Goal: Transaction & Acquisition: Purchase product/service

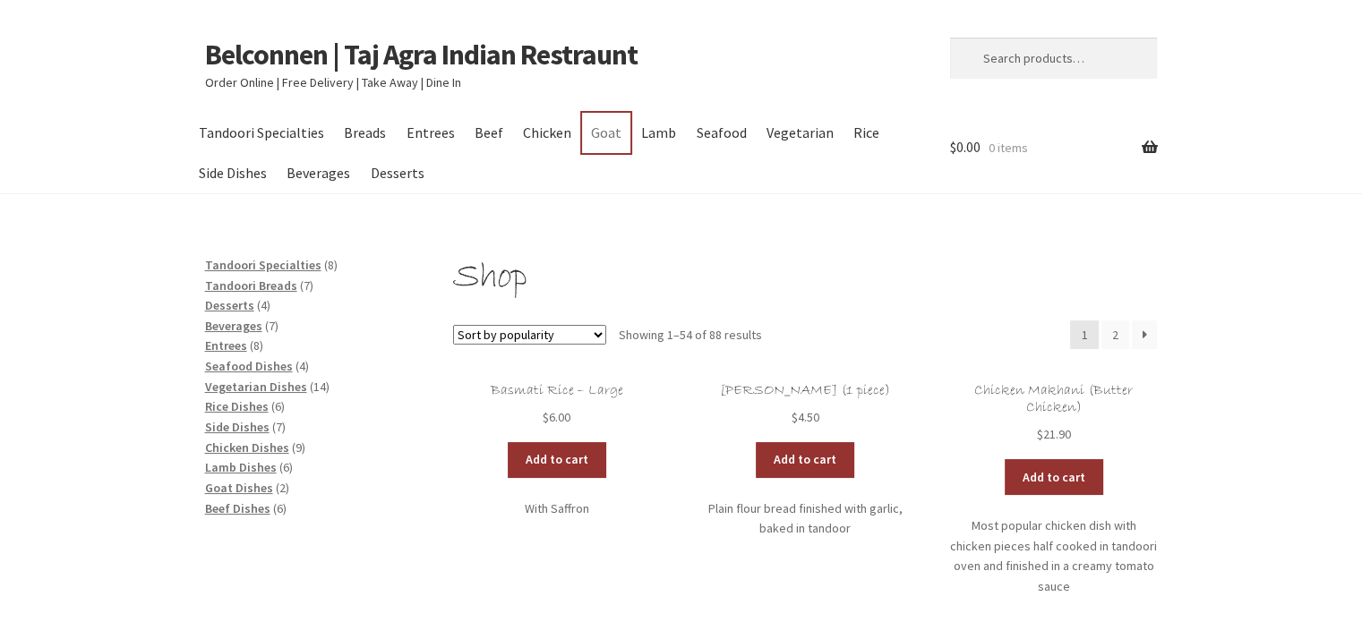
click at [587, 124] on link "Goat" at bounding box center [605, 133] width 47 height 40
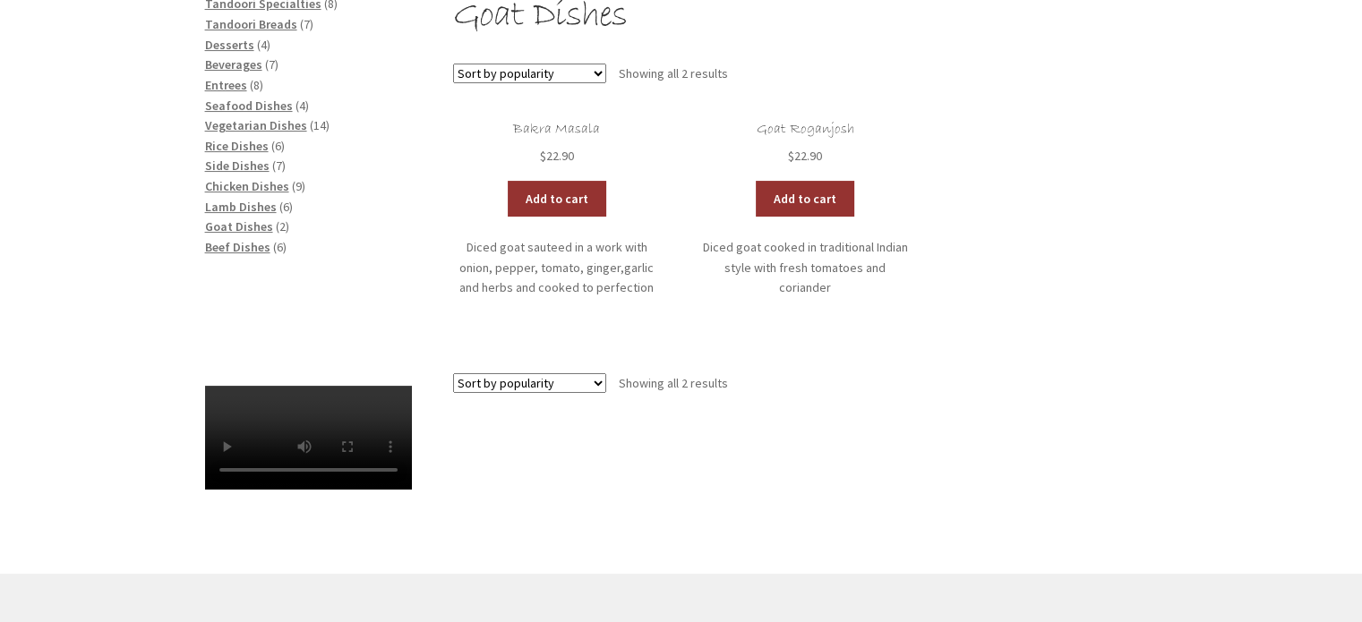
scroll to position [358, 0]
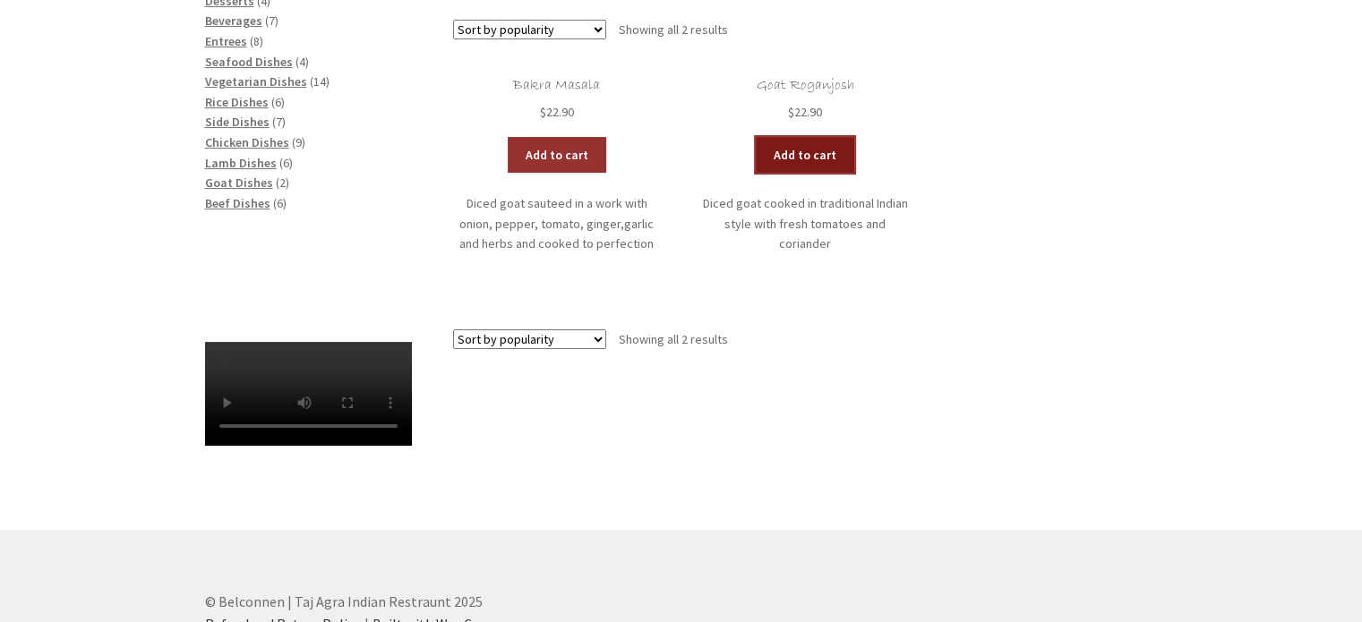
click at [810, 161] on link "Add to cart" at bounding box center [805, 155] width 98 height 36
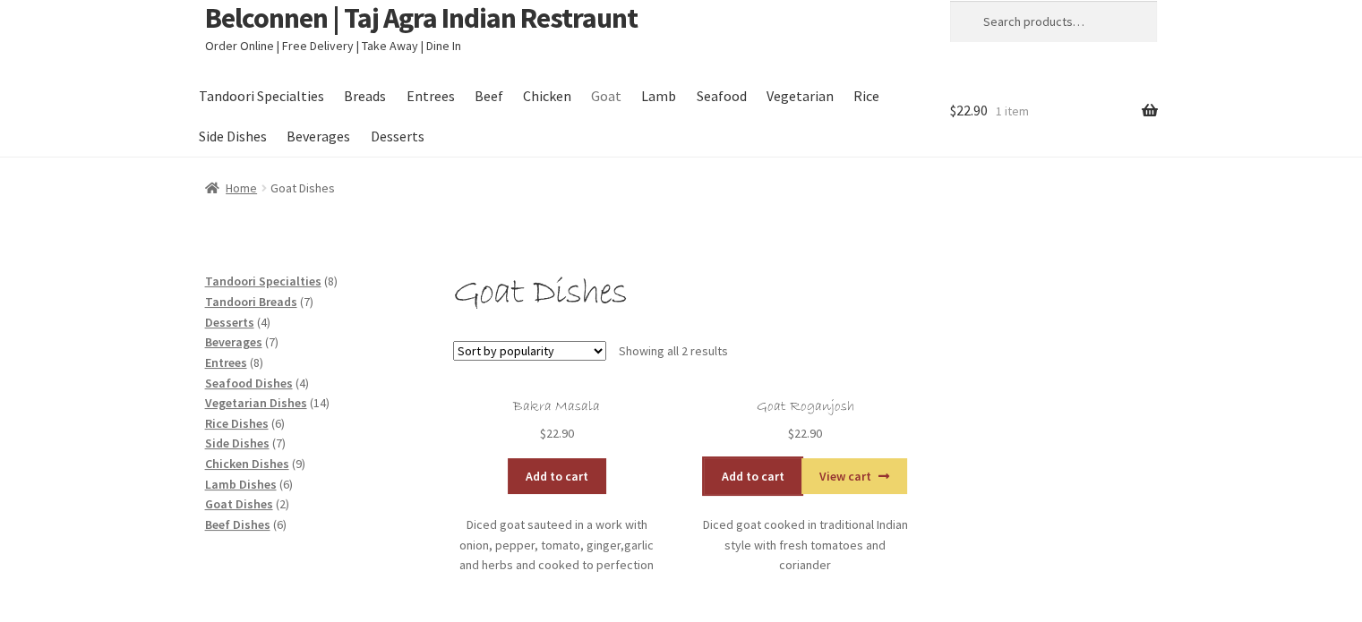
scroll to position [0, 0]
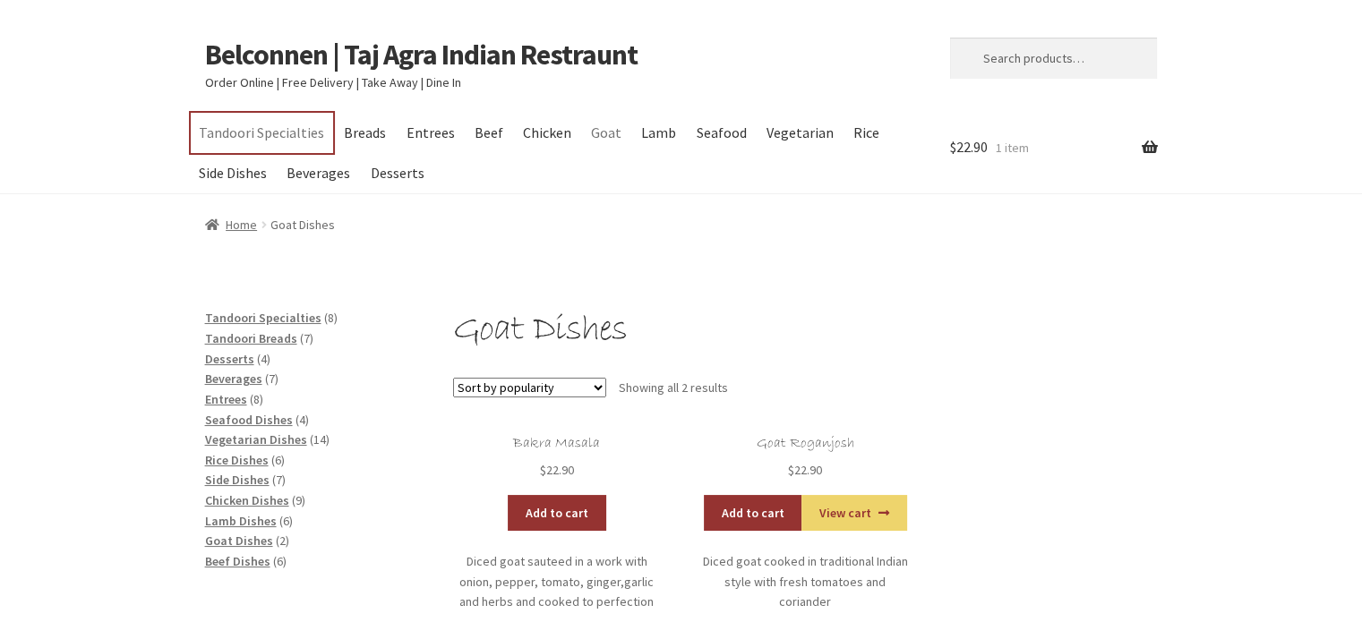
click at [241, 130] on link "Tandoori Specialties" at bounding box center [262, 133] width 142 height 40
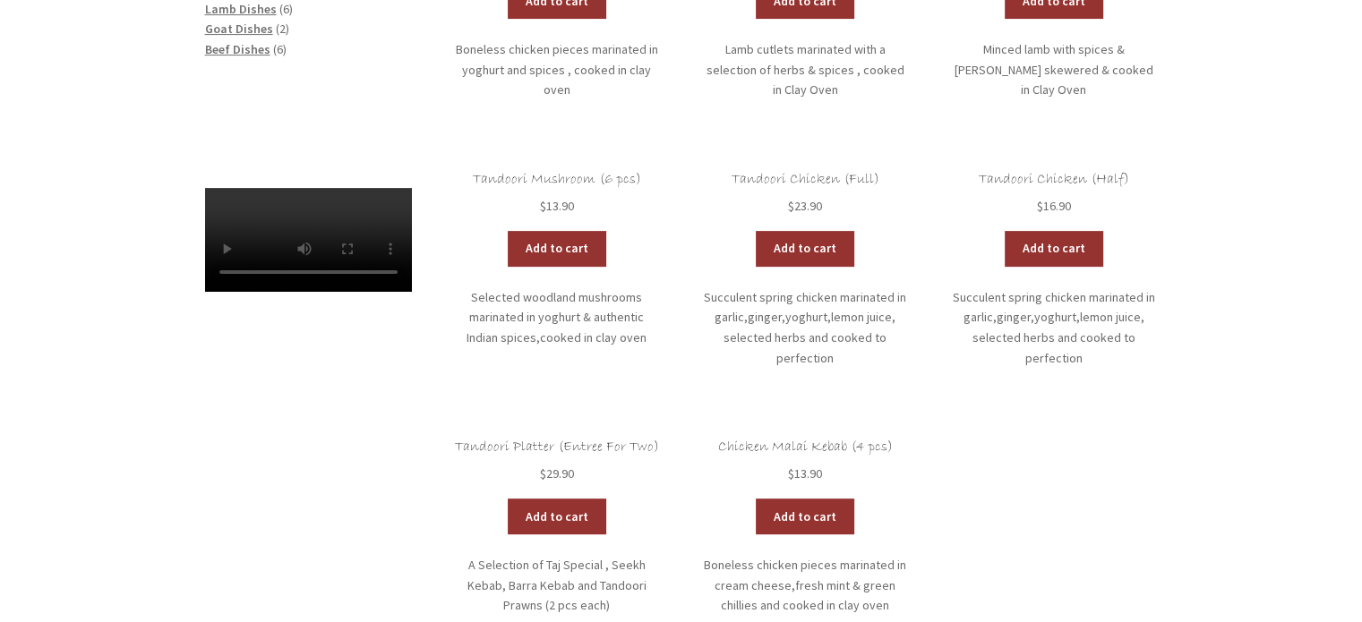
scroll to position [537, 0]
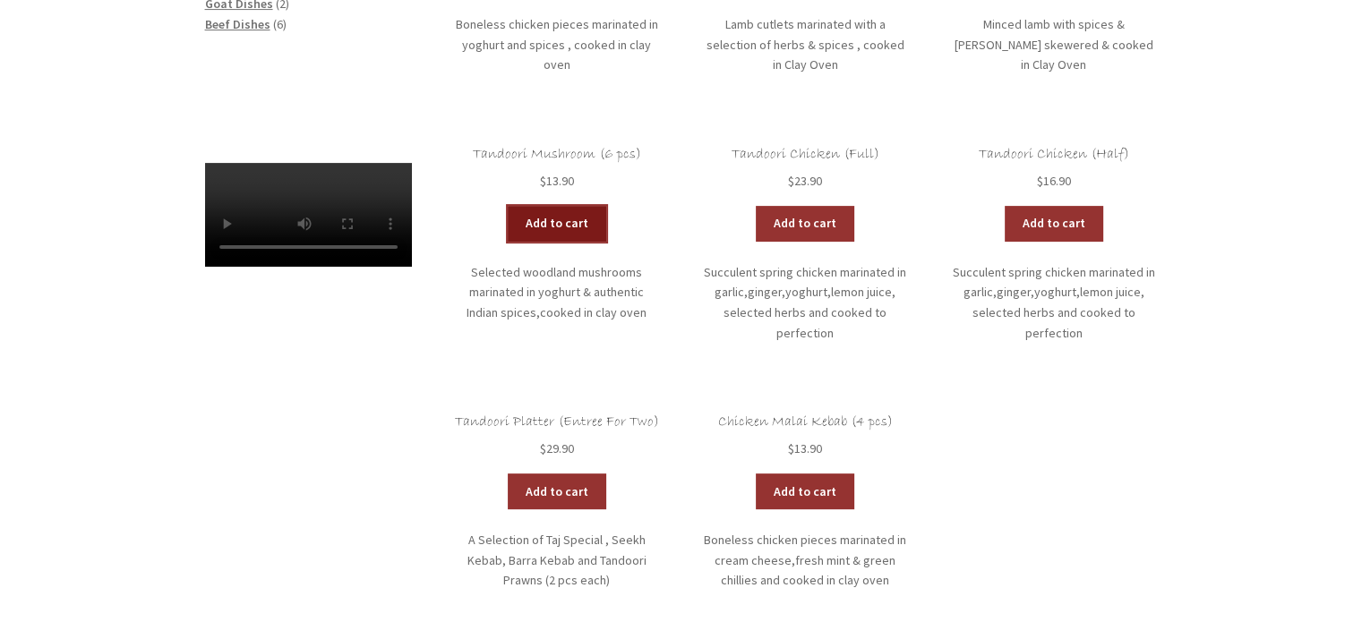
click at [552, 216] on link "Add to cart" at bounding box center [557, 224] width 98 height 36
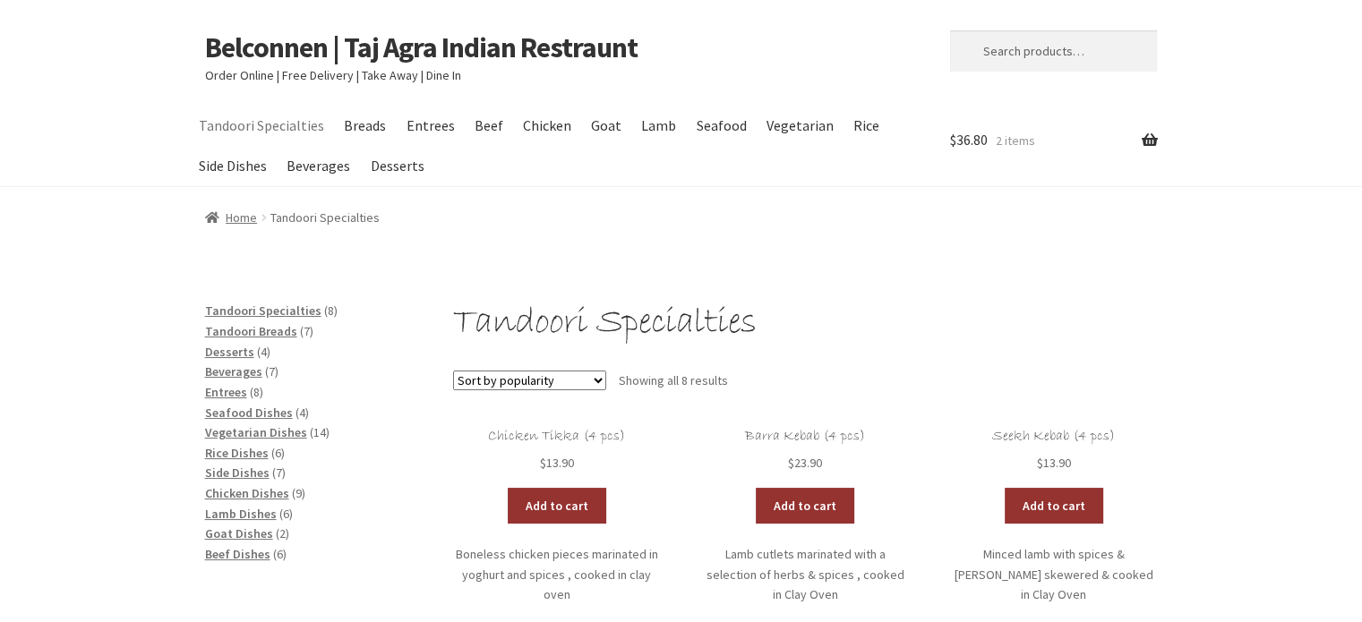
scroll to position [0, 0]
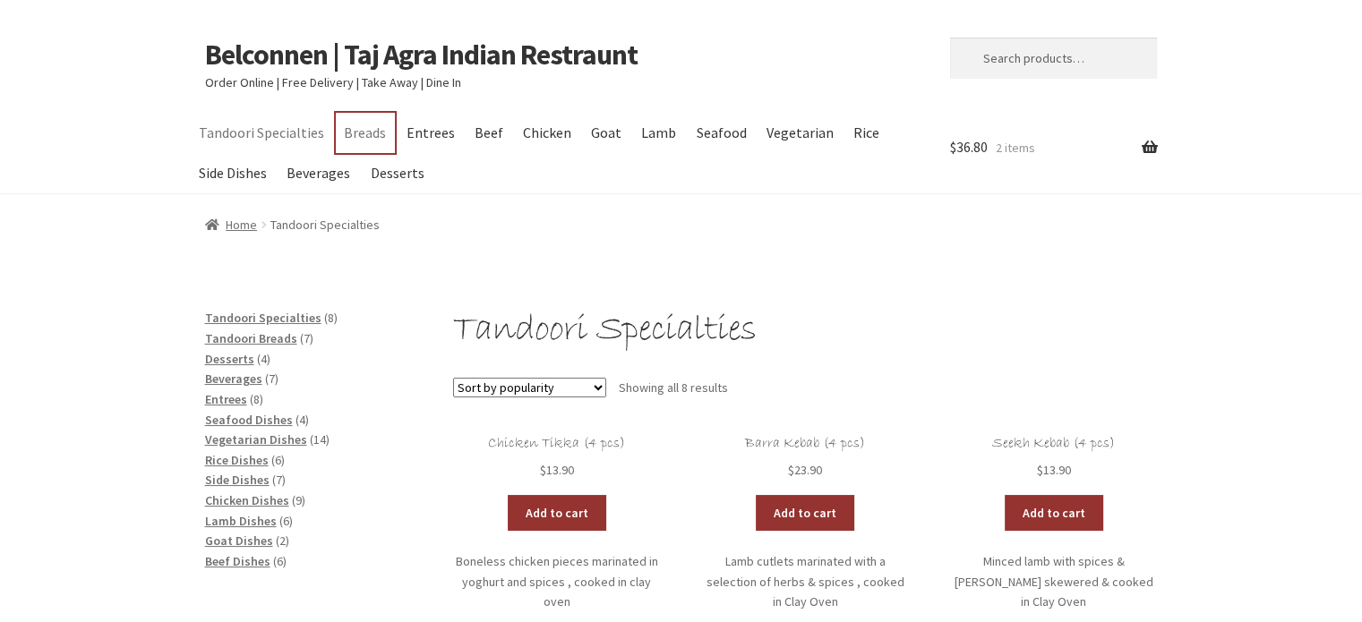
click at [355, 128] on link "Breads" at bounding box center [365, 133] width 59 height 40
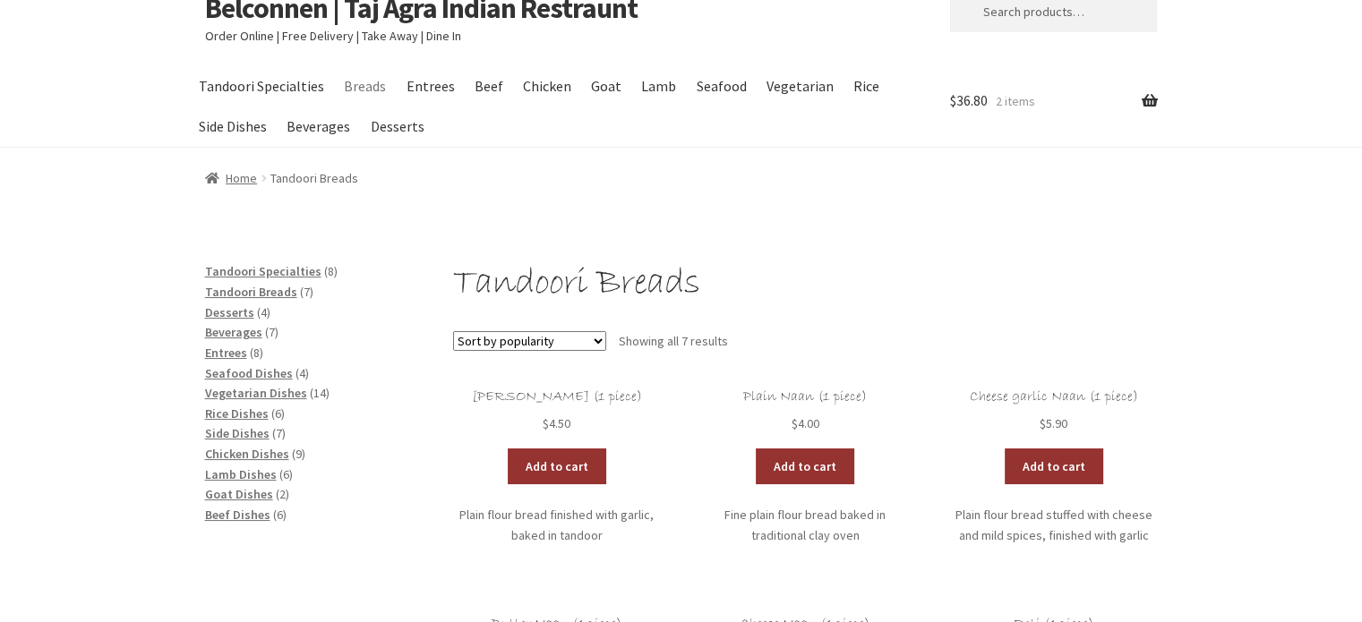
scroll to position [90, 0]
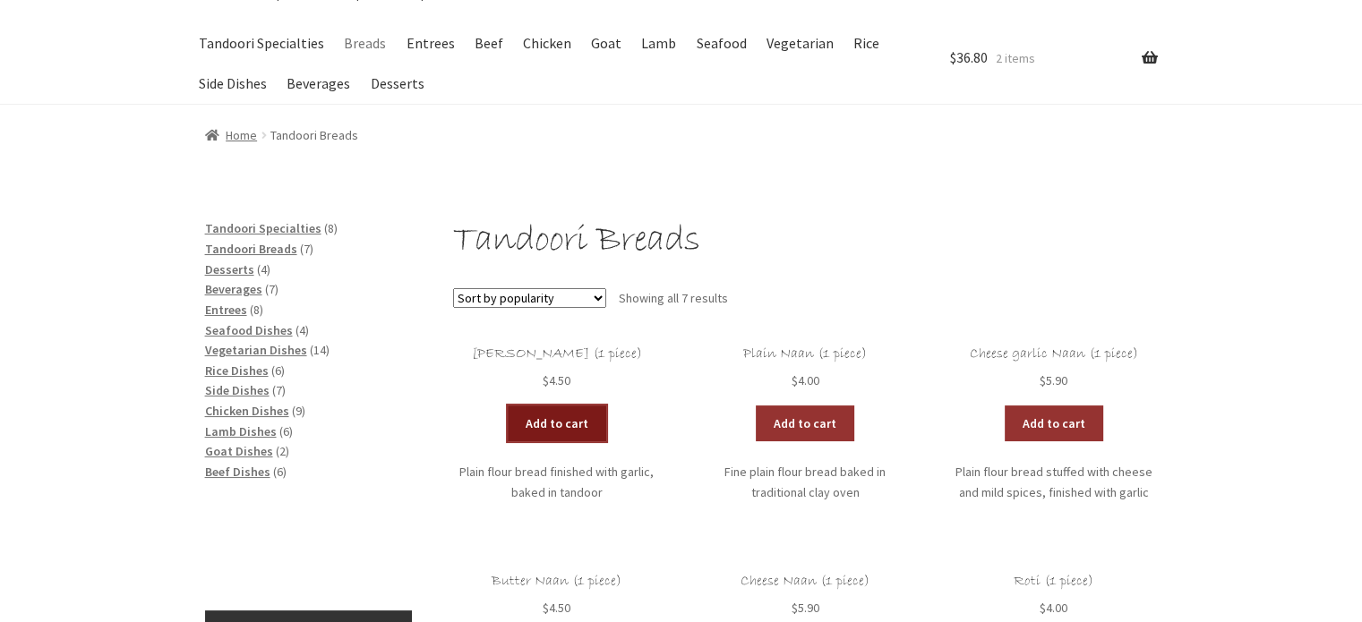
click at [562, 416] on link "Add to cart" at bounding box center [557, 424] width 98 height 36
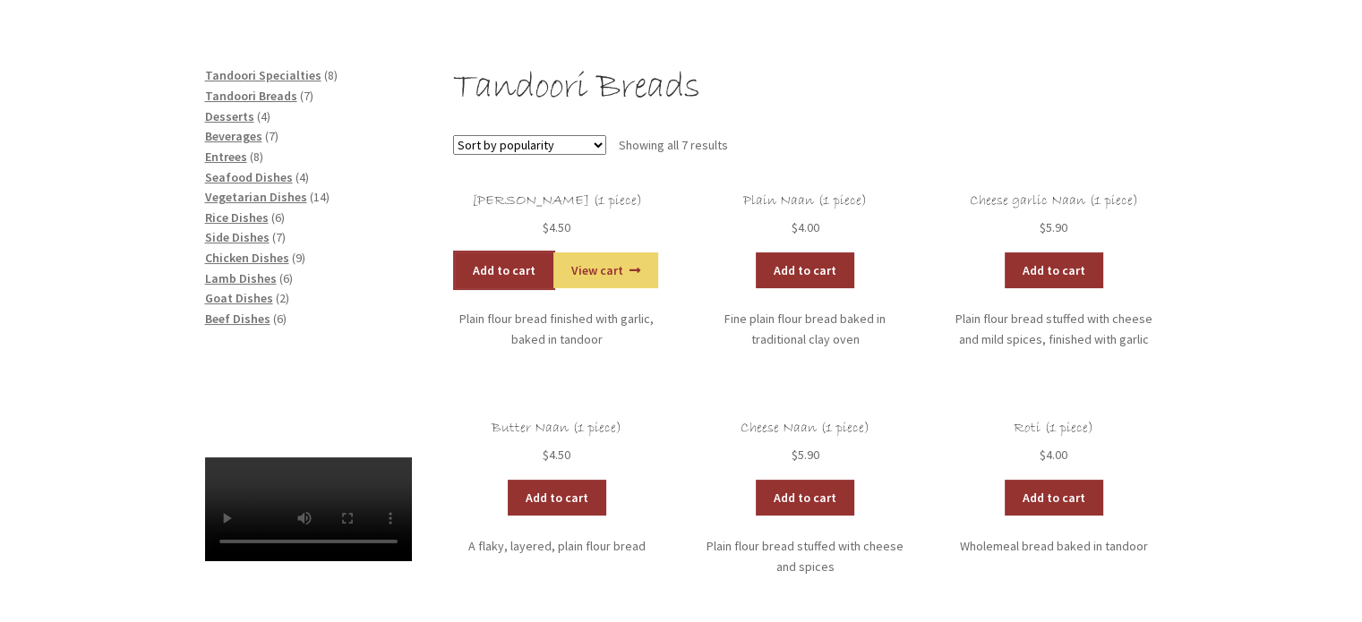
scroll to position [269, 0]
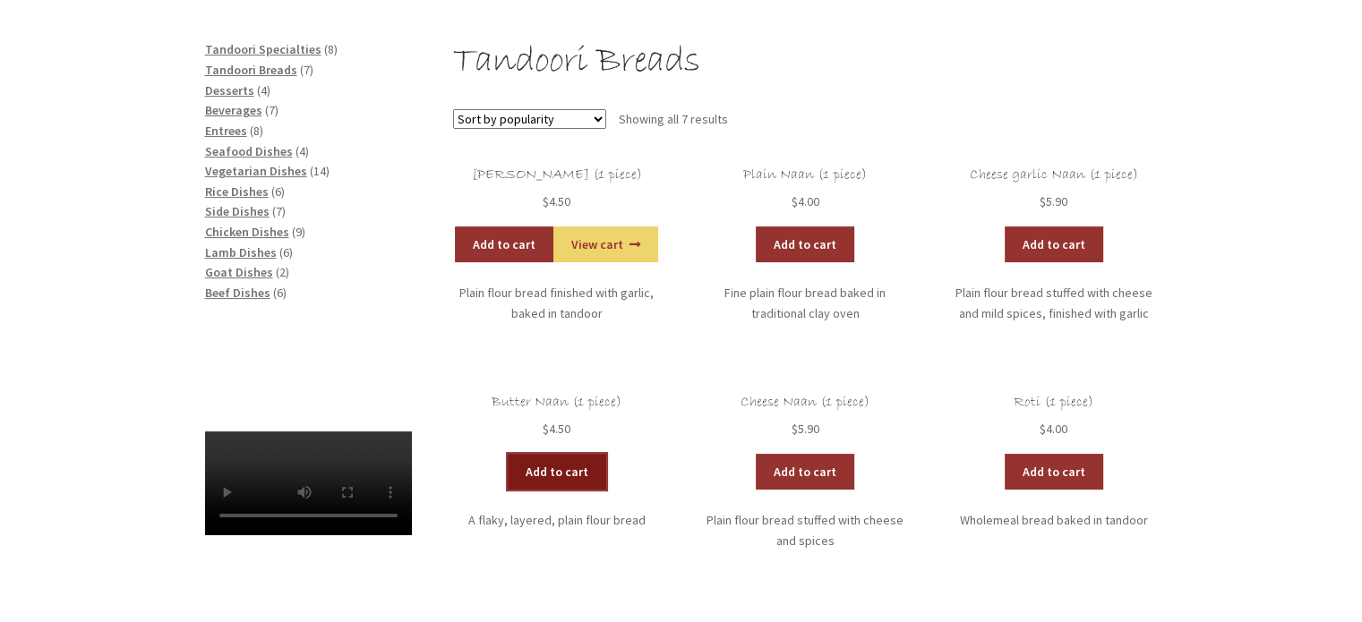
click at [552, 472] on link "Add to cart" at bounding box center [557, 472] width 98 height 36
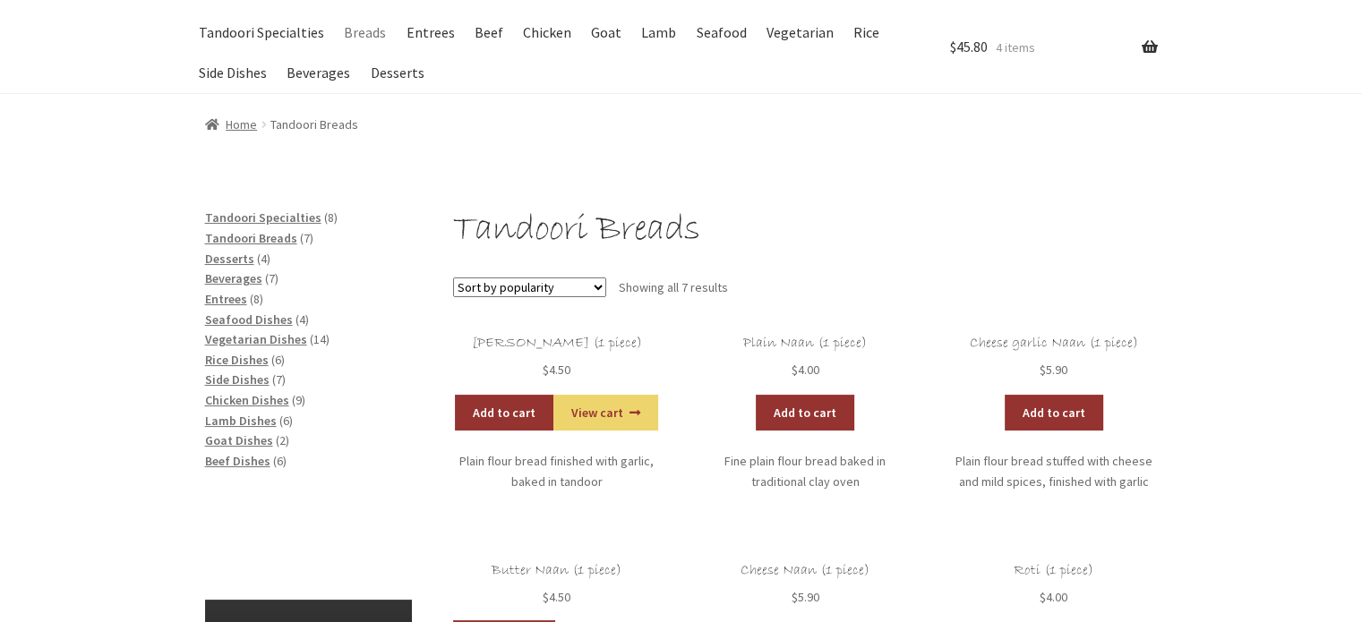
scroll to position [90, 0]
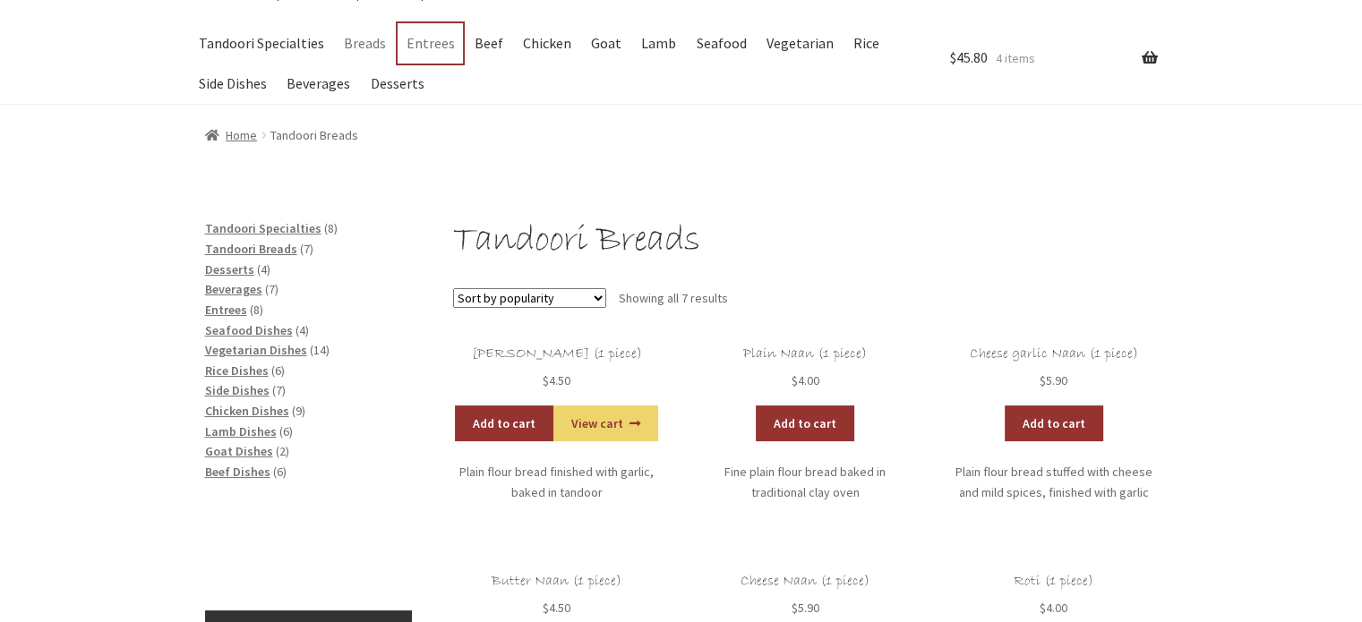
click at [412, 45] on link "Entrees" at bounding box center [430, 43] width 65 height 40
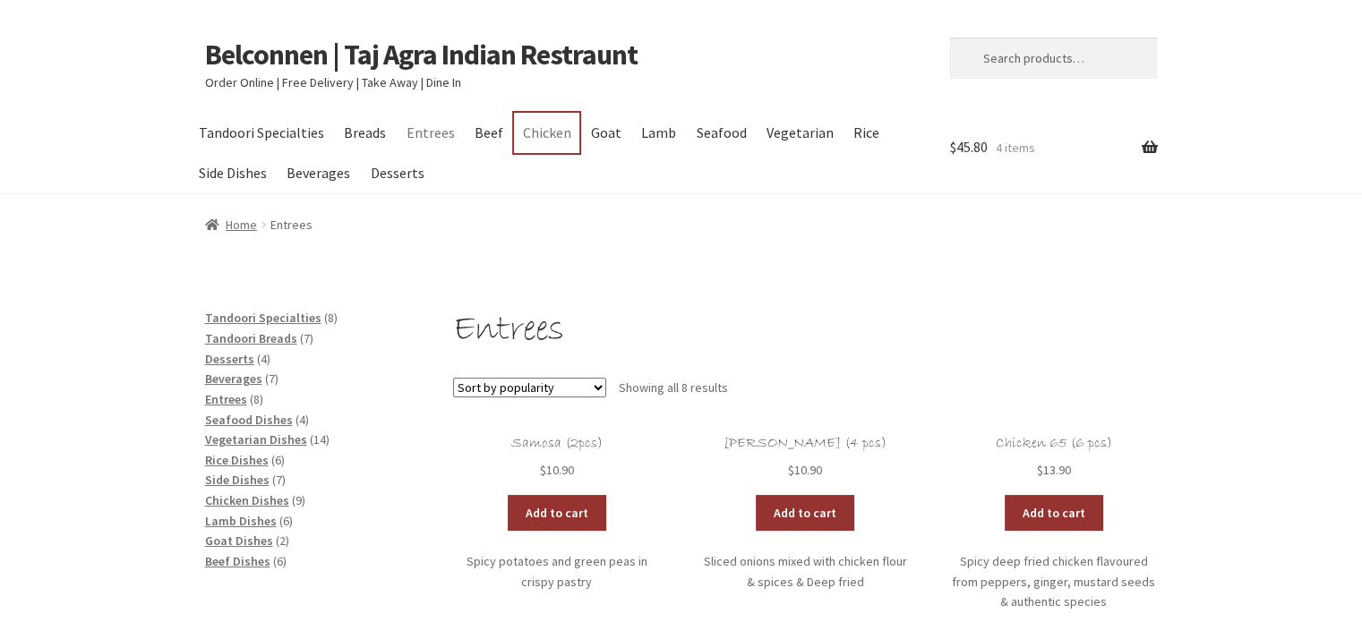
click at [541, 135] on link "Chicken" at bounding box center [546, 133] width 65 height 40
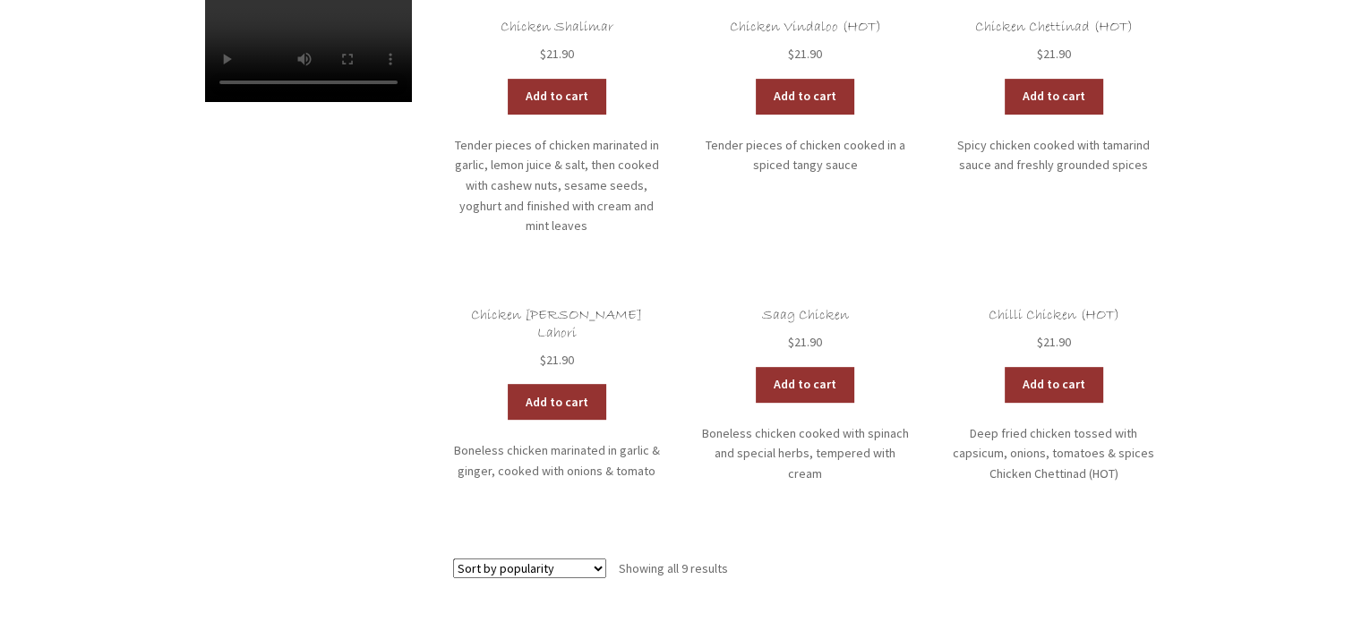
scroll to position [716, 0]
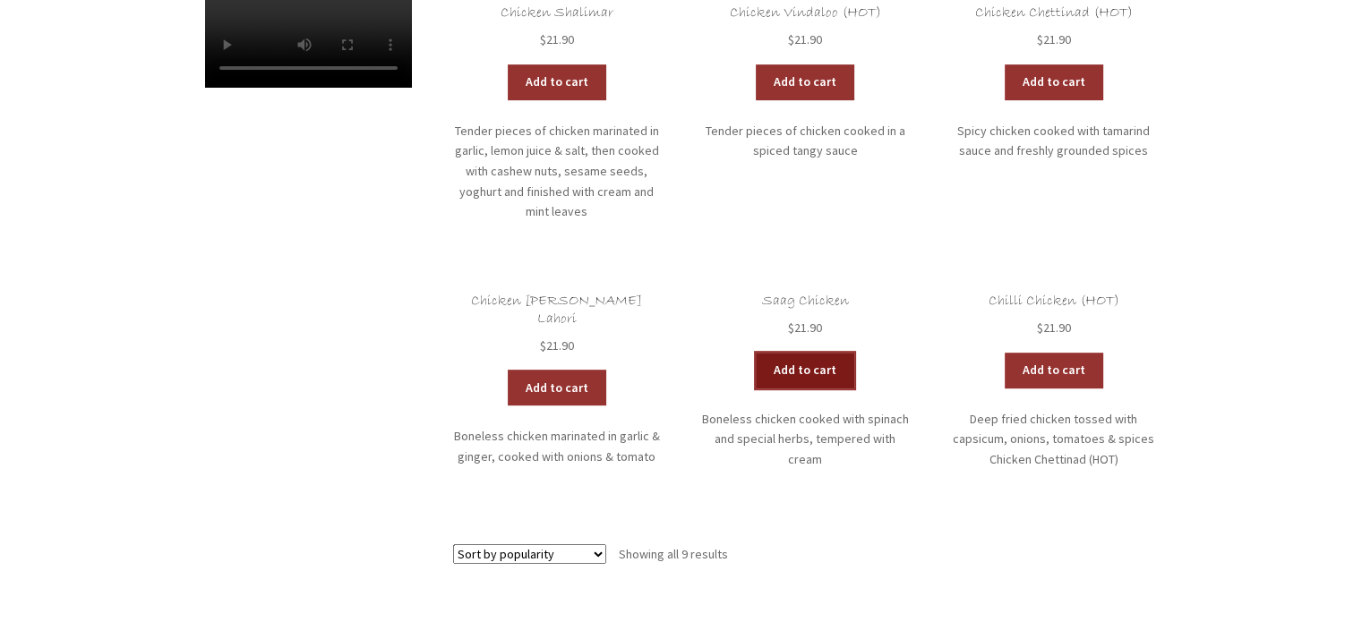
click at [798, 355] on link "Add to cart" at bounding box center [805, 371] width 98 height 36
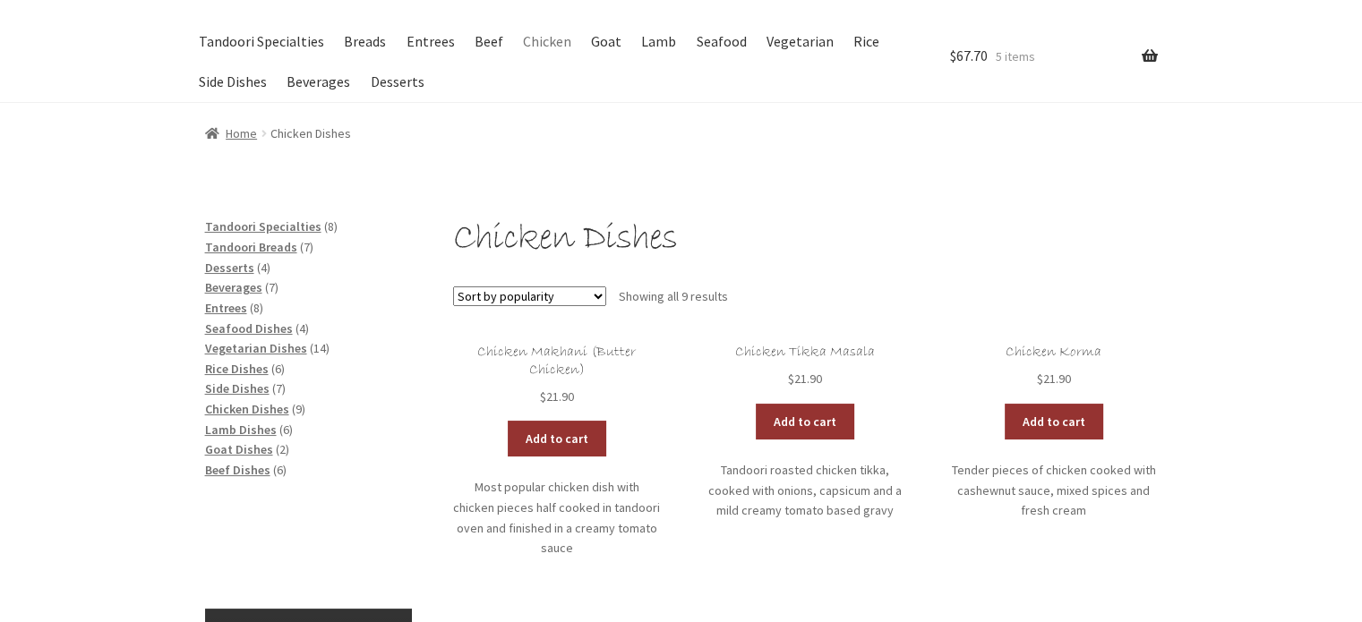
scroll to position [0, 0]
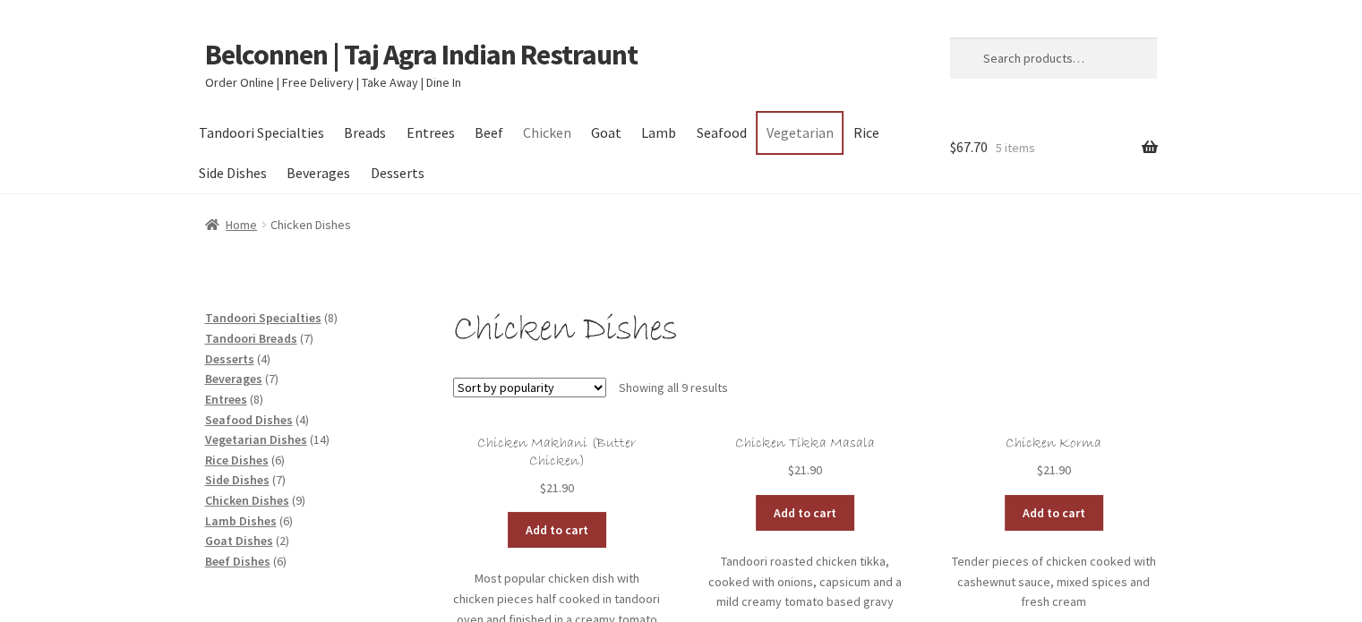
click at [767, 133] on link "Vegetarian" at bounding box center [799, 133] width 84 height 40
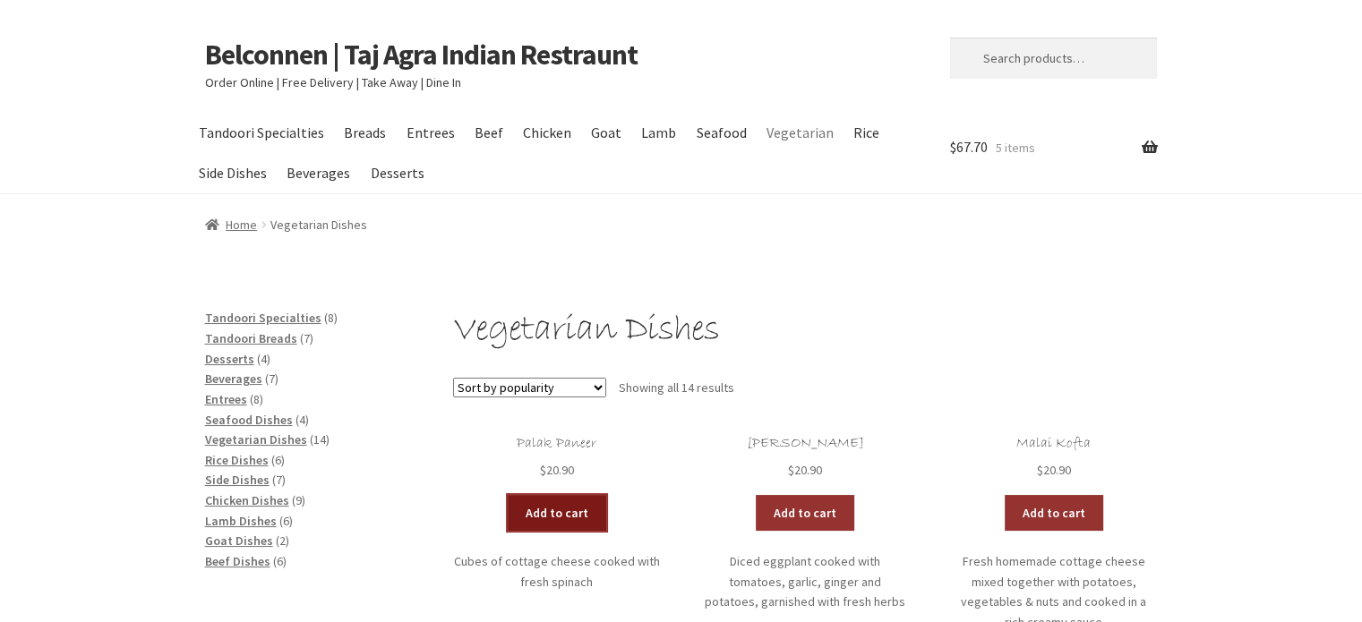
click at [538, 508] on link "Add to cart" at bounding box center [557, 513] width 98 height 36
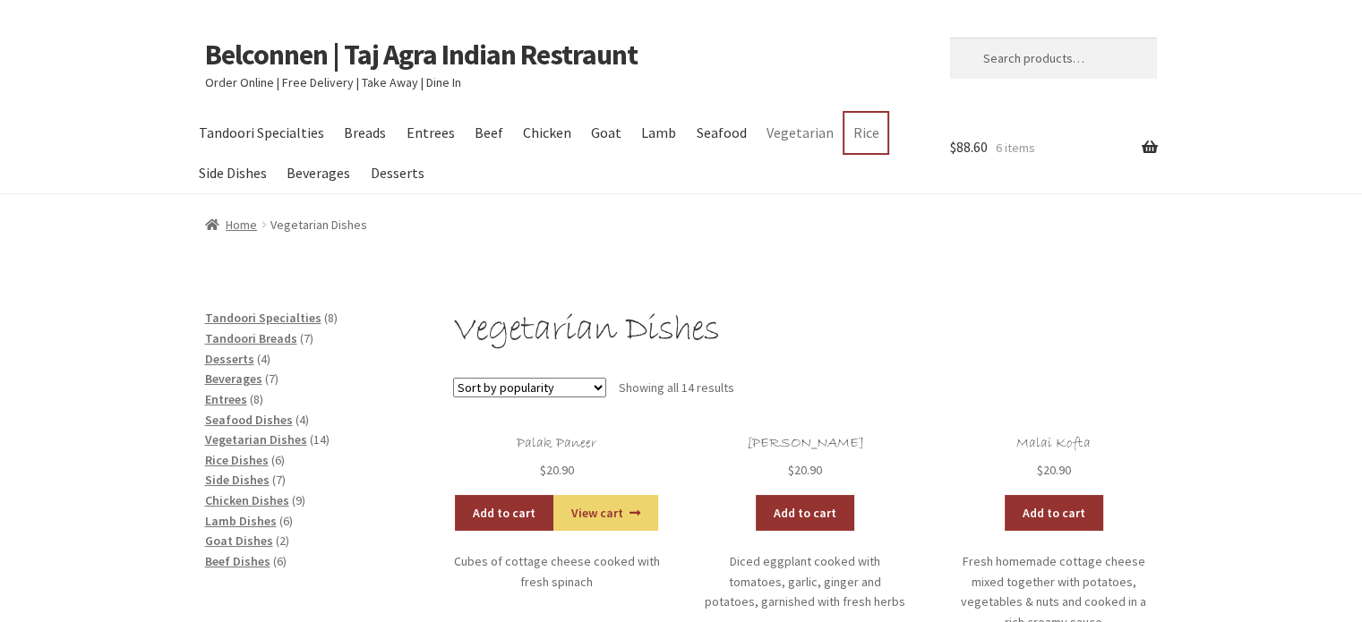
click at [849, 135] on link "Rice" at bounding box center [865, 133] width 43 height 40
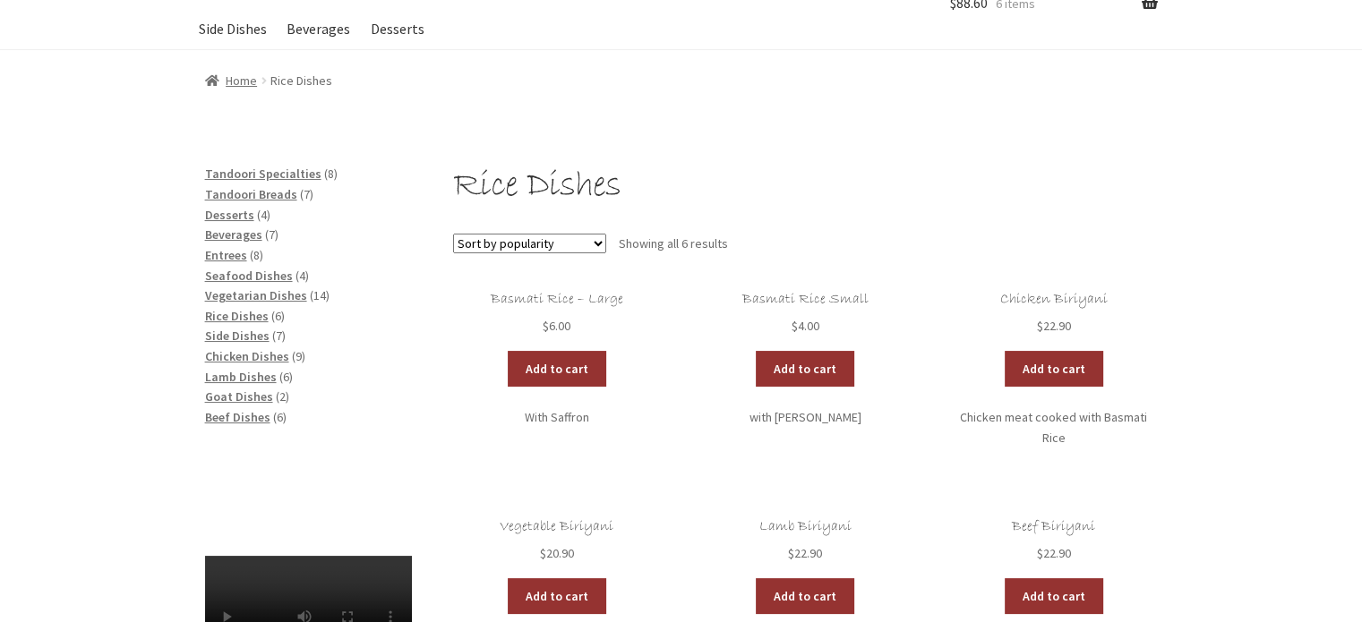
scroll to position [179, 0]
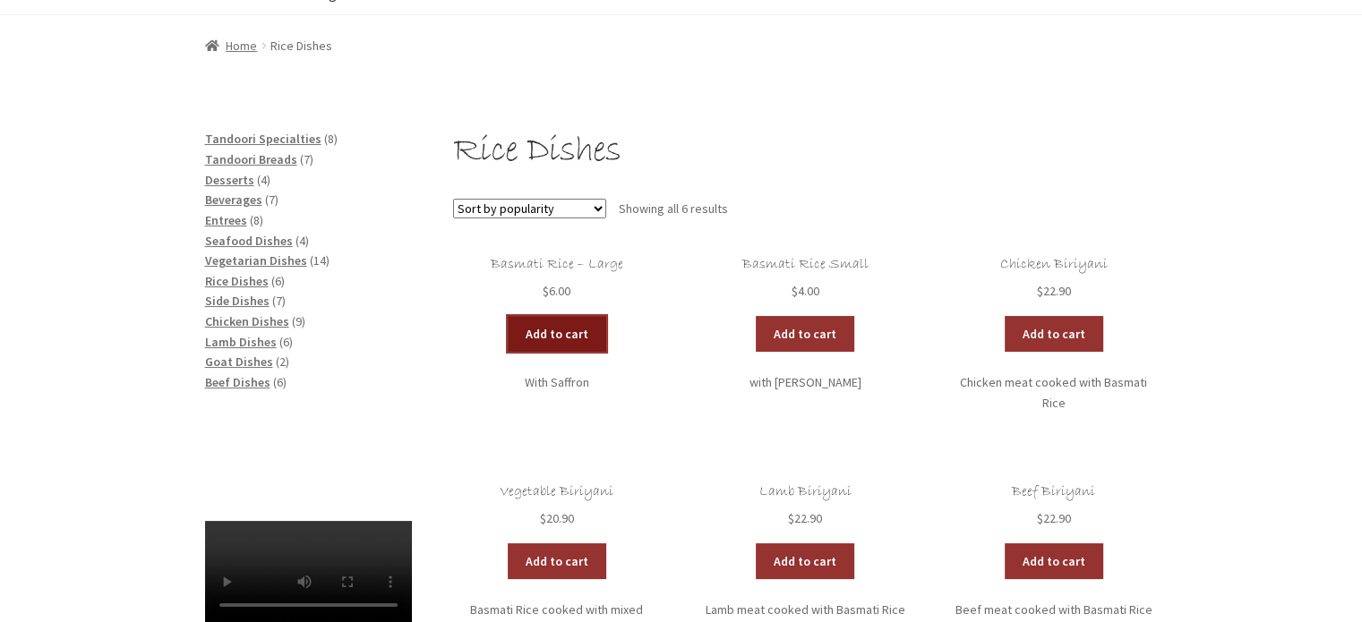
click at [534, 339] on link "Add to cart" at bounding box center [557, 334] width 98 height 36
click at [597, 336] on link "View cart" at bounding box center [605, 334] width 105 height 36
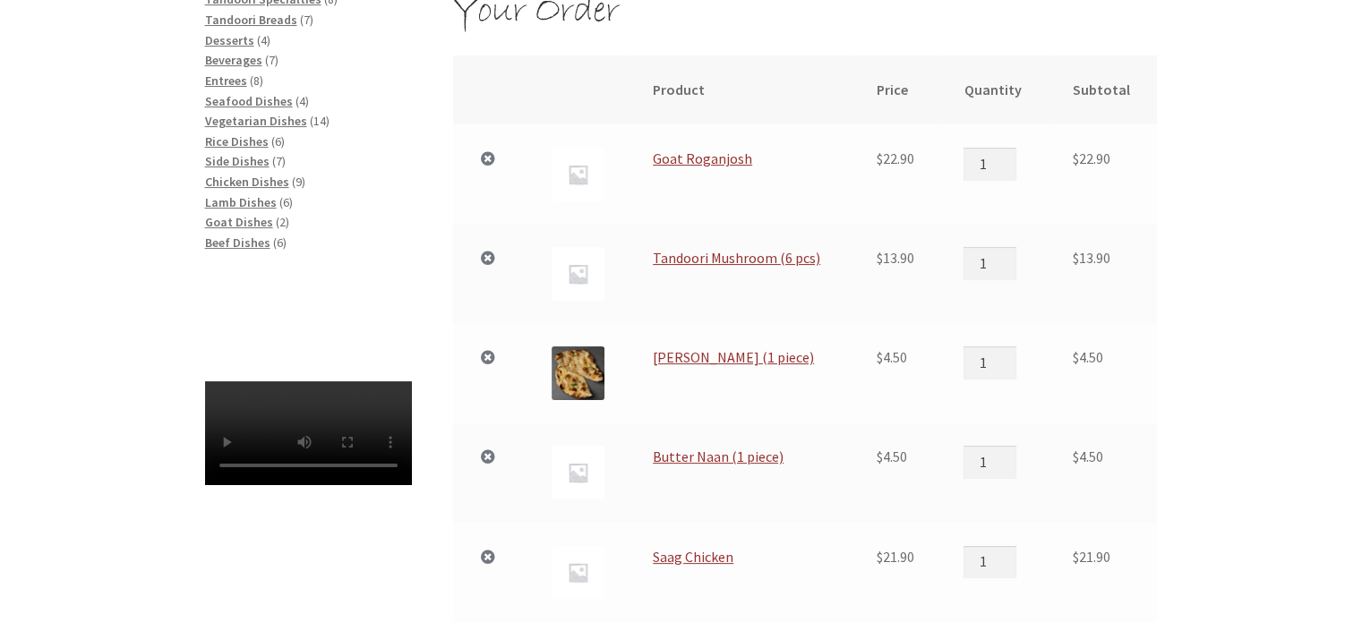
scroll to position [358, 0]
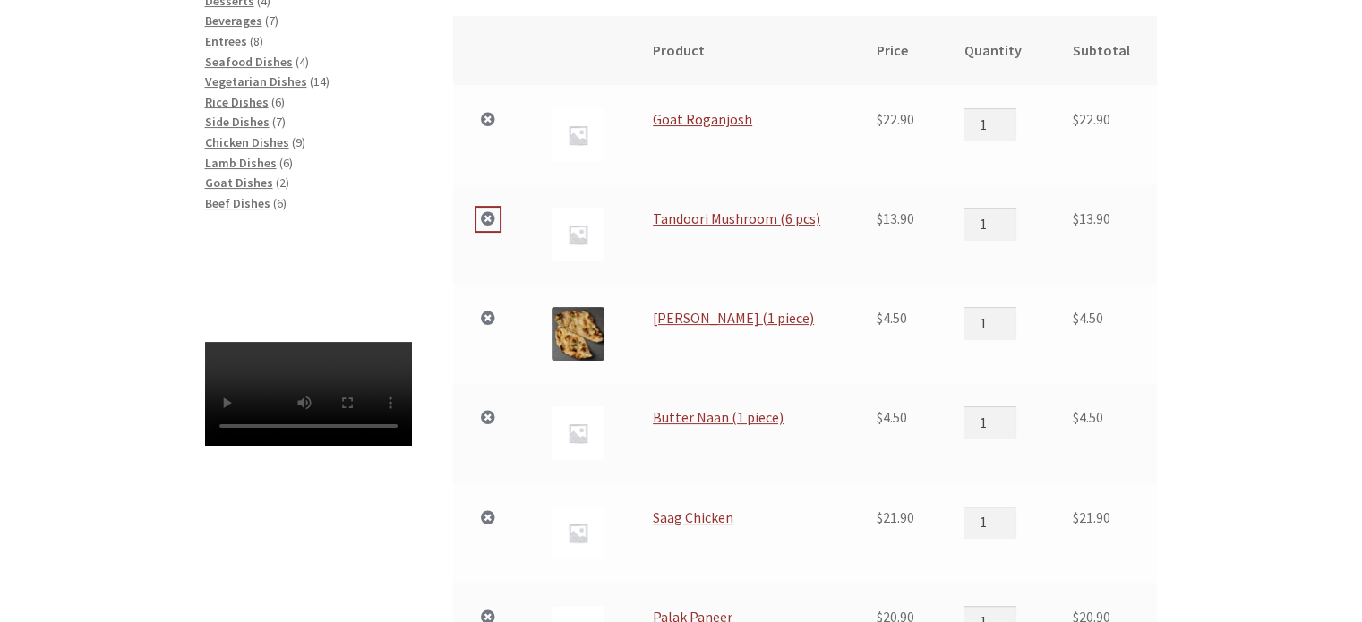
click at [483, 218] on link "×" at bounding box center [487, 219] width 23 height 23
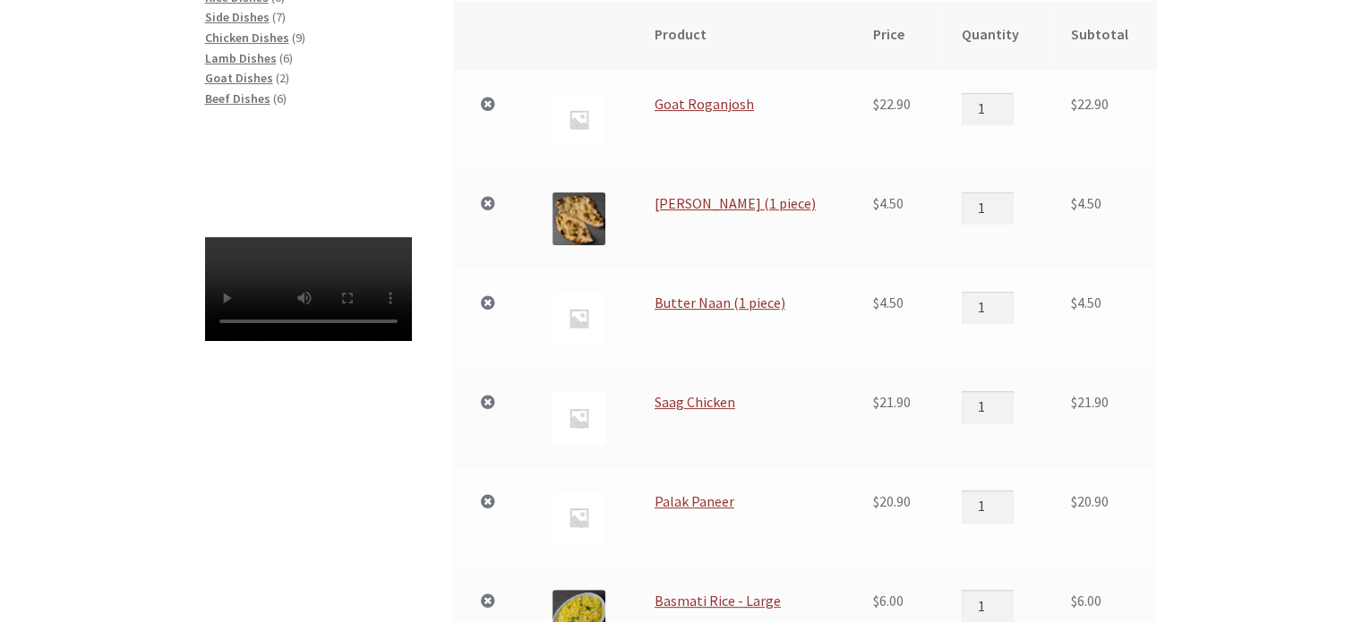
scroll to position [552, 0]
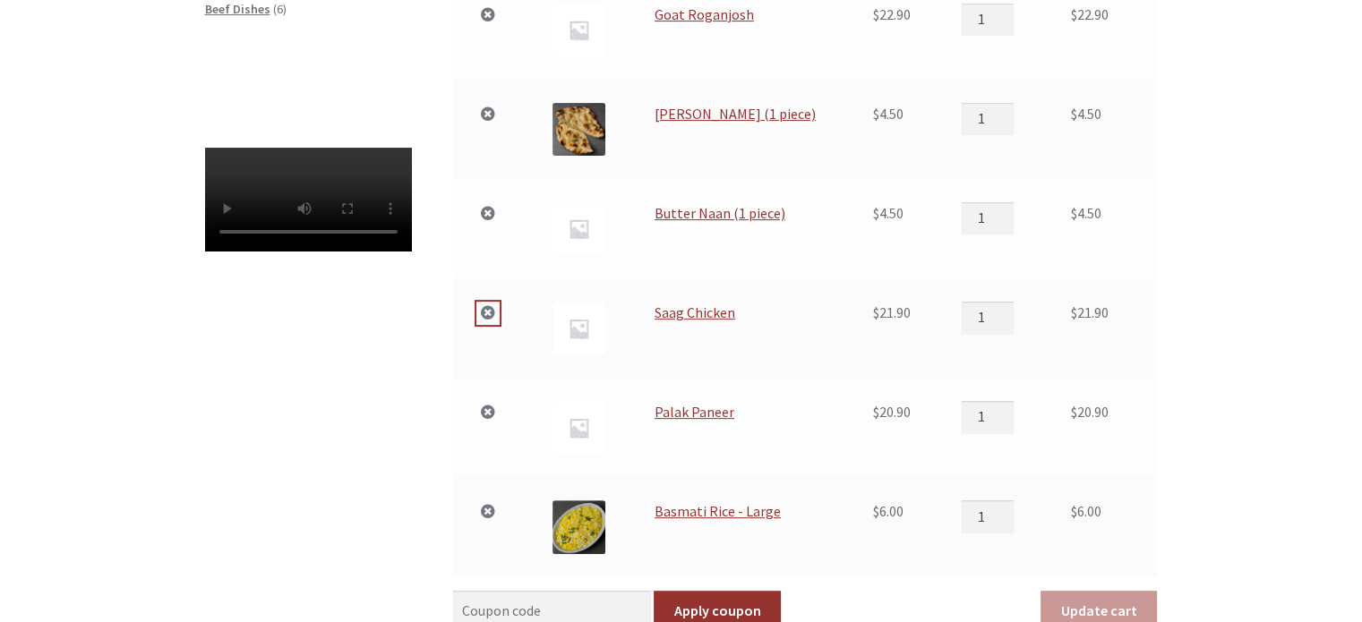
click at [486, 311] on link "×" at bounding box center [487, 313] width 23 height 23
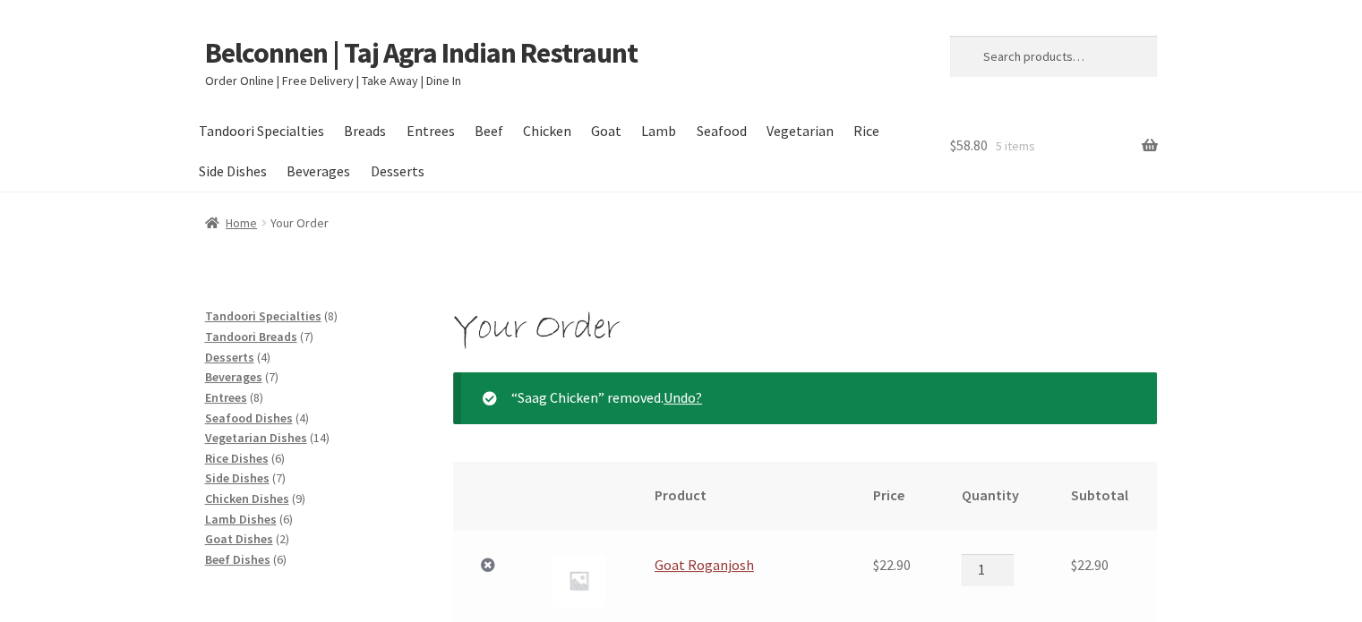
scroll to position [0, 0]
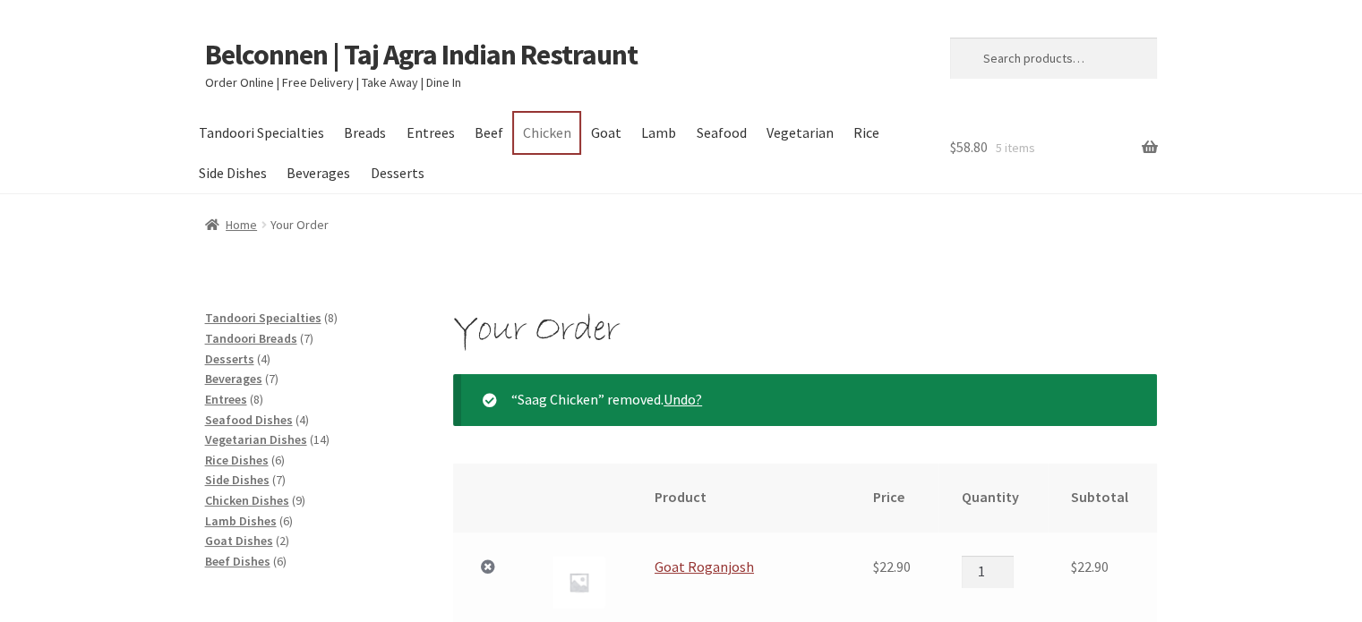
click at [535, 140] on link "Chicken" at bounding box center [546, 133] width 65 height 40
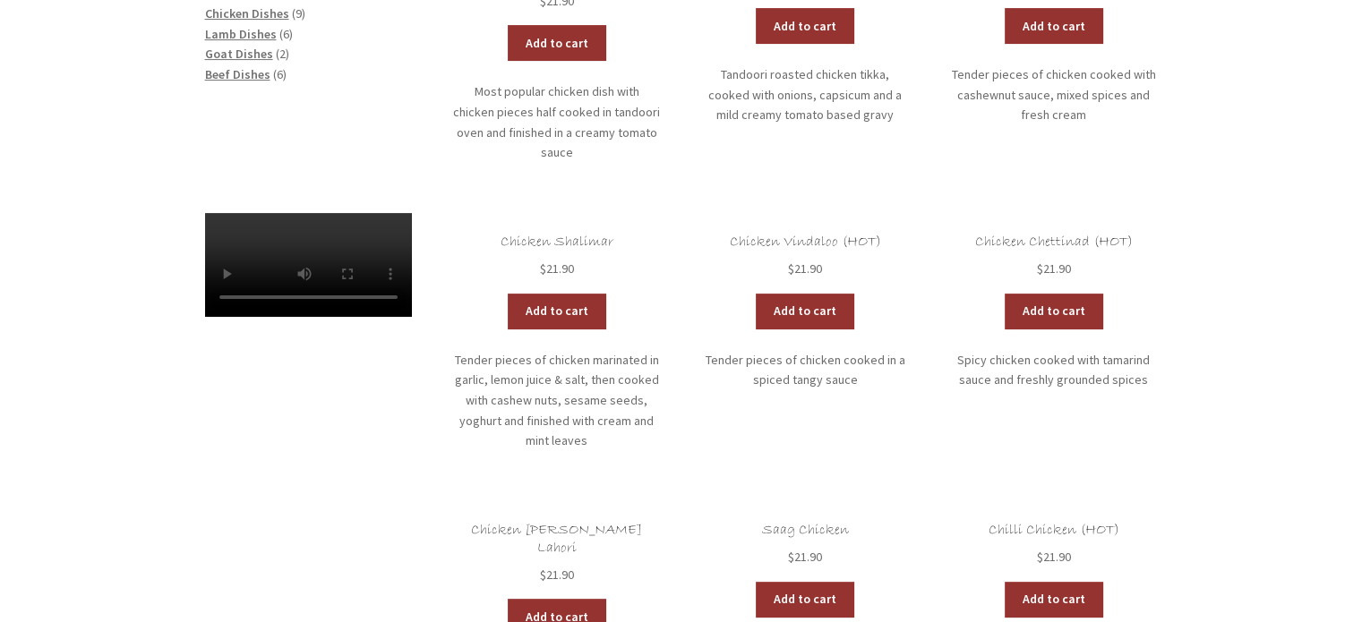
scroll to position [358, 0]
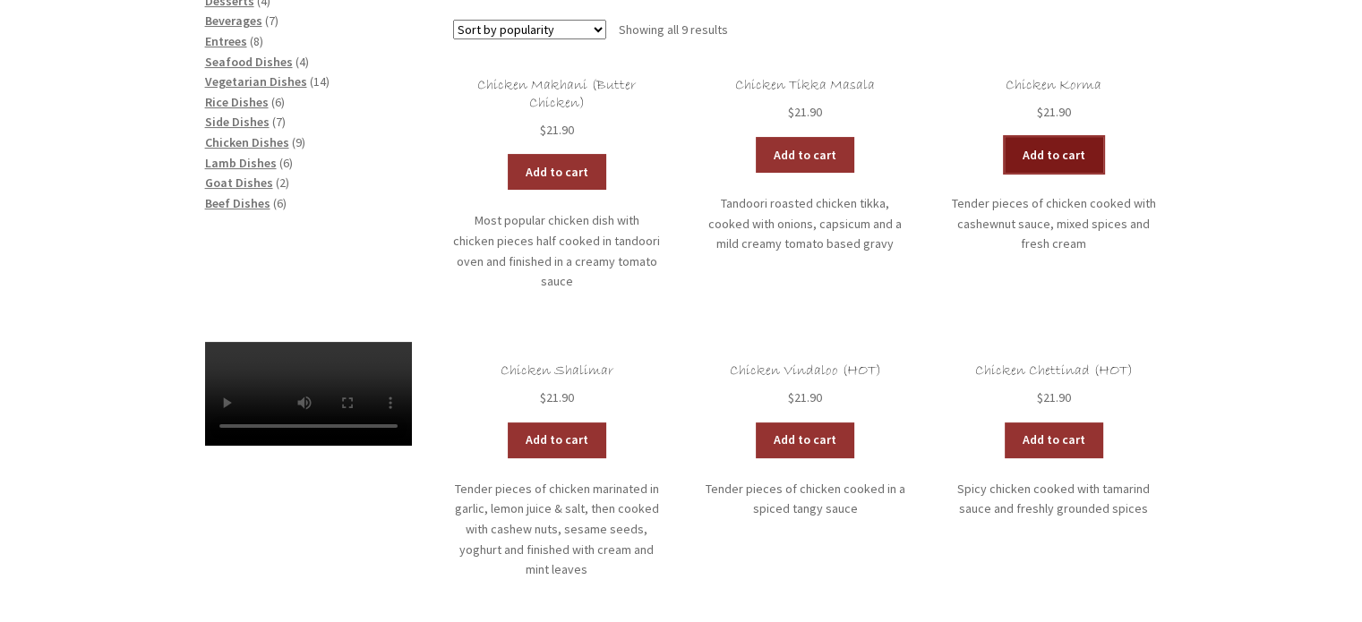
click at [1057, 151] on link "Add to cart" at bounding box center [1054, 155] width 98 height 36
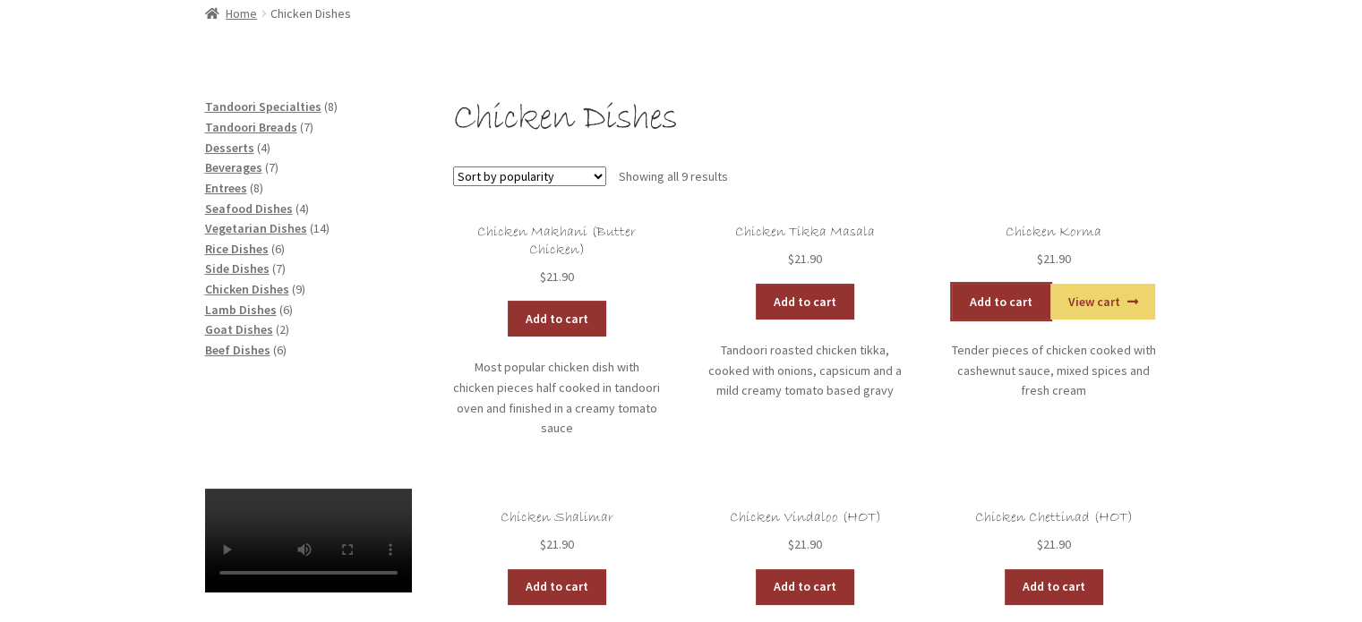
scroll to position [0, 0]
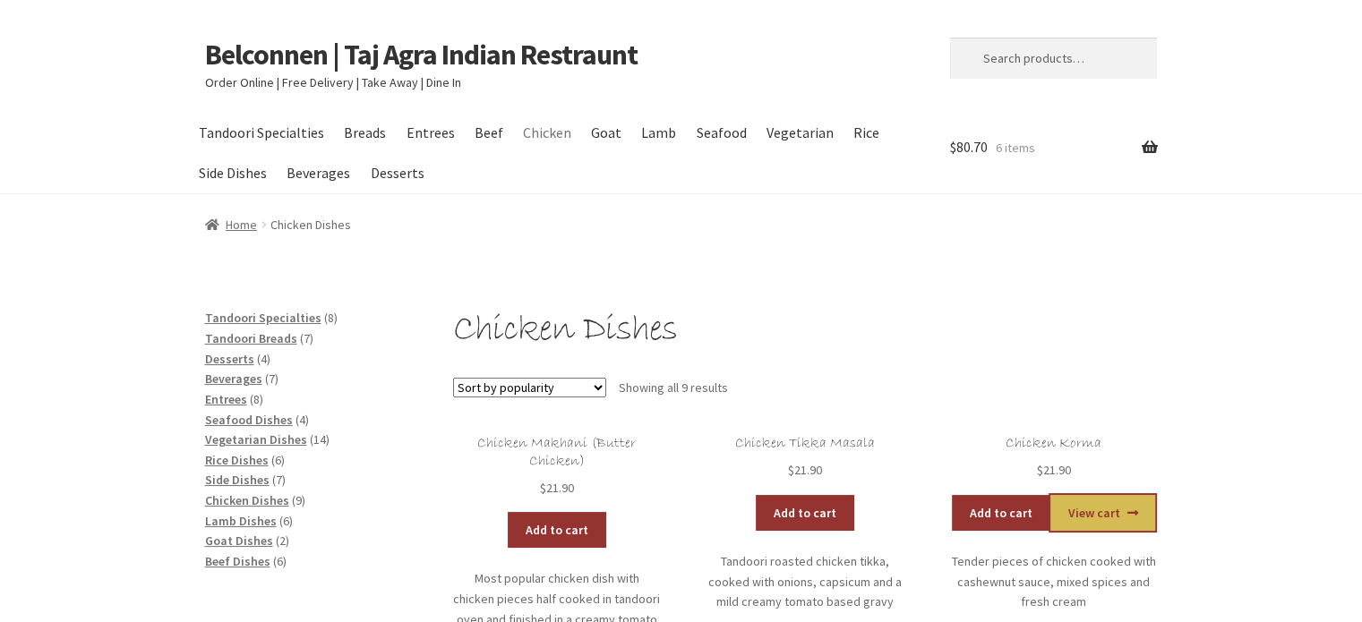
click at [1095, 506] on link "View cart" at bounding box center [1102, 513] width 105 height 36
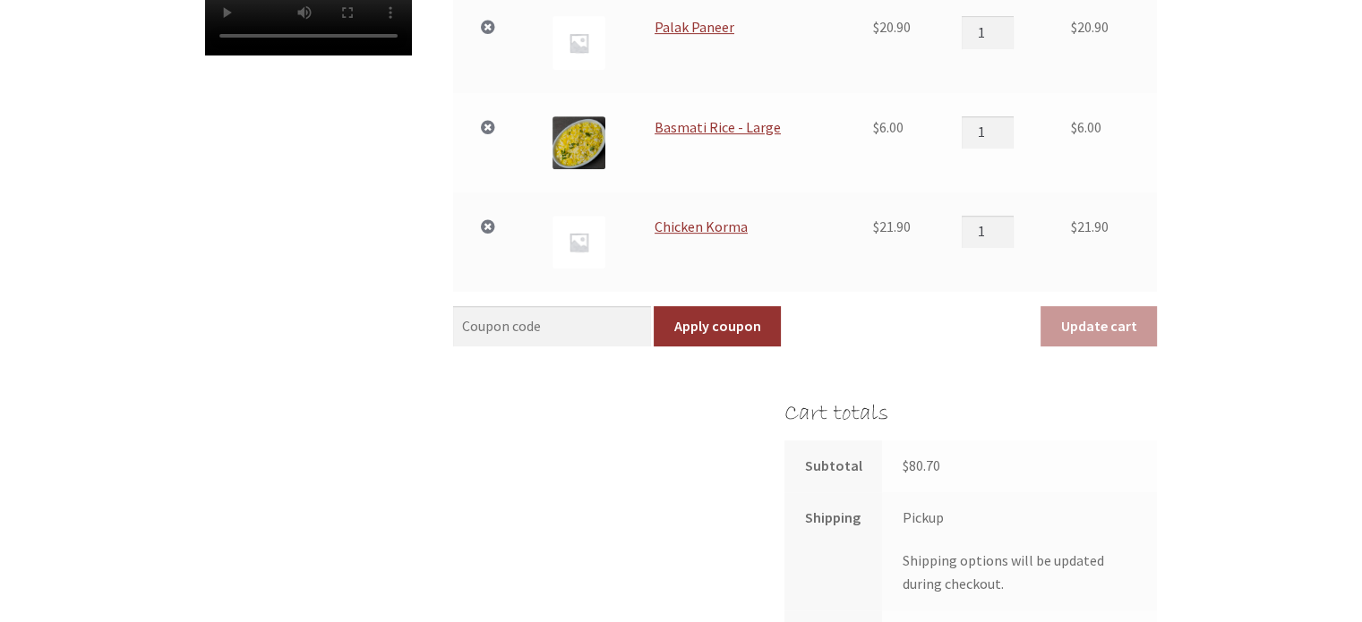
scroll to position [1164, 0]
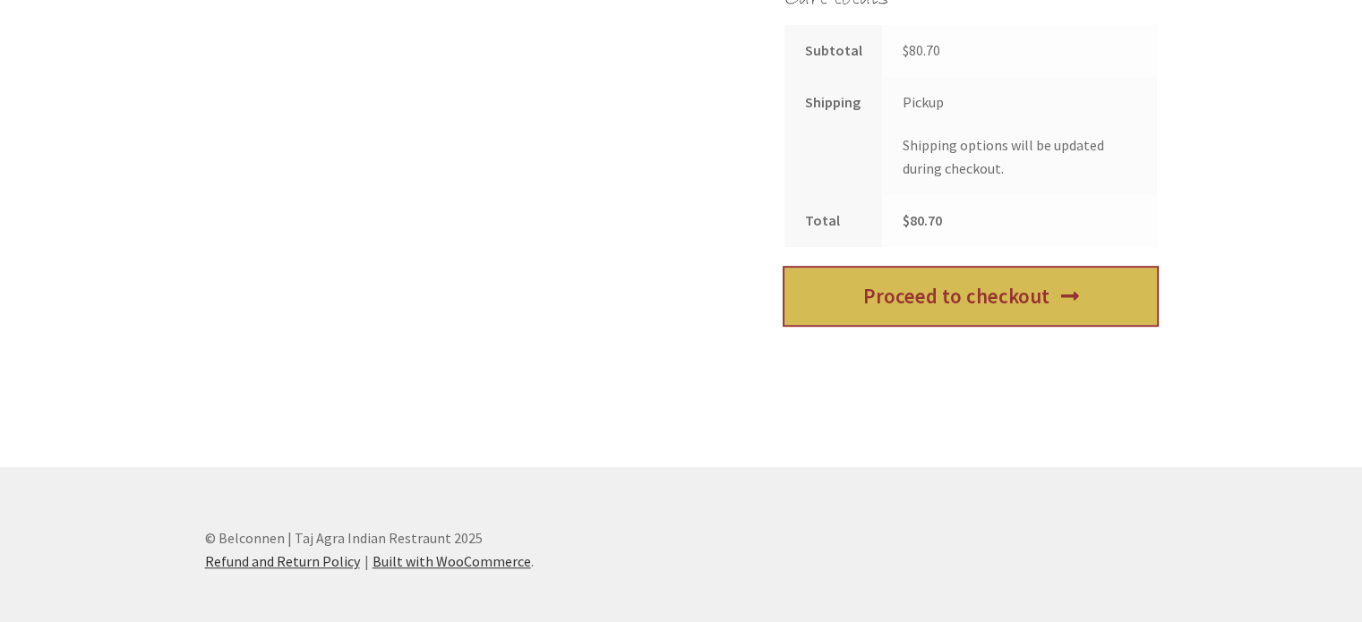
click at [971, 305] on link "Proceed to checkout" at bounding box center [970, 297] width 372 height 58
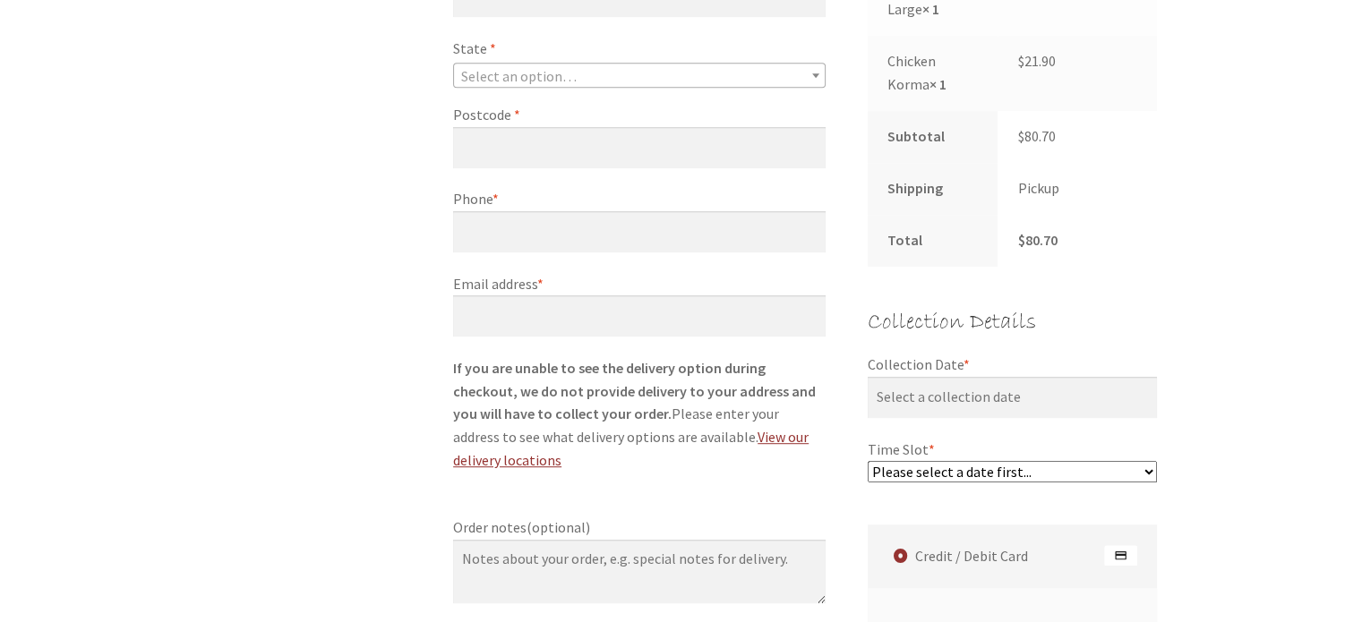
scroll to position [985, 0]
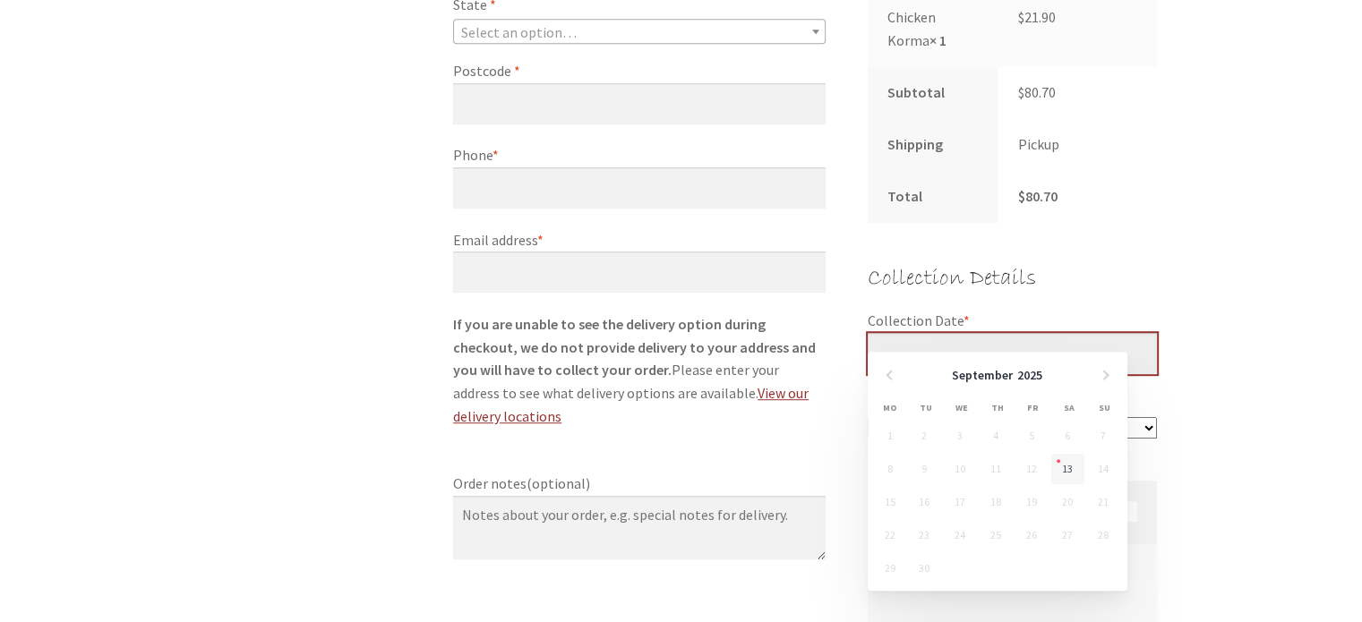
click at [1044, 333] on input "Collection Date *" at bounding box center [1013, 353] width 290 height 41
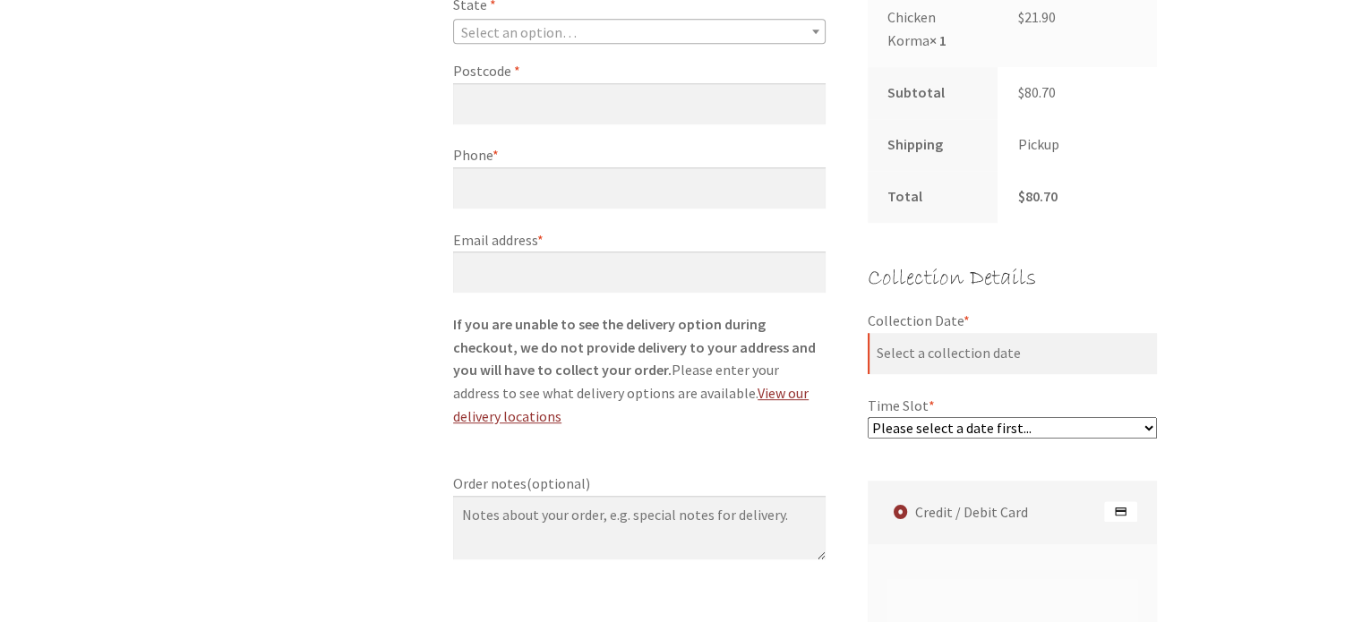
click at [1241, 255] on div "Checkout Have a coupon? Click here to enter your code Coupon: Apply coupon Bill…" at bounding box center [681, 341] width 1362 height 2037
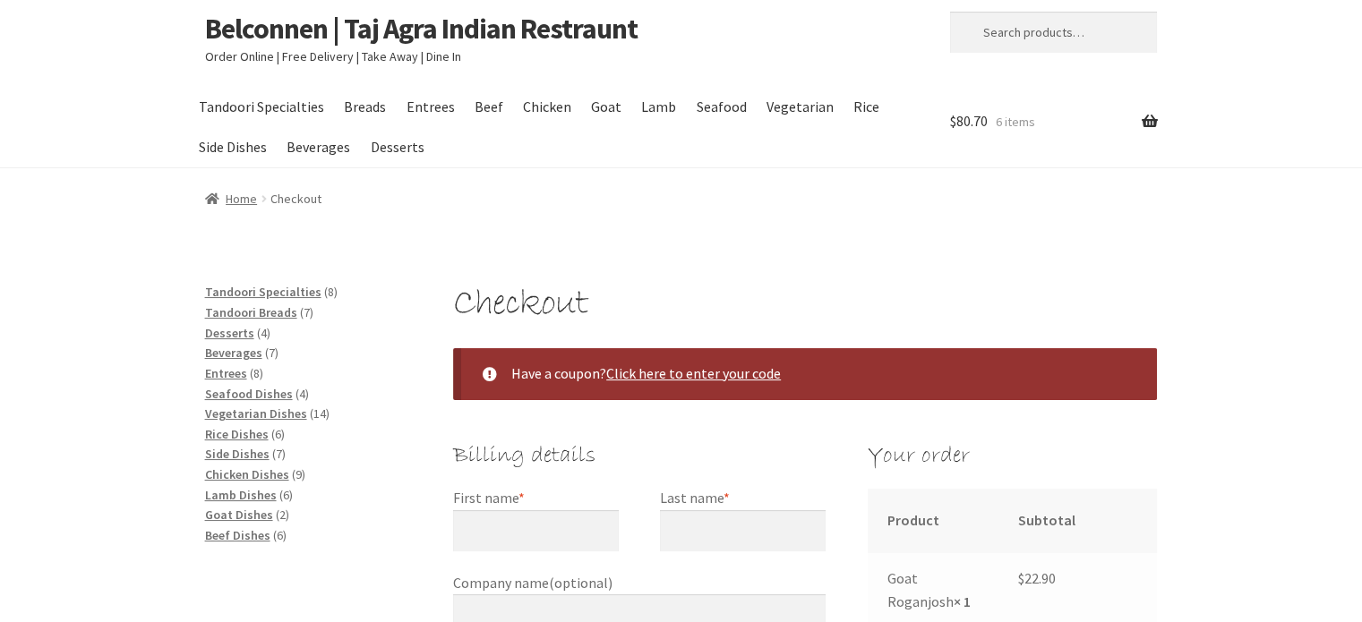
scroll to position [0, 0]
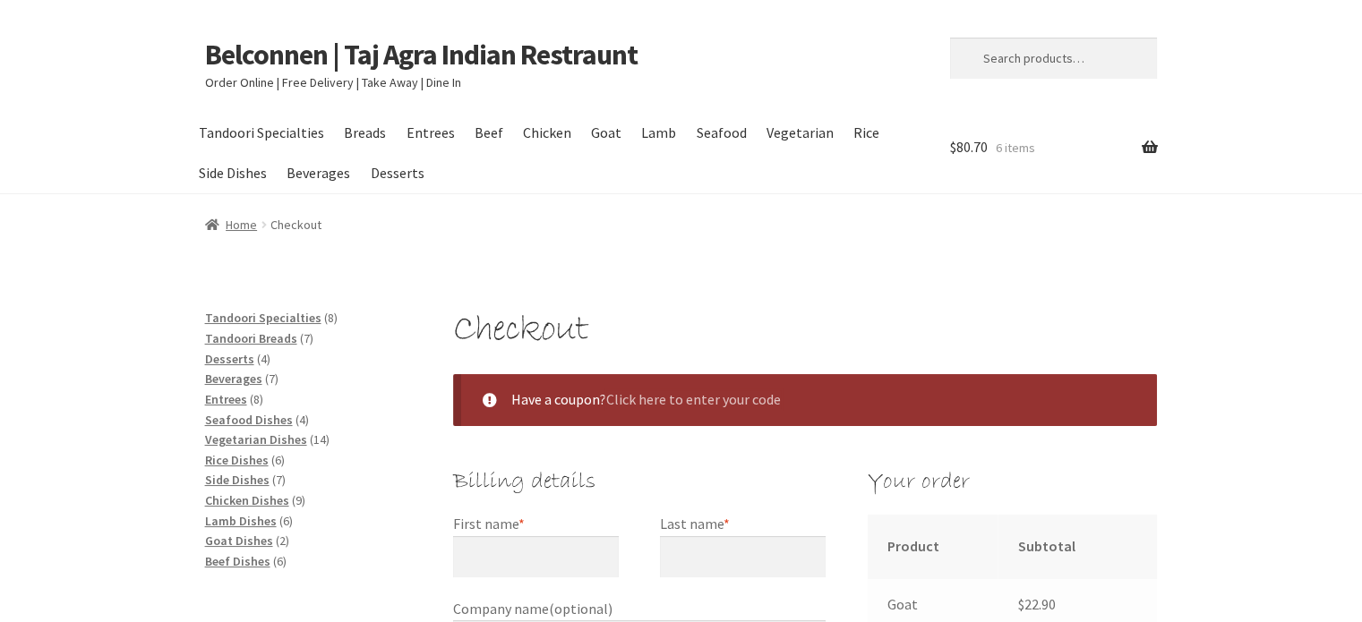
click at [709, 393] on link "Click here to enter your code" at bounding box center [693, 399] width 175 height 18
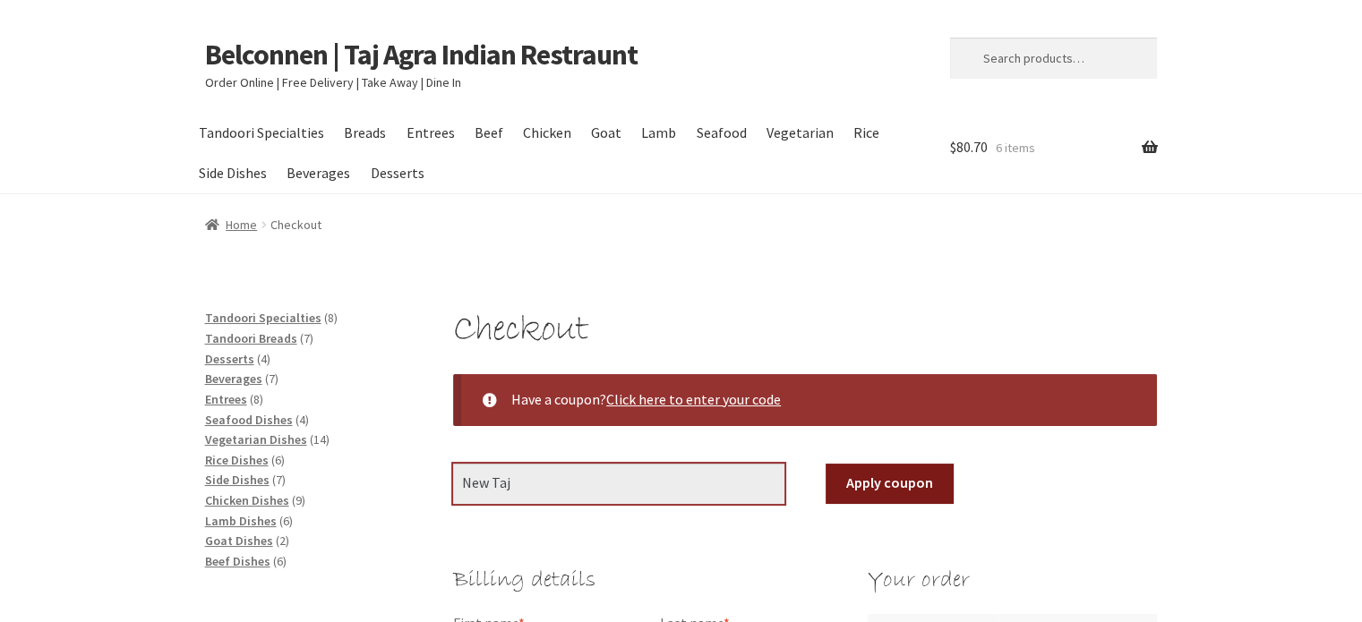
type input "New Taj"
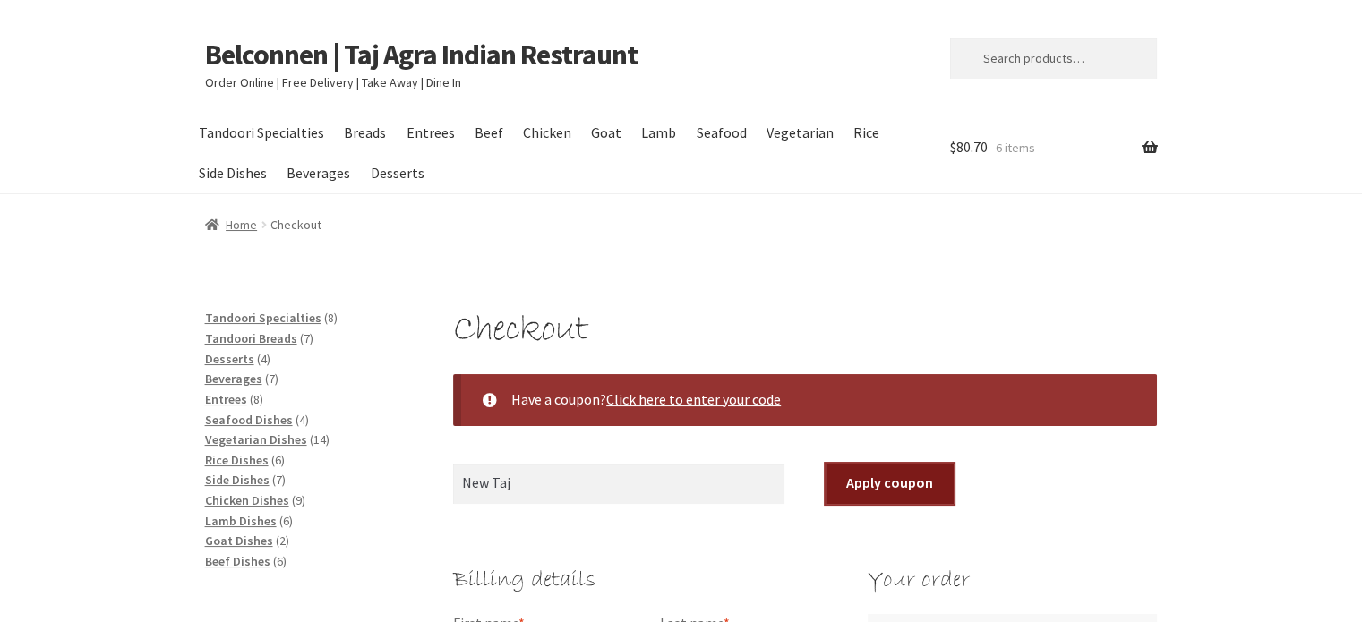
click at [852, 481] on button "Apply coupon" at bounding box center [889, 484] width 127 height 41
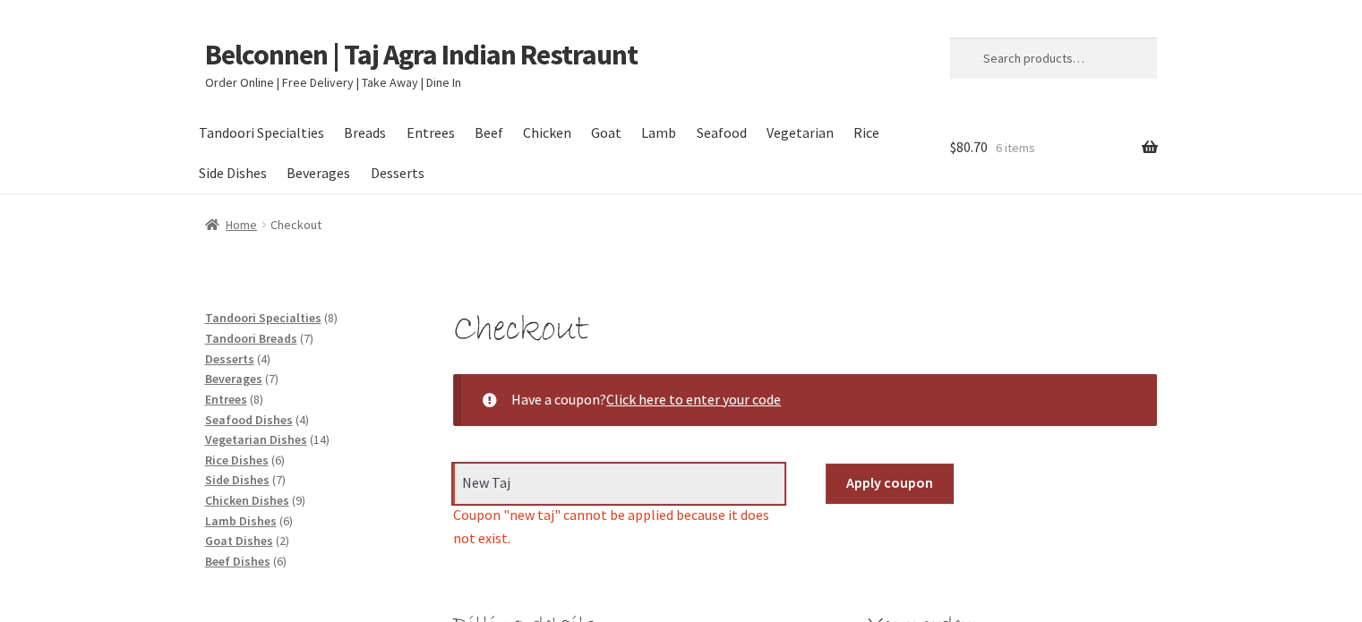
drag, startPoint x: 540, startPoint y: 483, endPoint x: 380, endPoint y: 455, distance: 162.8
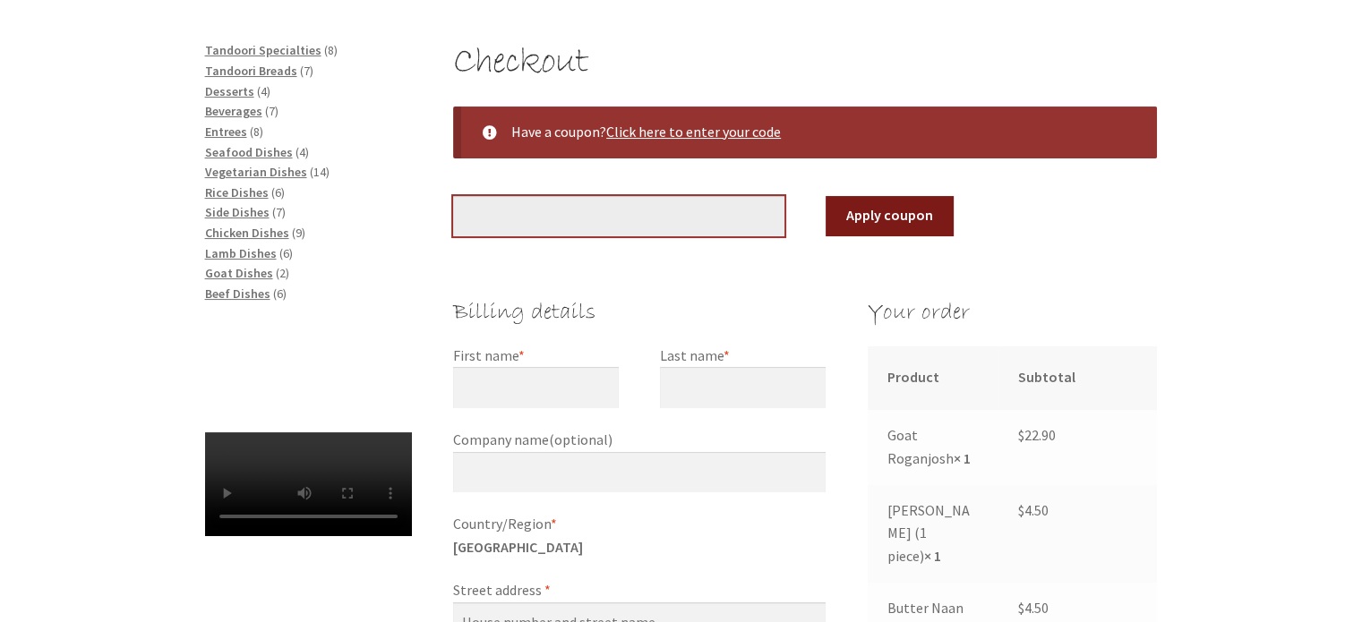
scroll to position [269, 0]
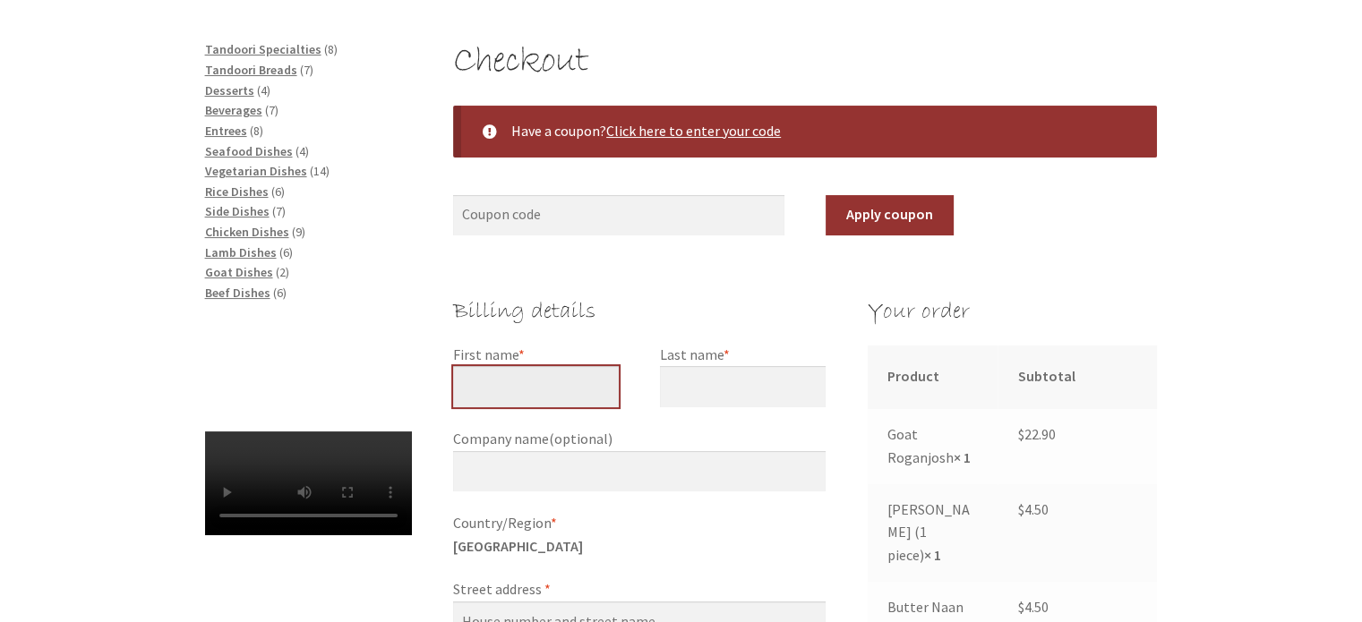
click at [542, 389] on input "First name *" at bounding box center [536, 386] width 166 height 41
type input "[PERSON_NAME]"
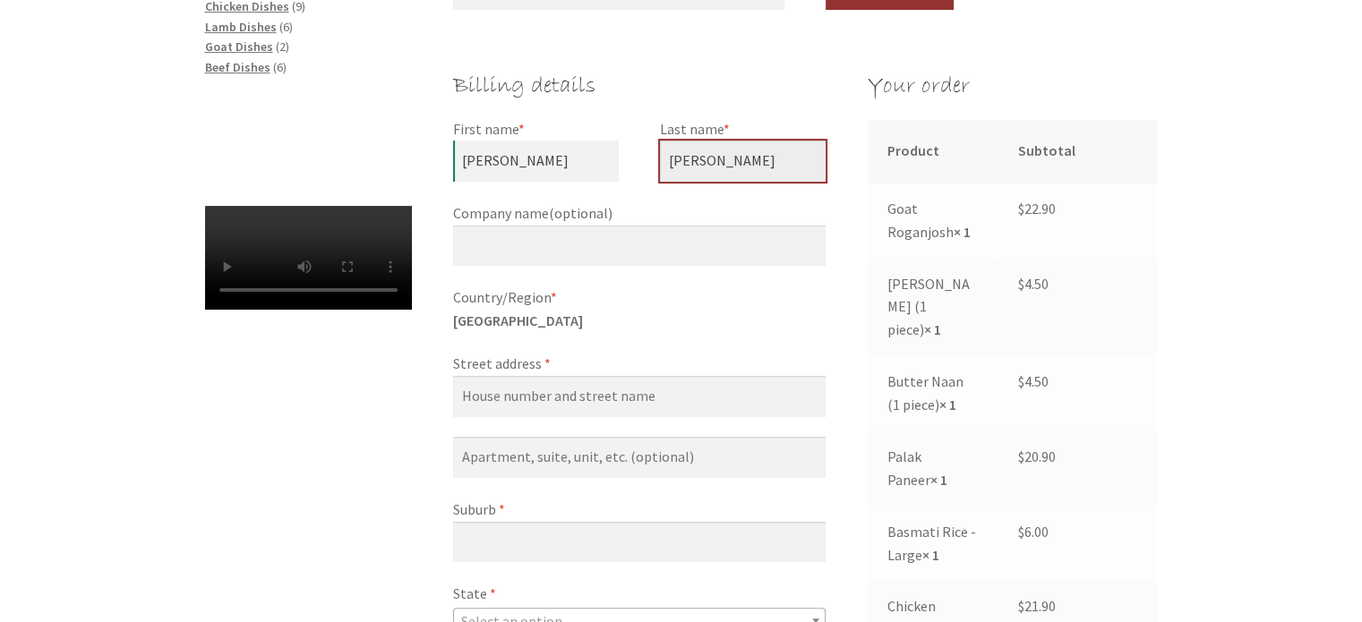
scroll to position [537, 0]
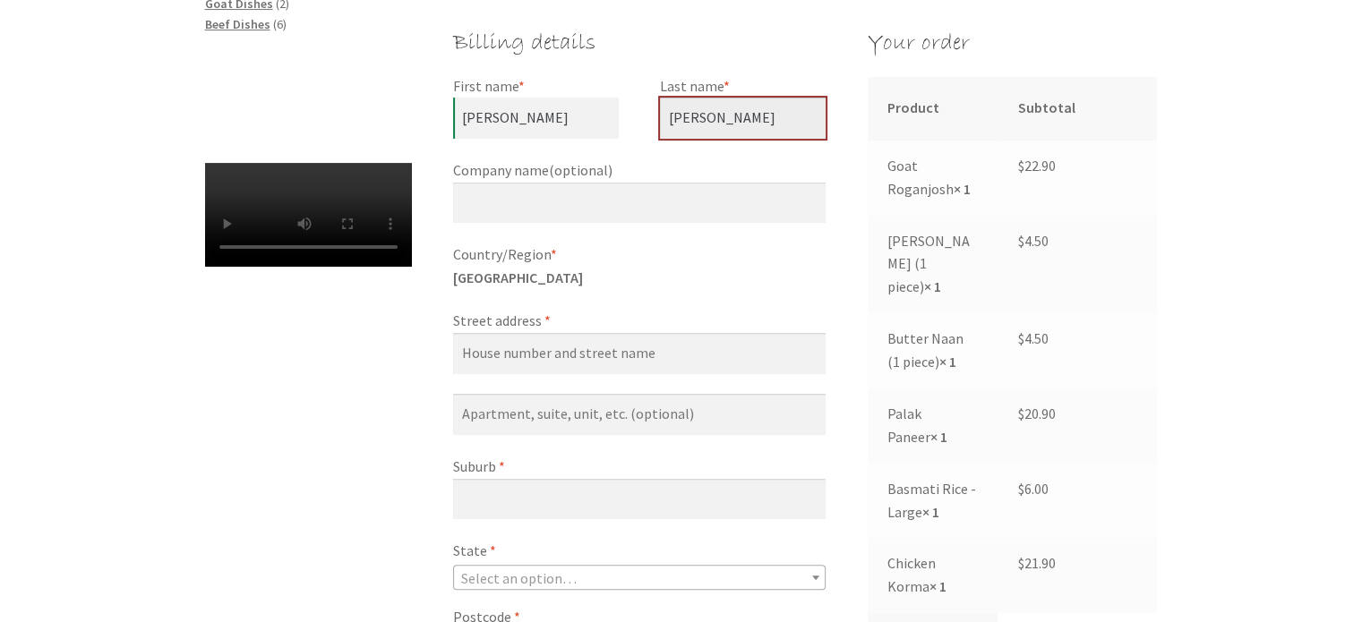
type input "[PERSON_NAME]"
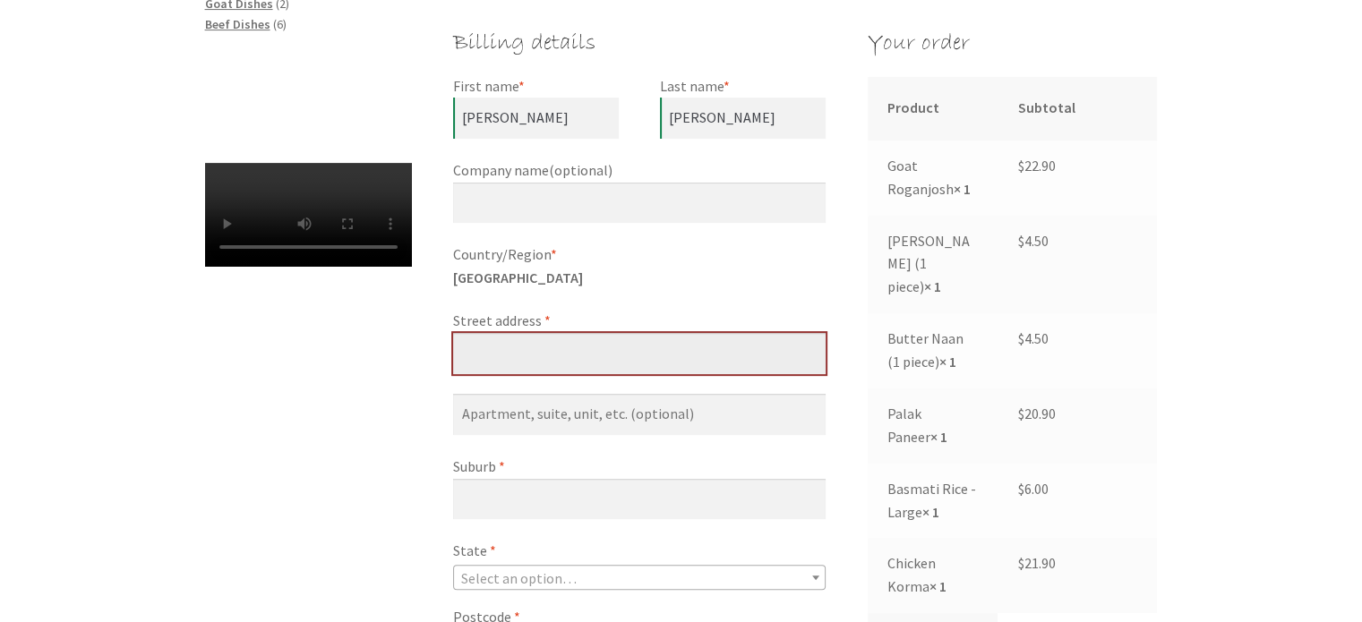
click at [475, 347] on input "Street address *" at bounding box center [639, 353] width 372 height 41
type input "85 [PERSON_NAME] Cct"
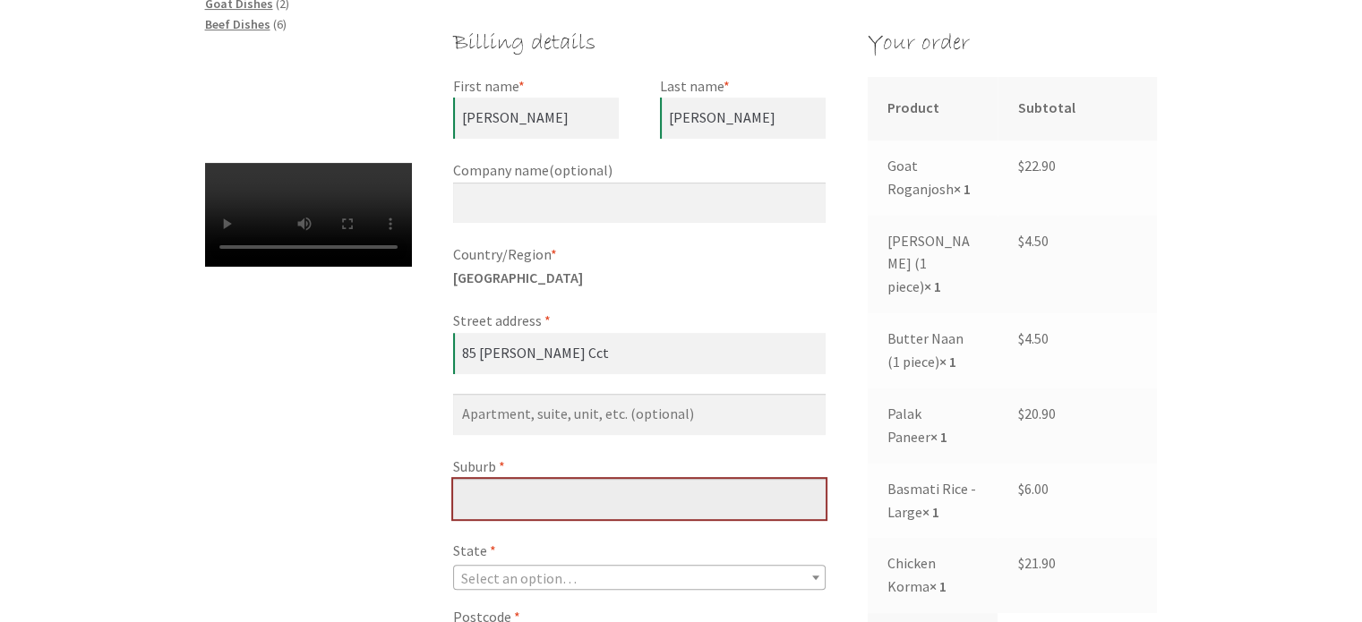
click at [492, 504] on input "Suburb *" at bounding box center [639, 499] width 372 height 41
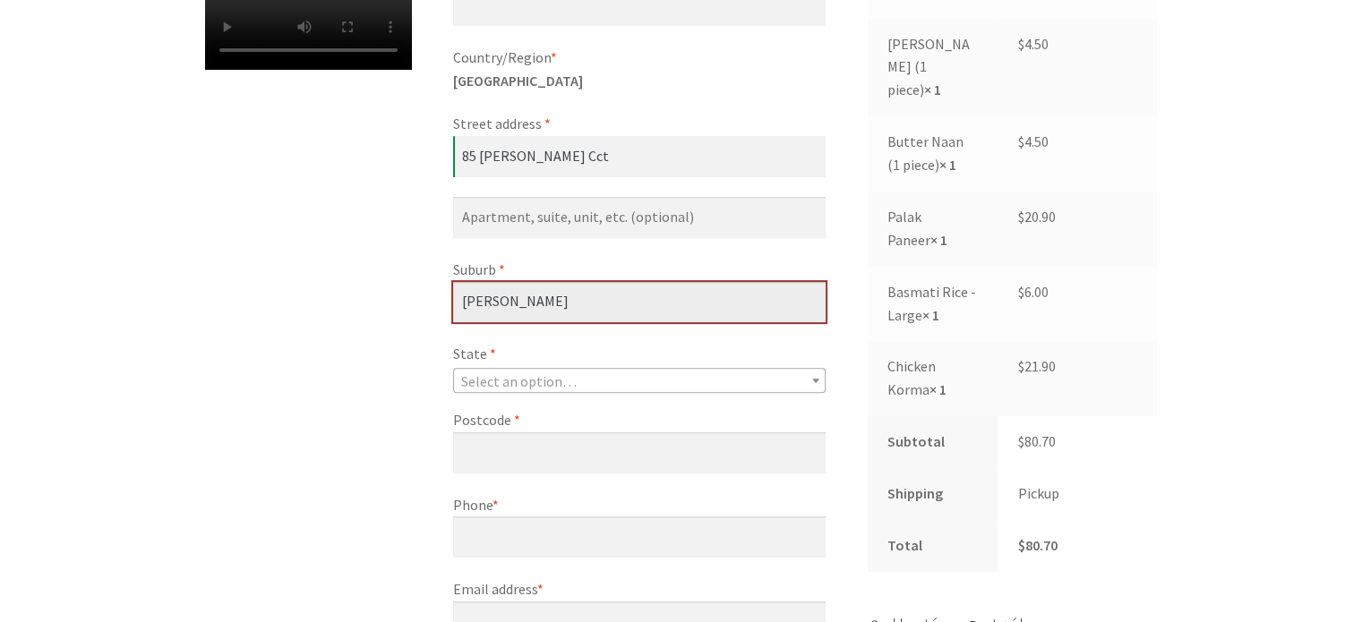
scroll to position [806, 0]
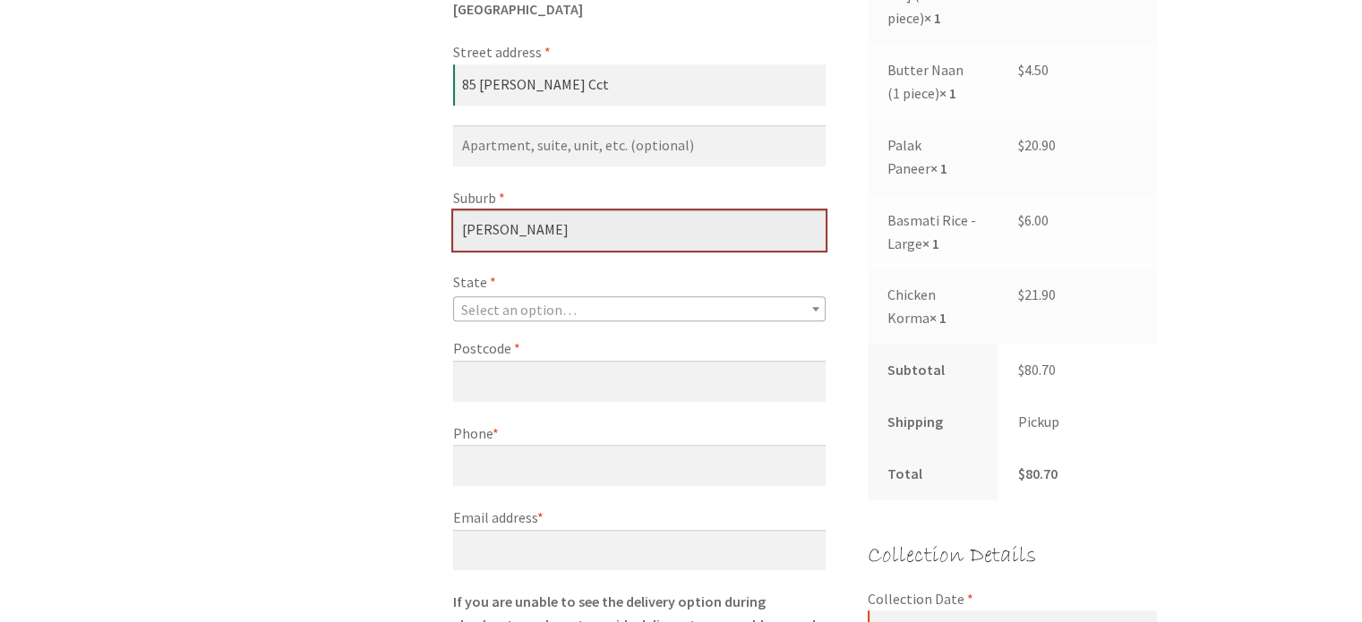
type input "[PERSON_NAME]"
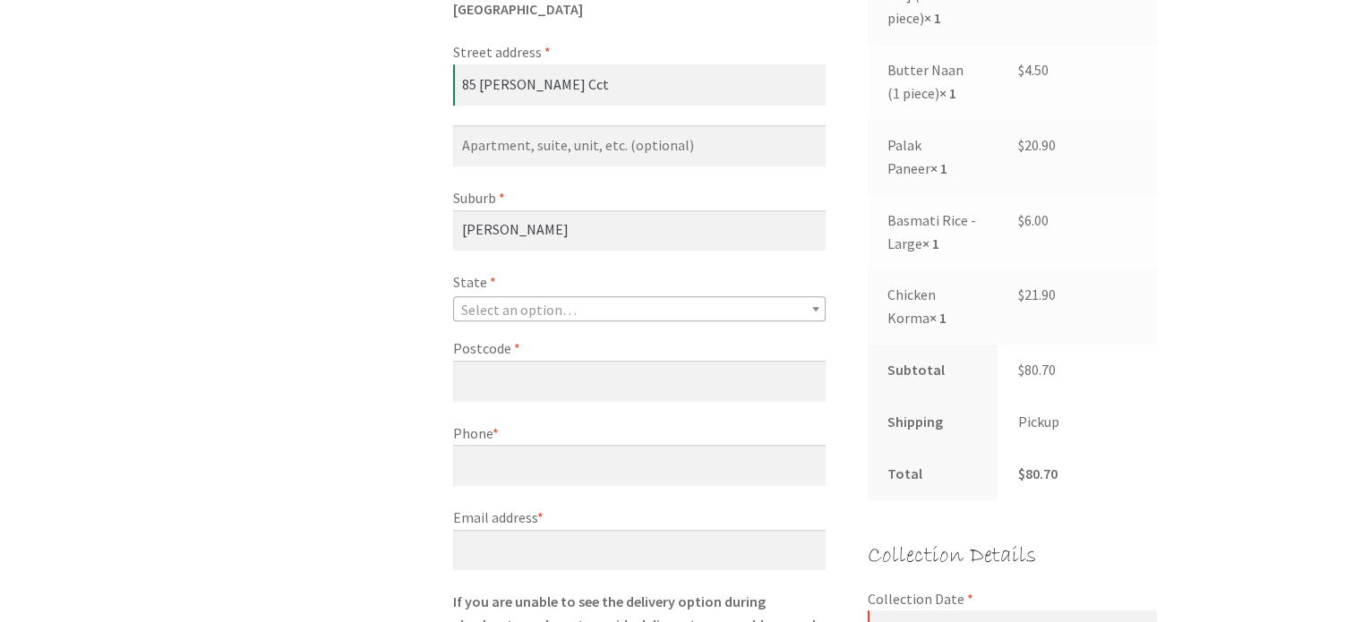
click at [805, 308] on span "Select an option…" at bounding box center [639, 309] width 371 height 25
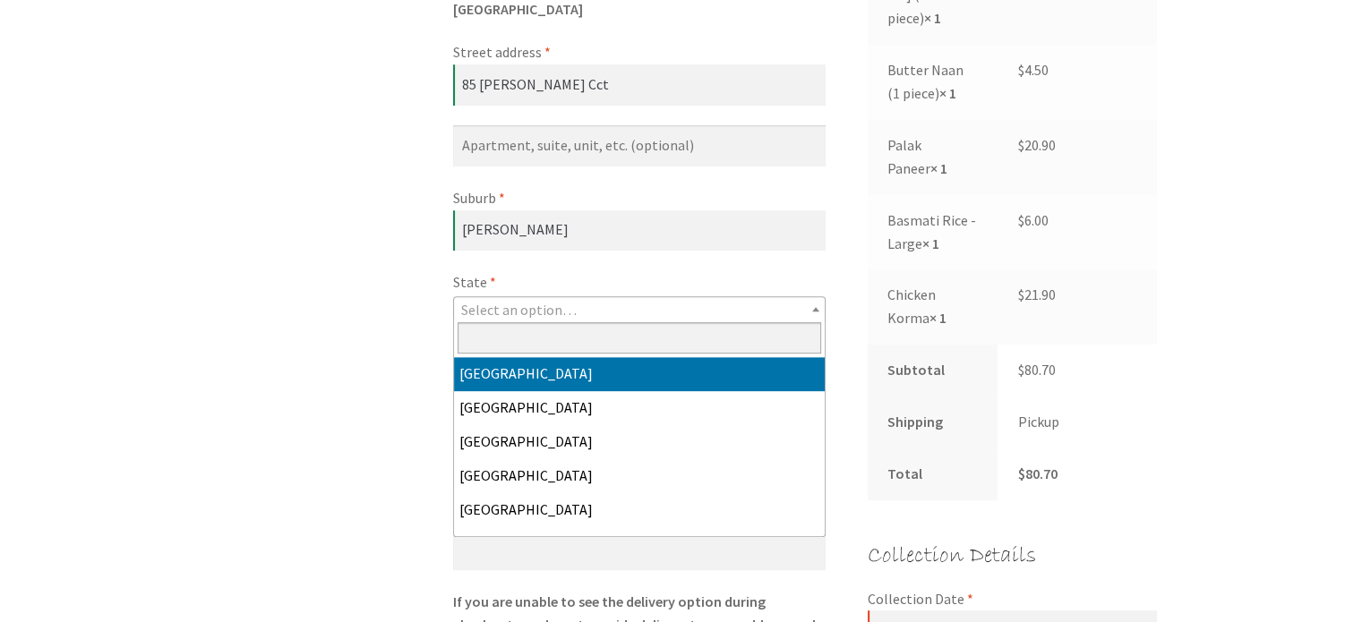
select select "ACT"
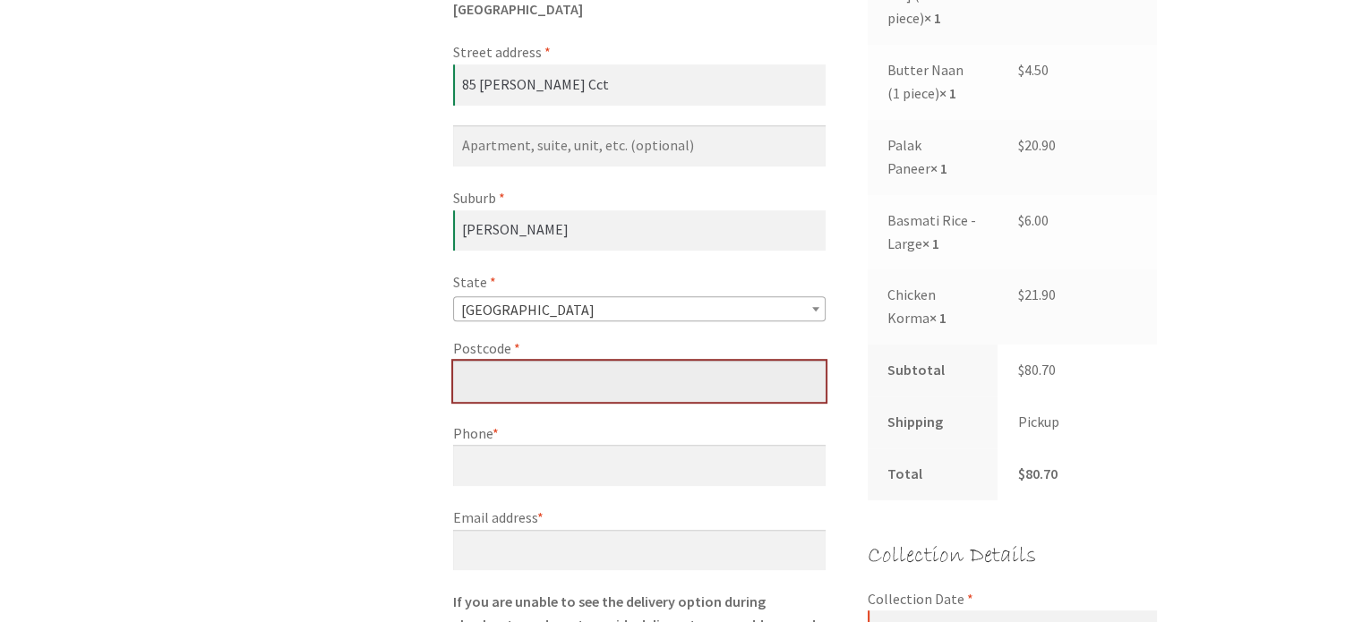
click at [490, 387] on input "Postcode *" at bounding box center [639, 381] width 372 height 41
type input "2615"
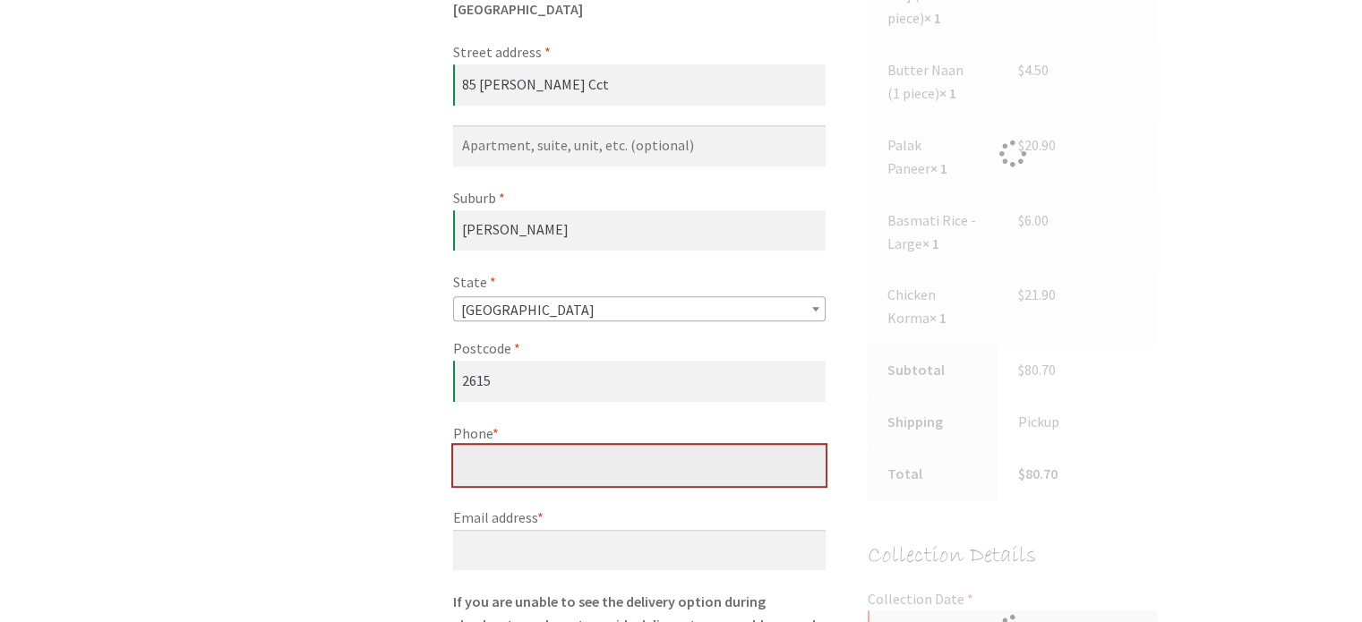
click at [466, 467] on input "Phone *" at bounding box center [639, 465] width 372 height 41
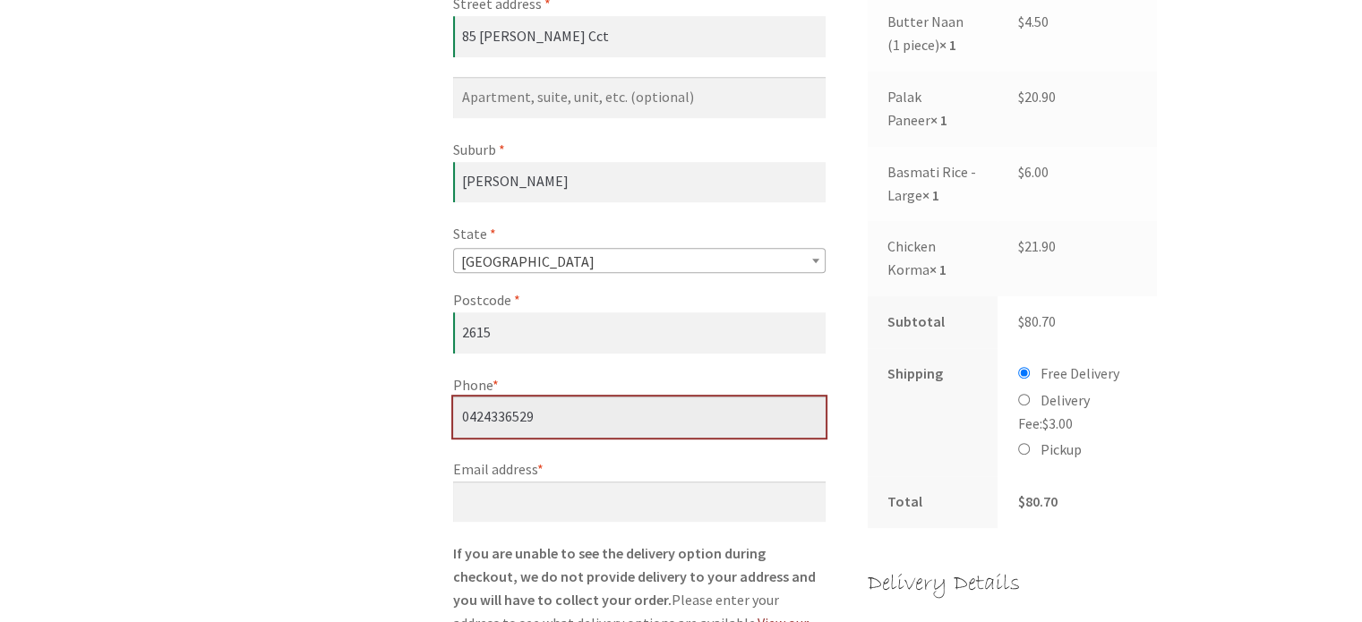
scroll to position [985, 0]
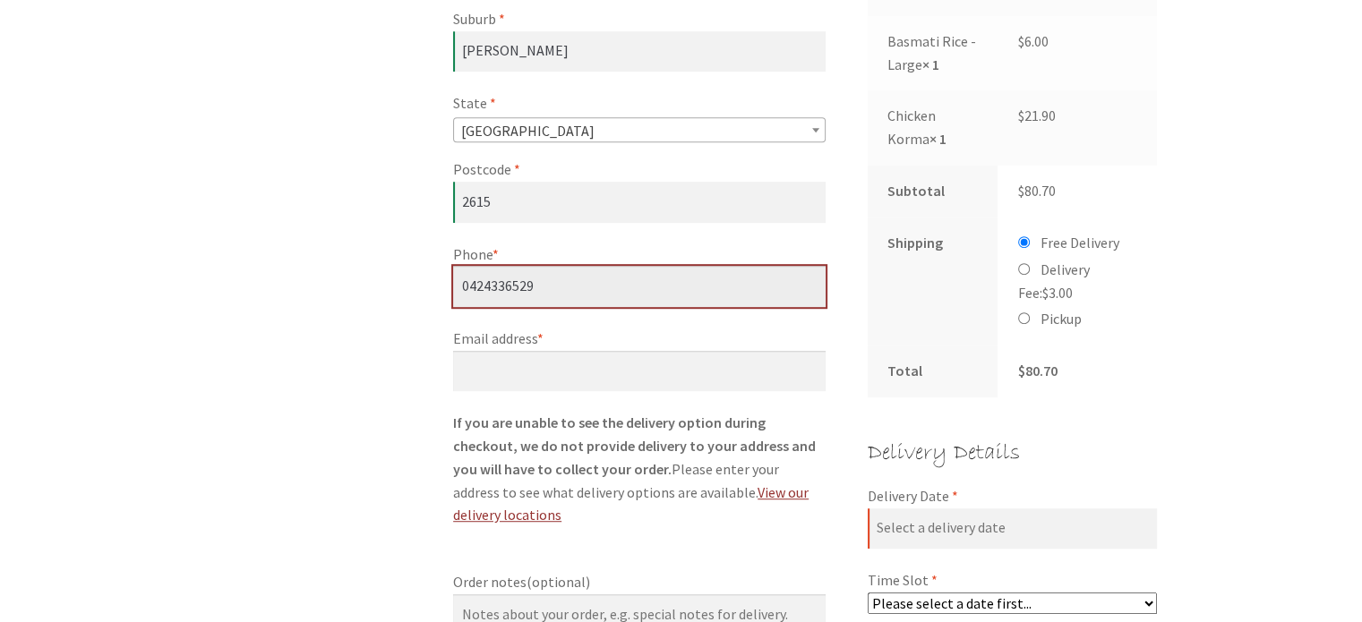
type input "0424336529"
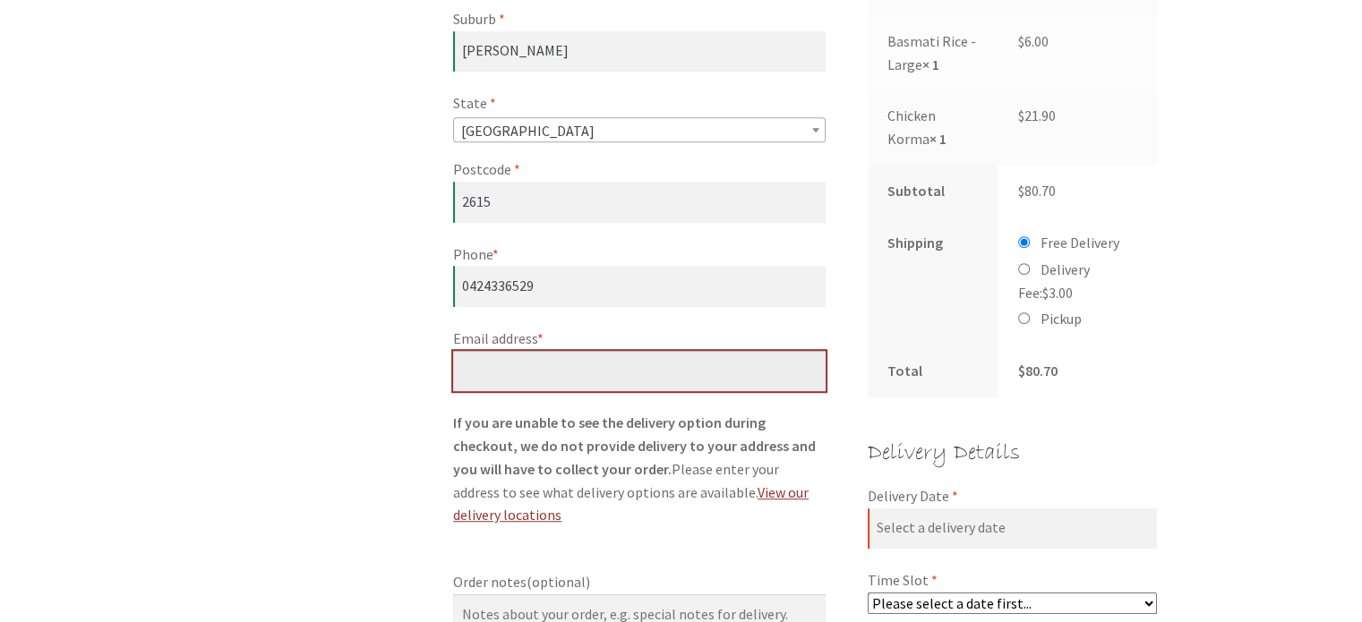
click at [503, 373] on input "Email address *" at bounding box center [639, 371] width 372 height 41
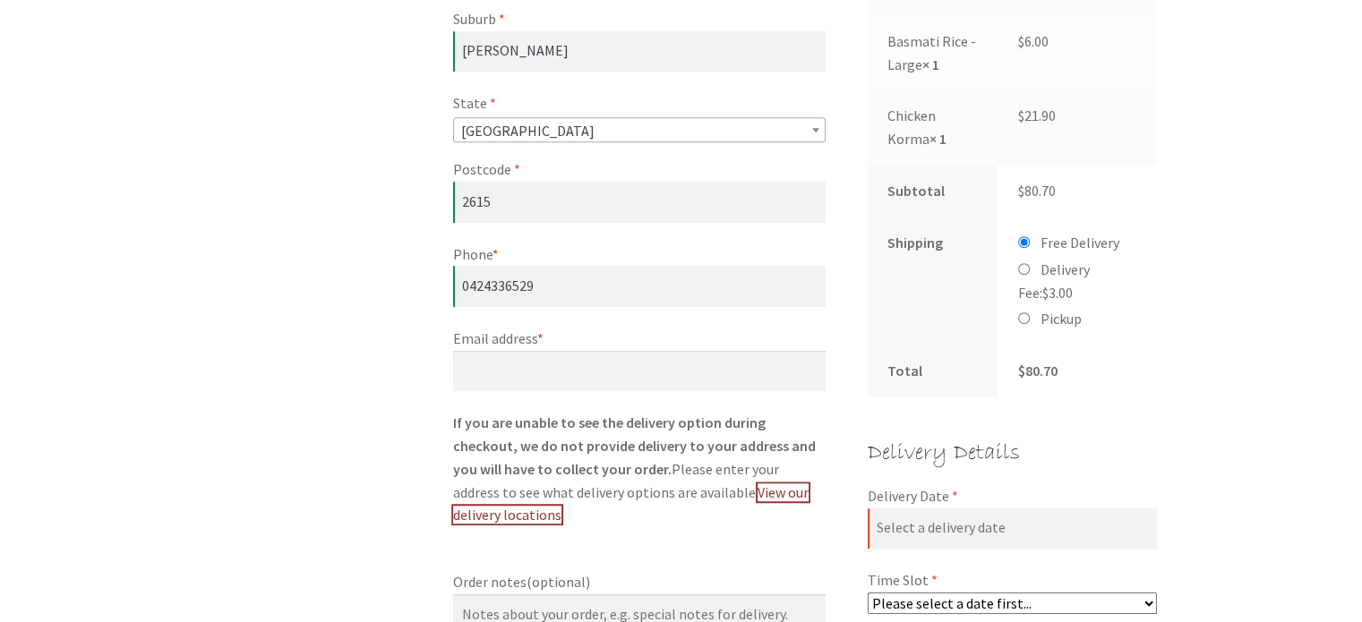
click at [711, 489] on link "View our delivery locations" at bounding box center [630, 503] width 355 height 41
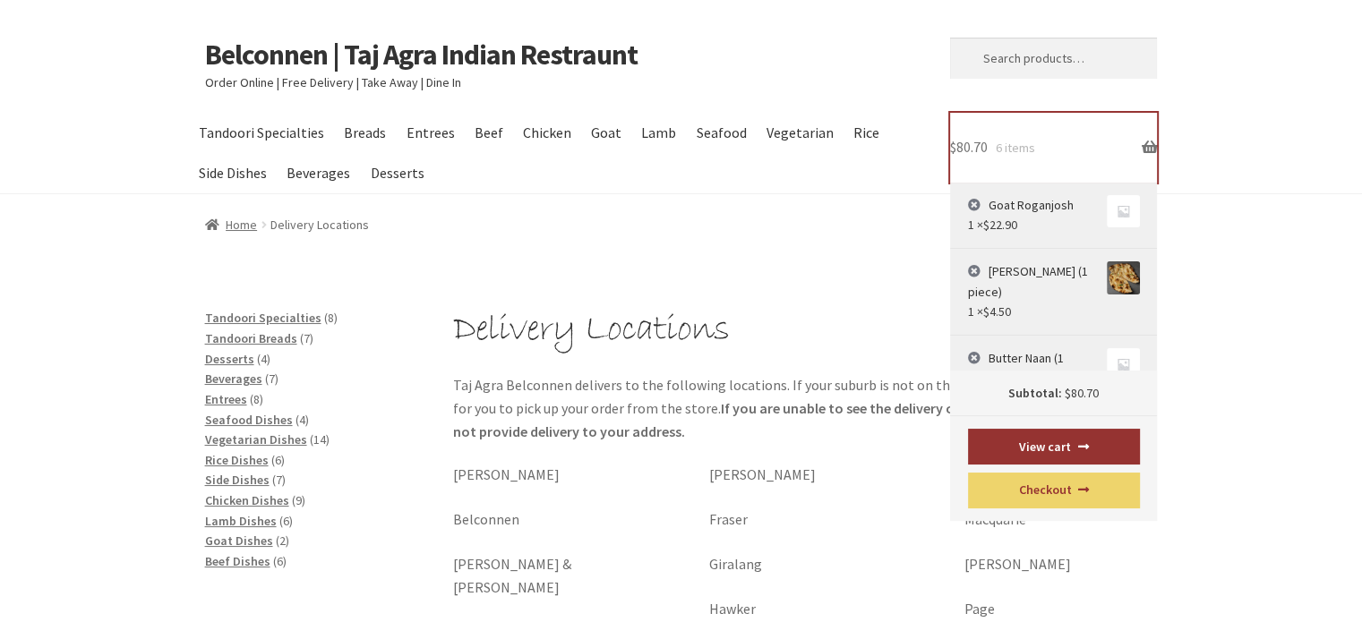
click at [1144, 146] on link "$ 80.70 6 items" at bounding box center [1053, 148] width 207 height 70
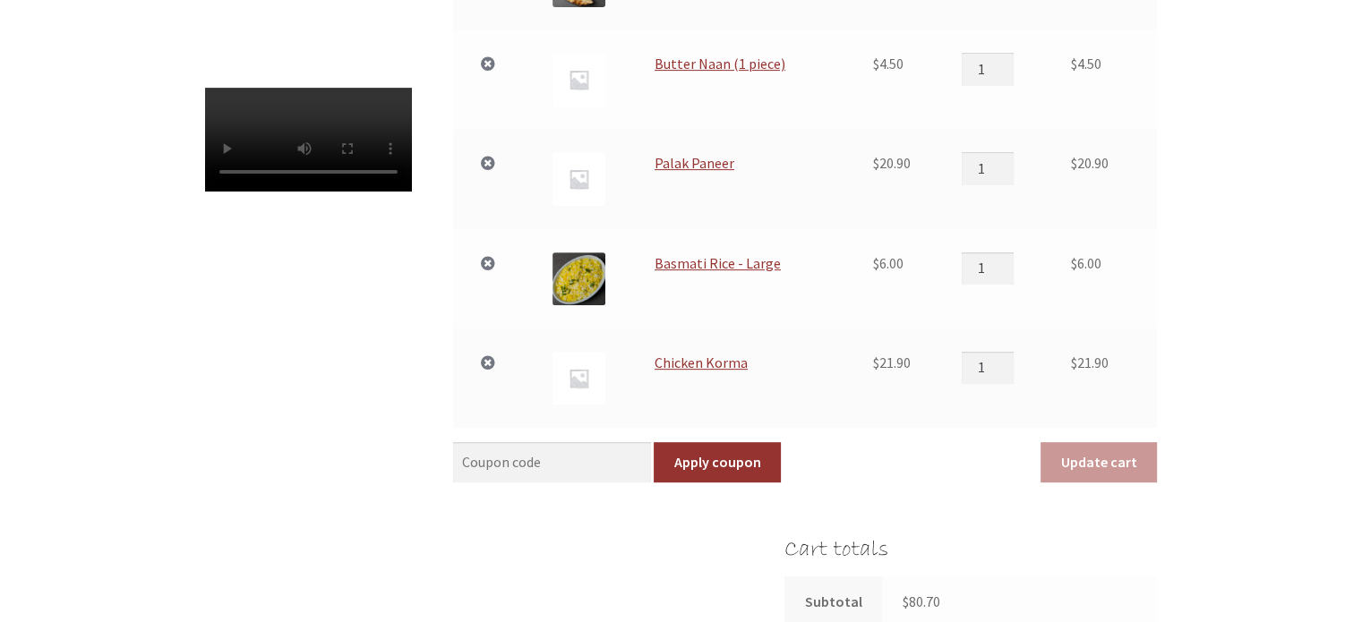
scroll to position [806, 0]
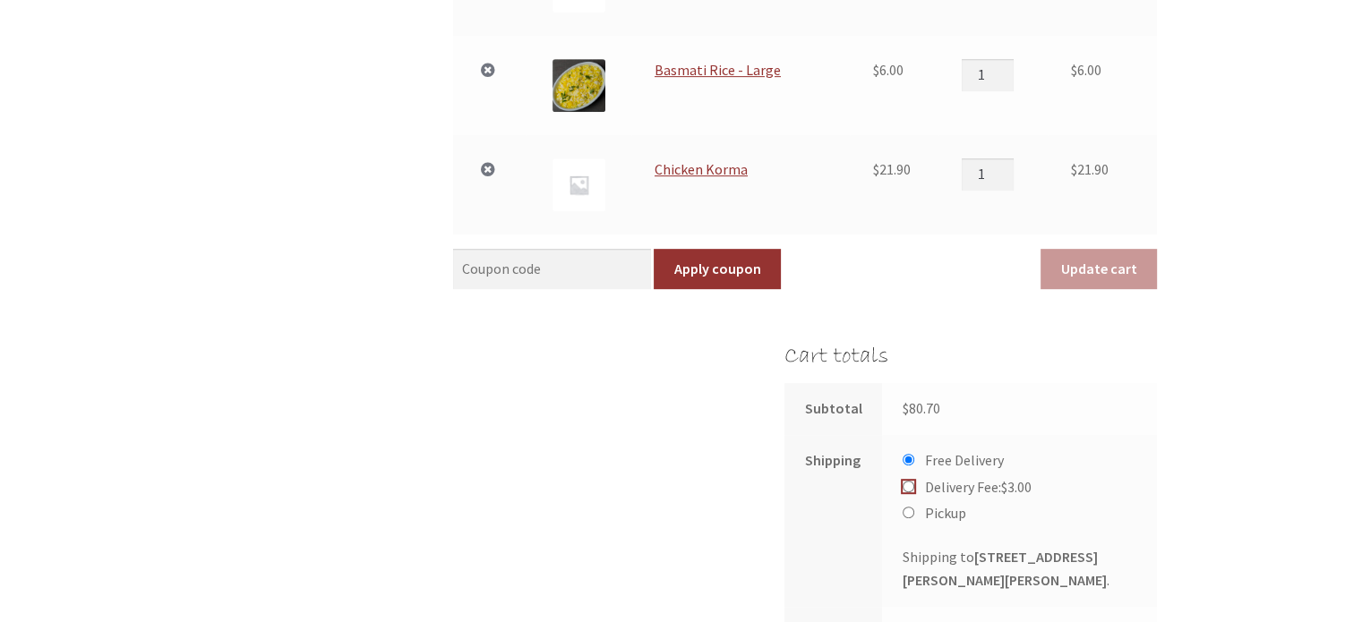
click at [906, 488] on input "Delivery Fee: $ 3.00" at bounding box center [909, 487] width 12 height 12
radio input "true"
click at [905, 458] on input "Free Delivery" at bounding box center [909, 460] width 12 height 12
radio input "true"
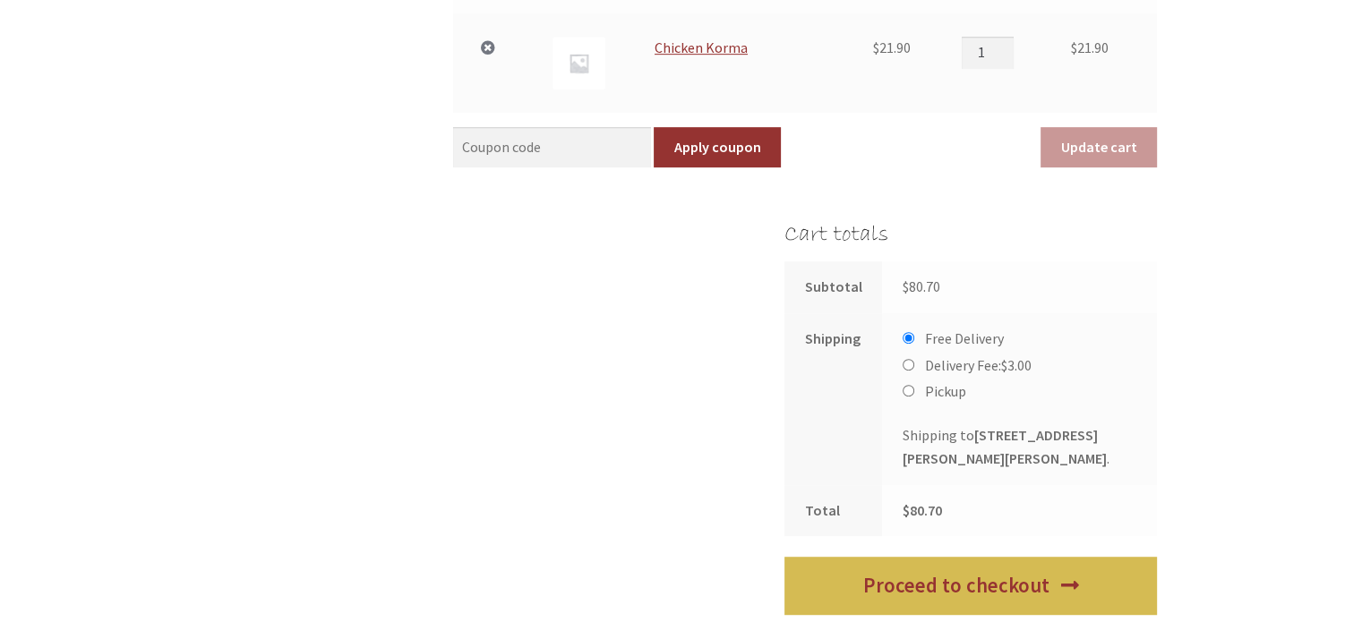
scroll to position [985, 0]
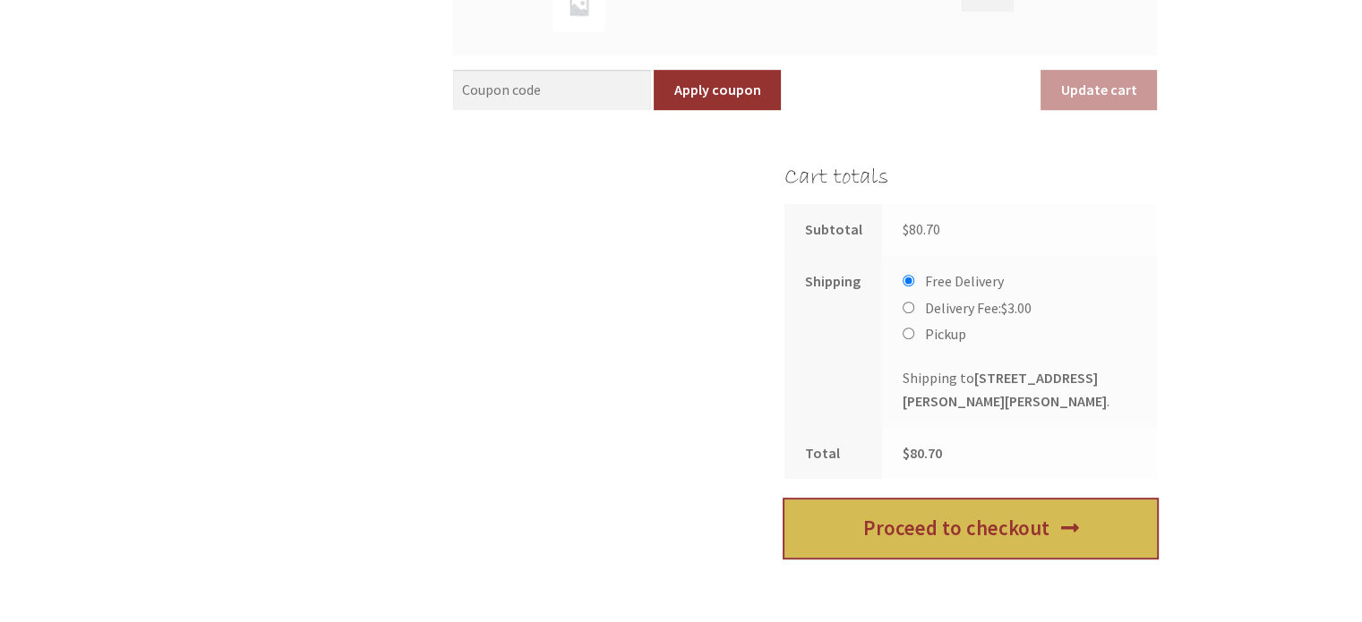
click at [956, 527] on link "Proceed to checkout" at bounding box center [970, 529] width 372 height 58
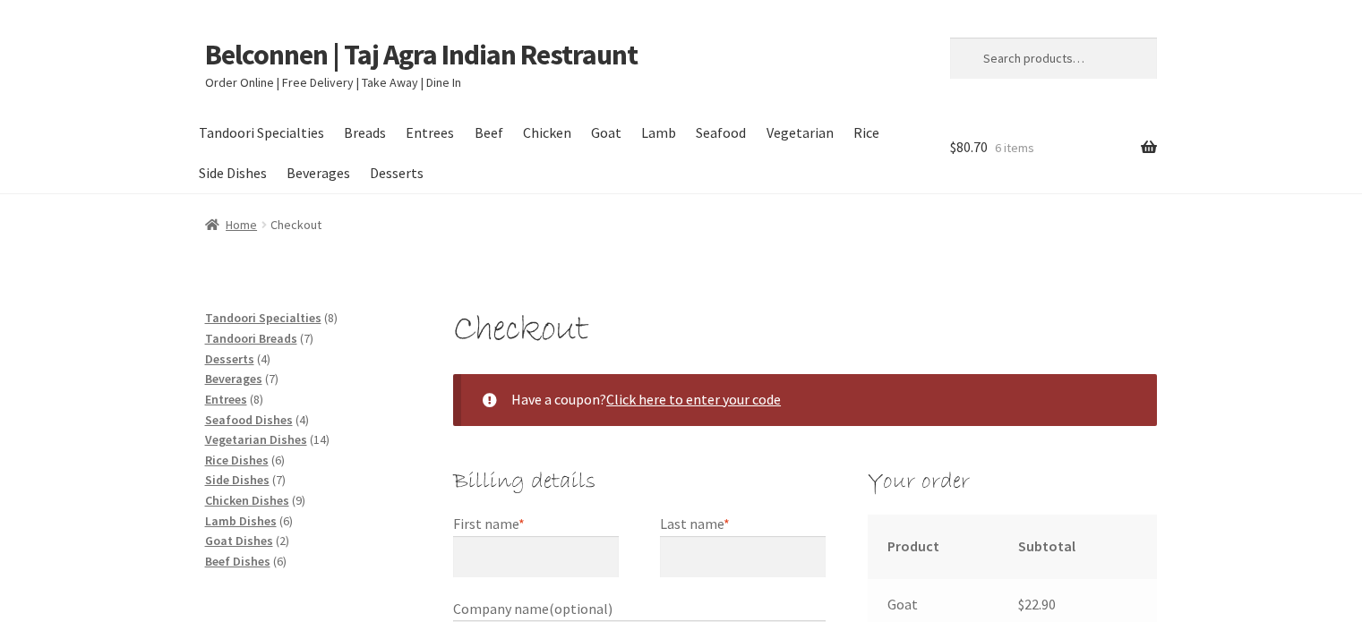
select select "ACT"
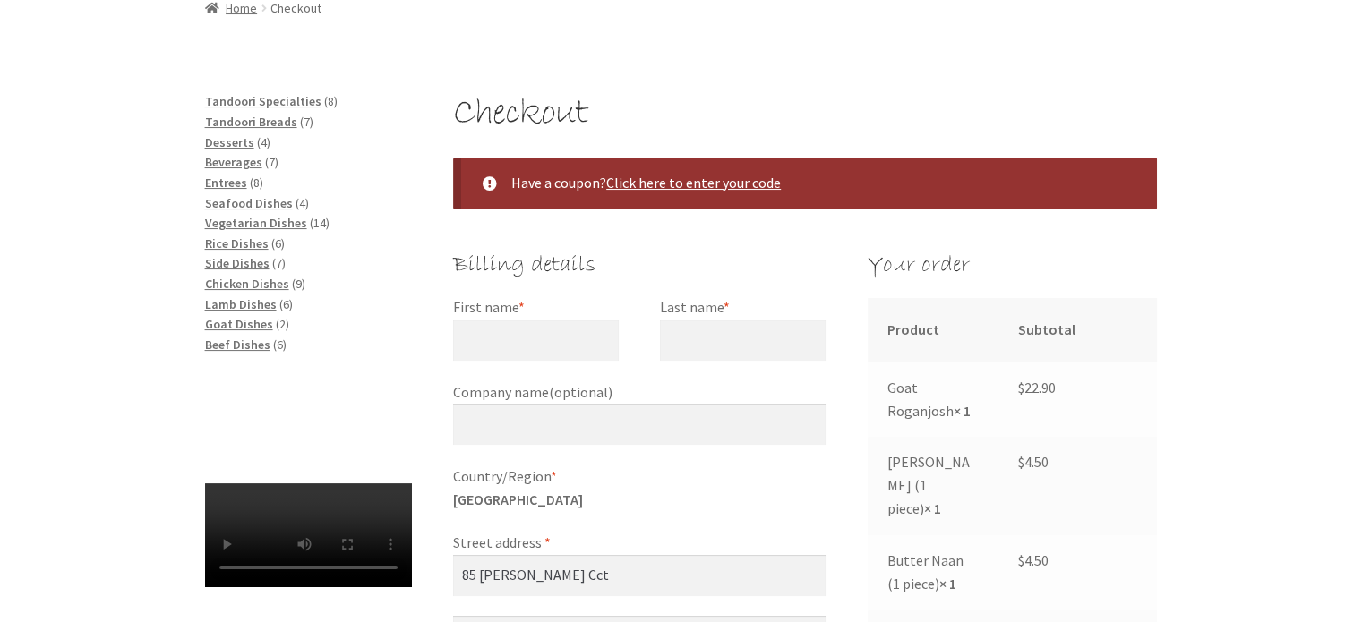
scroll to position [269, 0]
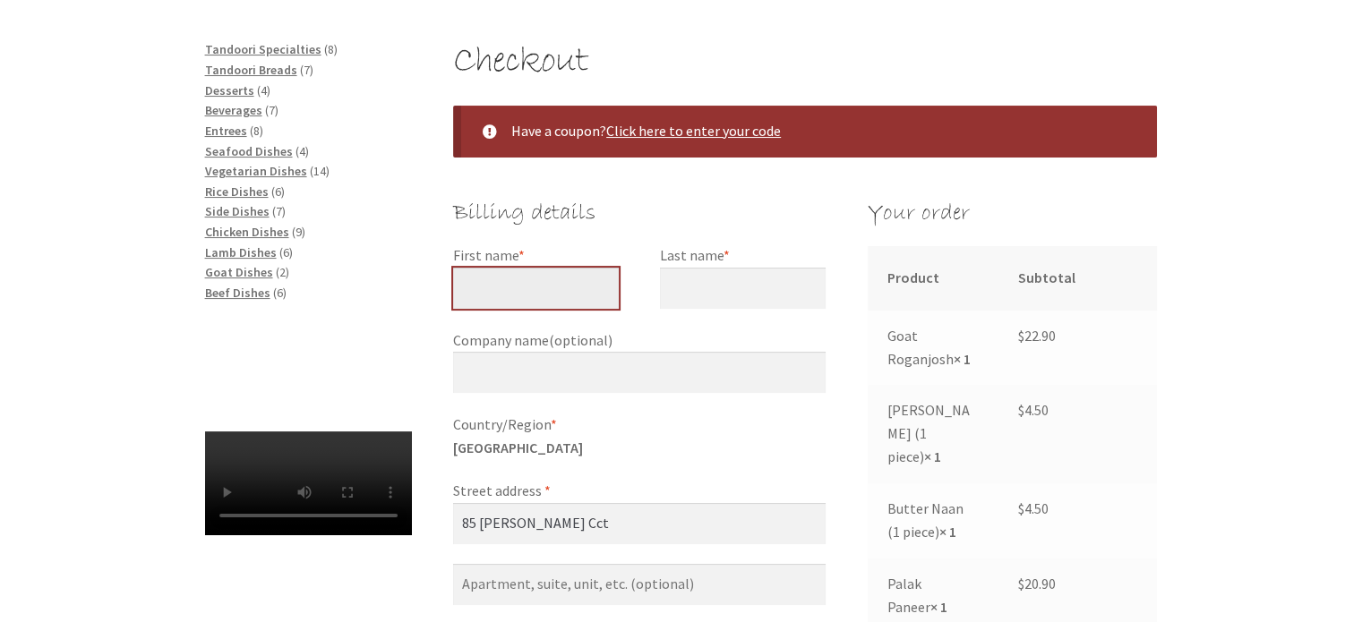
click at [560, 295] on input "First name *" at bounding box center [536, 288] width 166 height 41
type input "Michelle"
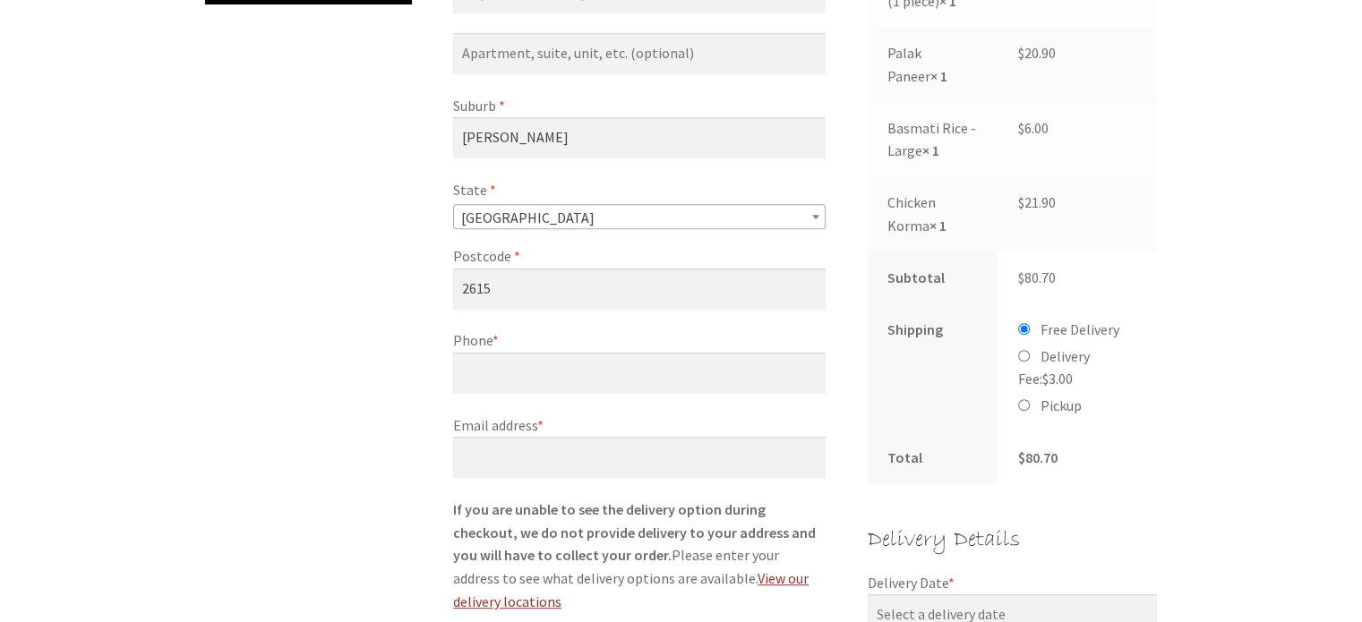
scroll to position [806, 0]
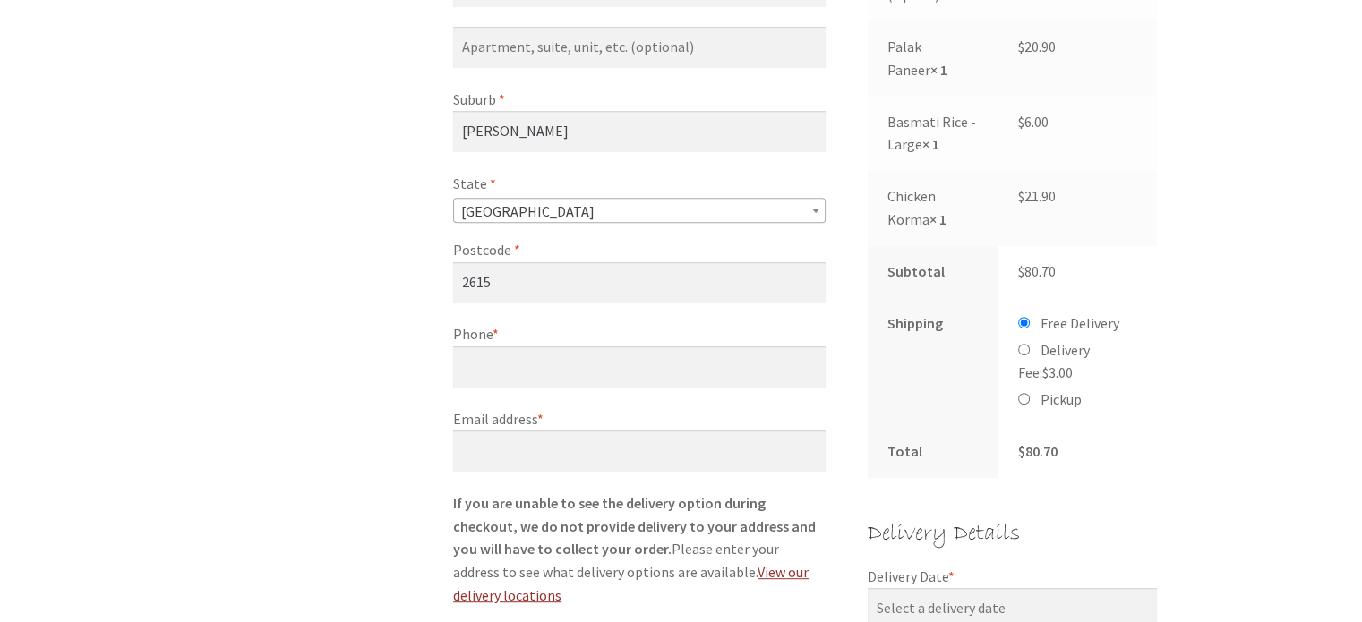
type input "[PERSON_NAME]"
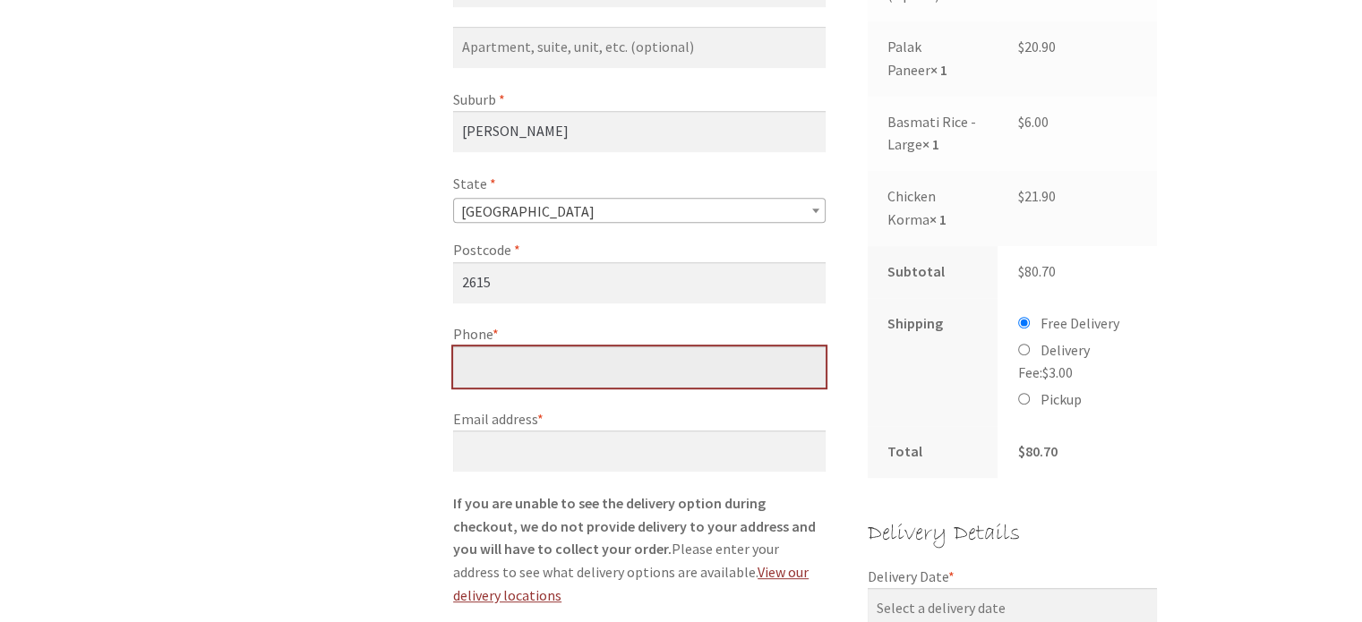
click at [509, 372] on input "Phone *" at bounding box center [639, 367] width 372 height 41
type input "0424336529"
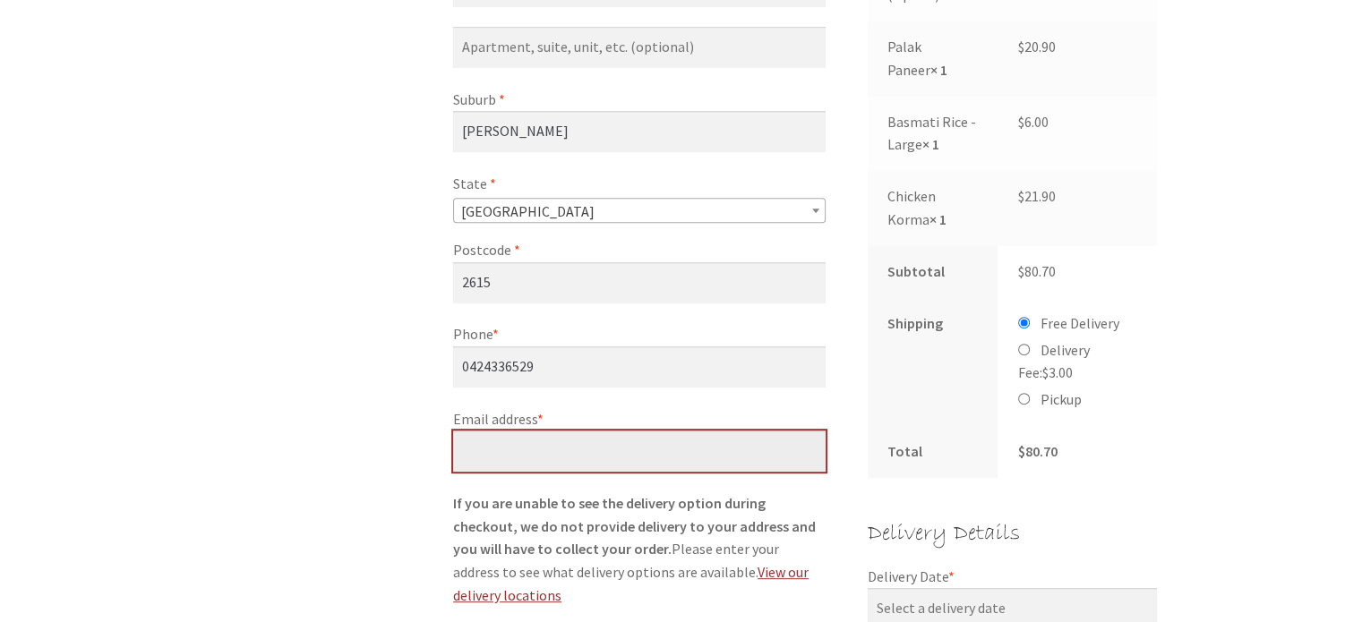
click at [495, 441] on input "Email address *" at bounding box center [639, 451] width 372 height 41
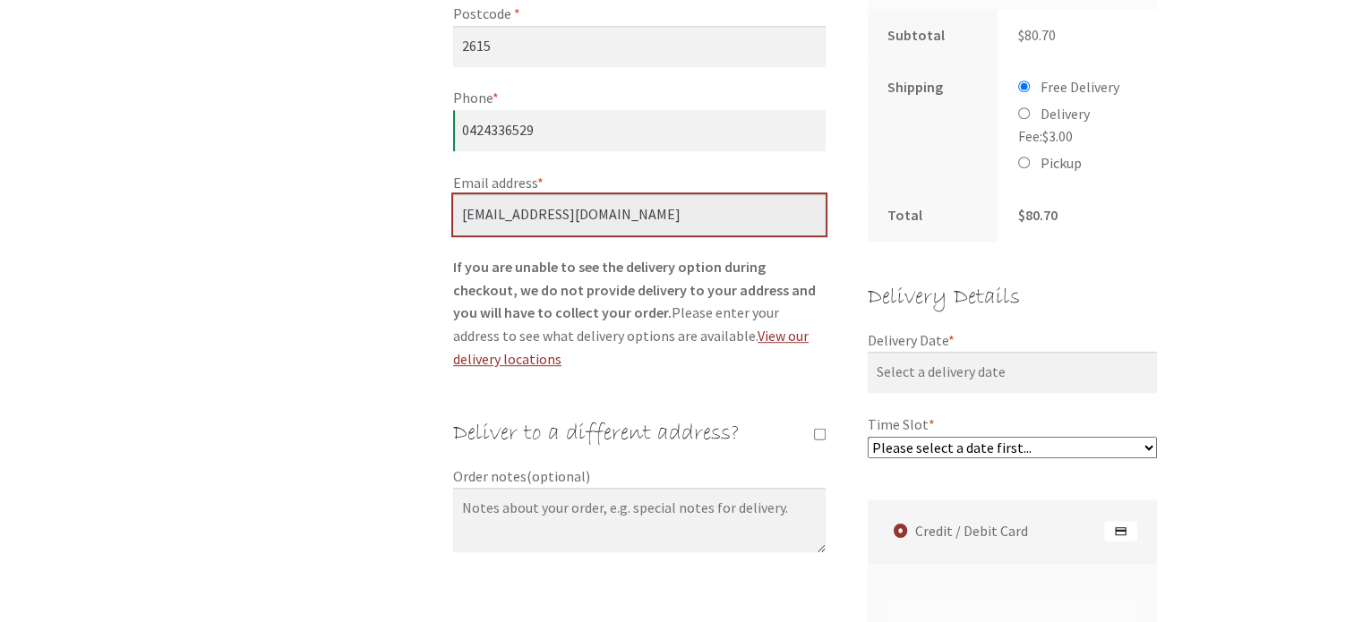
scroll to position [1074, 0]
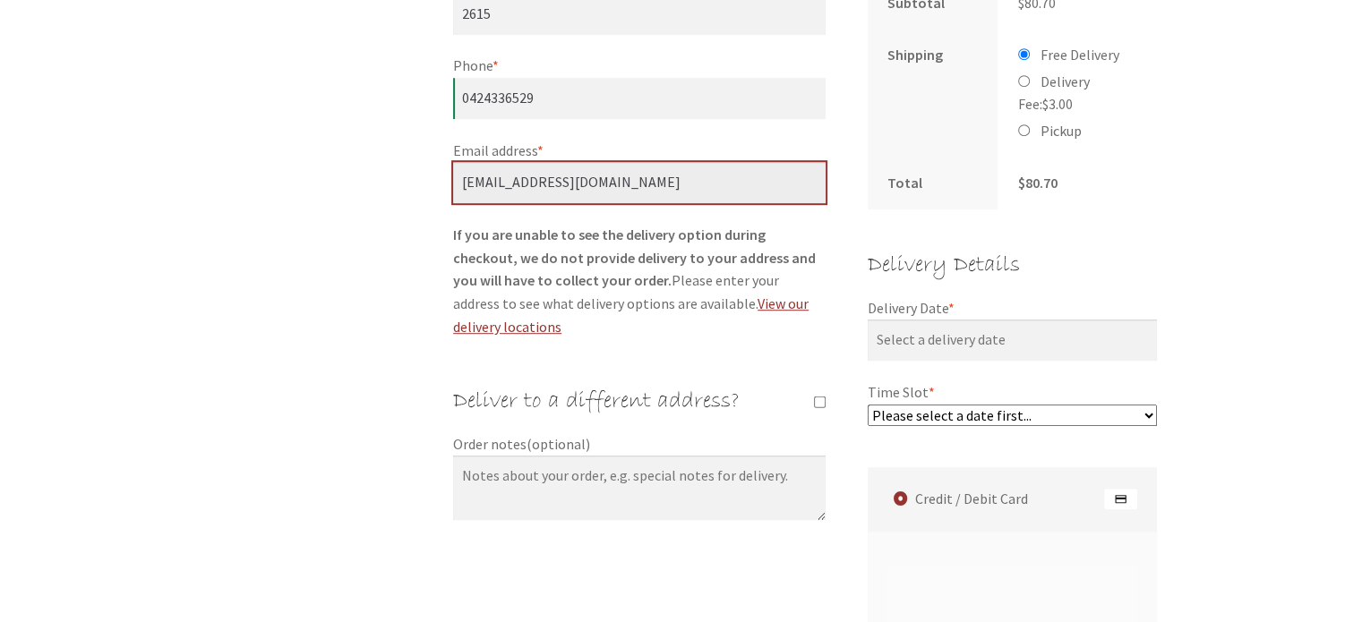
type input "shellewhyte@gmail.com"
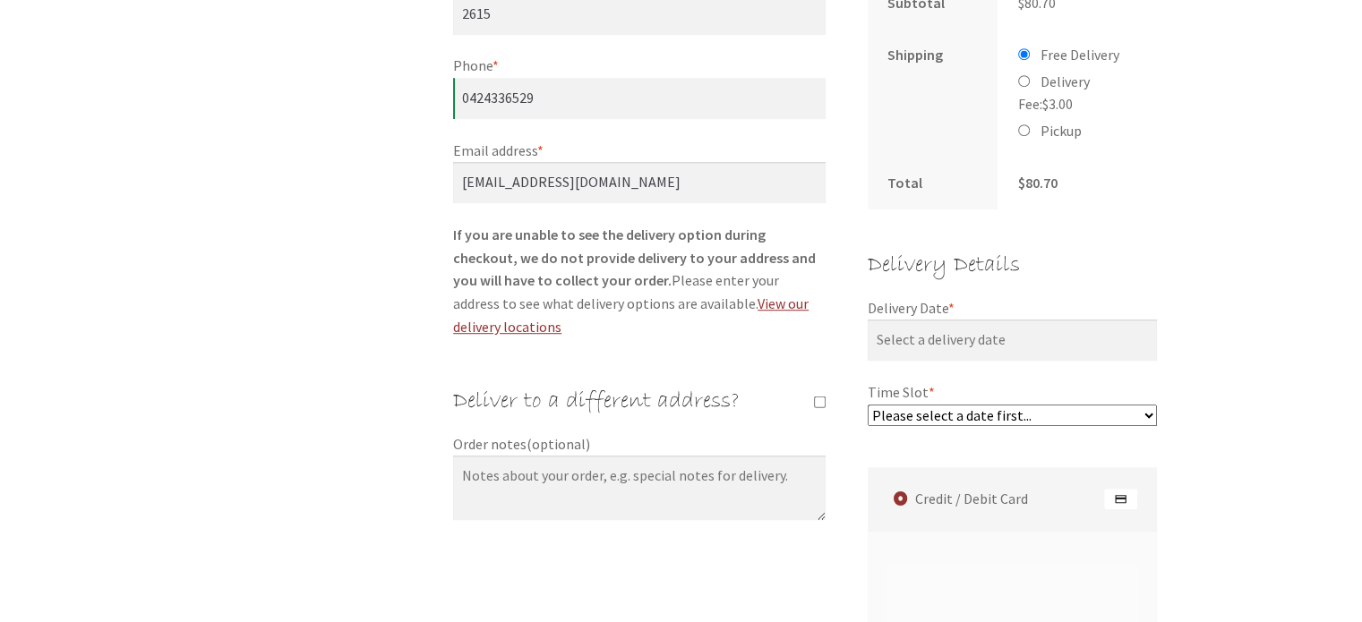
click at [1150, 405] on select "Please select a date first..." at bounding box center [1013, 415] width 290 height 21
drag, startPoint x: 990, startPoint y: 324, endPoint x: 975, endPoint y: 312, distance: 19.2
click at [990, 324] on input "Delivery Date *" at bounding box center [1013, 340] width 290 height 41
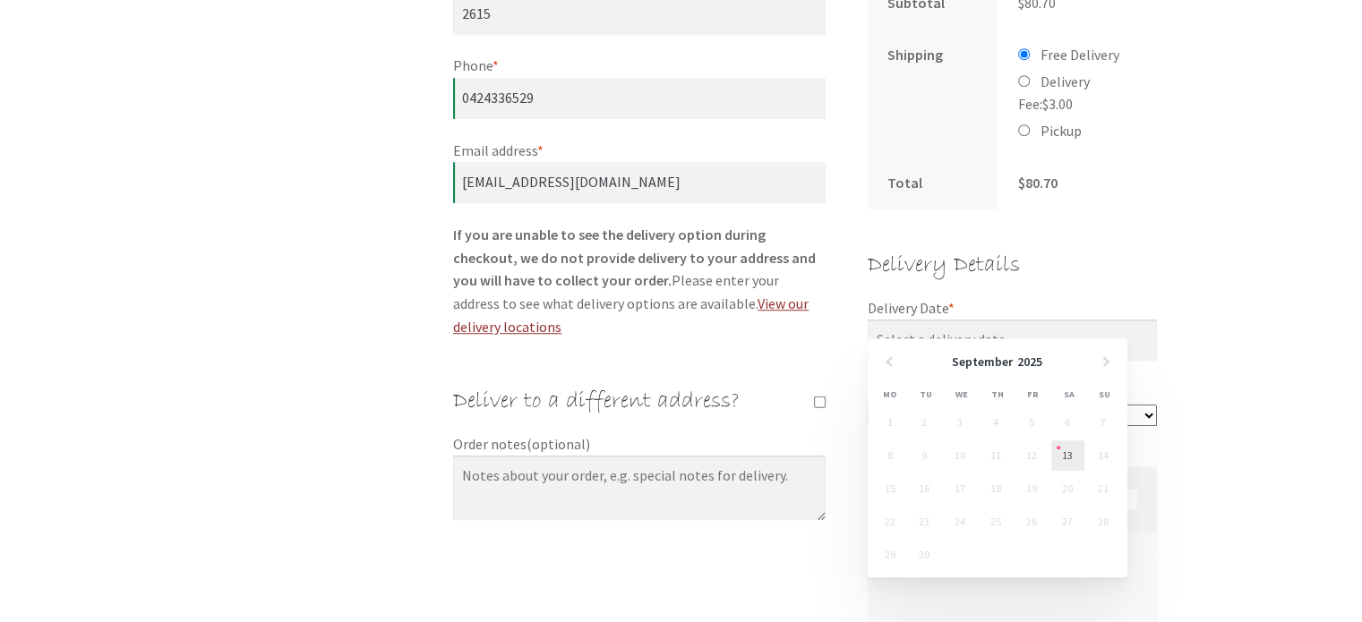
click at [1070, 453] on link "13" at bounding box center [1067, 456] width 33 height 30
type input "13/09/2025"
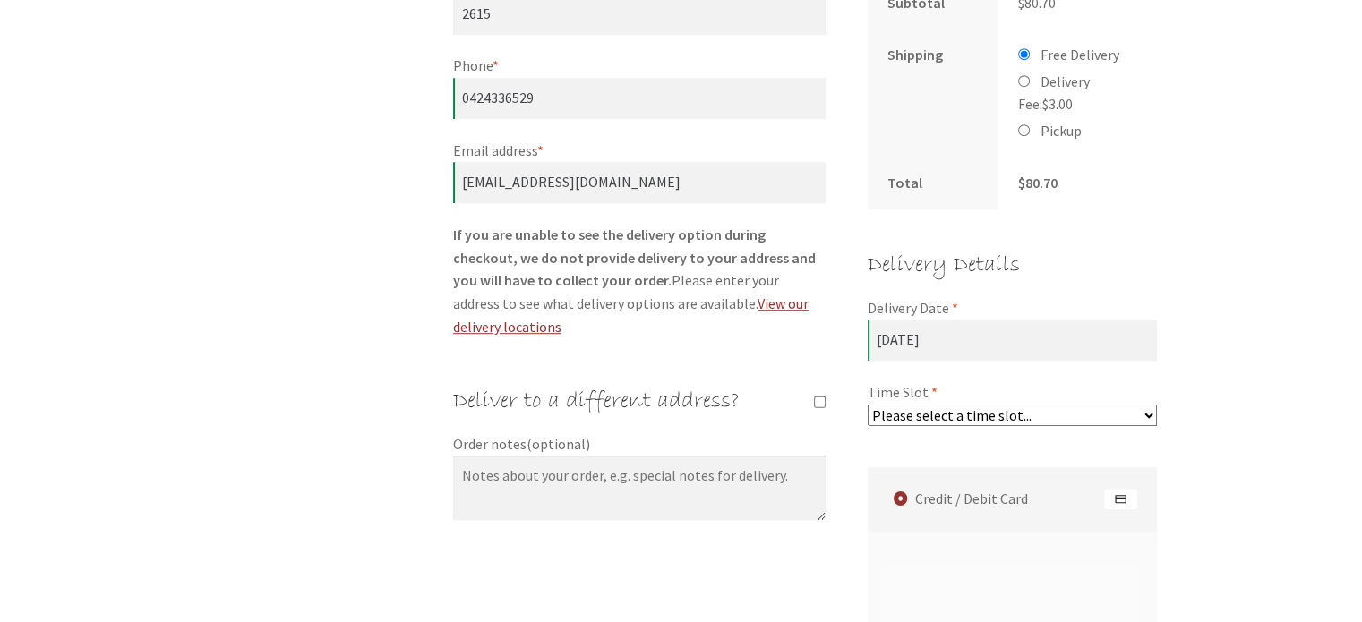
click at [1152, 405] on select "Please select a time slot... 06:55 PM - 07:25 PM 07:25 PM - 07:55 PM 07:55 PM -…" at bounding box center [1013, 415] width 290 height 21
click at [1145, 405] on select "Please select a time slot... 06:55 PM - 07:25 PM 07:25 PM - 07:55 PM 07:55 PM -…" at bounding box center [1013, 415] width 290 height 21
select select "60c2ef62db861/2|0.00"
click at [868, 405] on select "Please select a time slot... 06:55 PM - 07:25 PM 07:25 PM - 07:55 PM 07:55 PM -…" at bounding box center [1013, 415] width 290 height 21
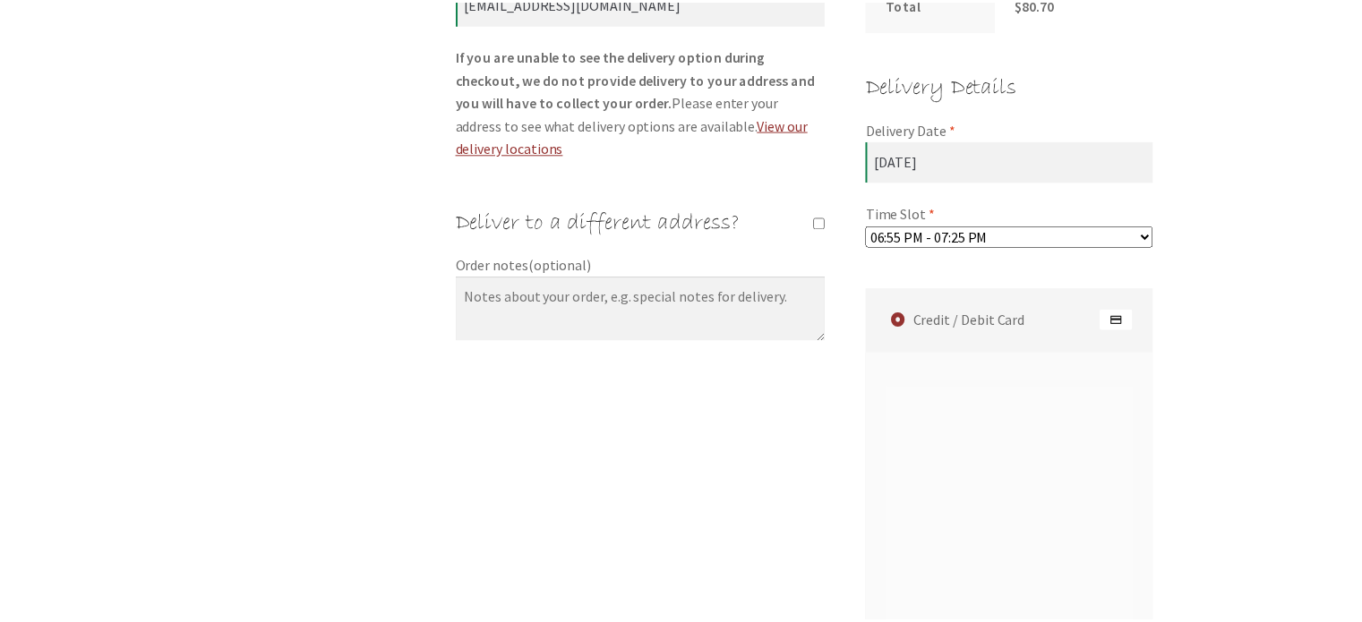
scroll to position [1280, 0]
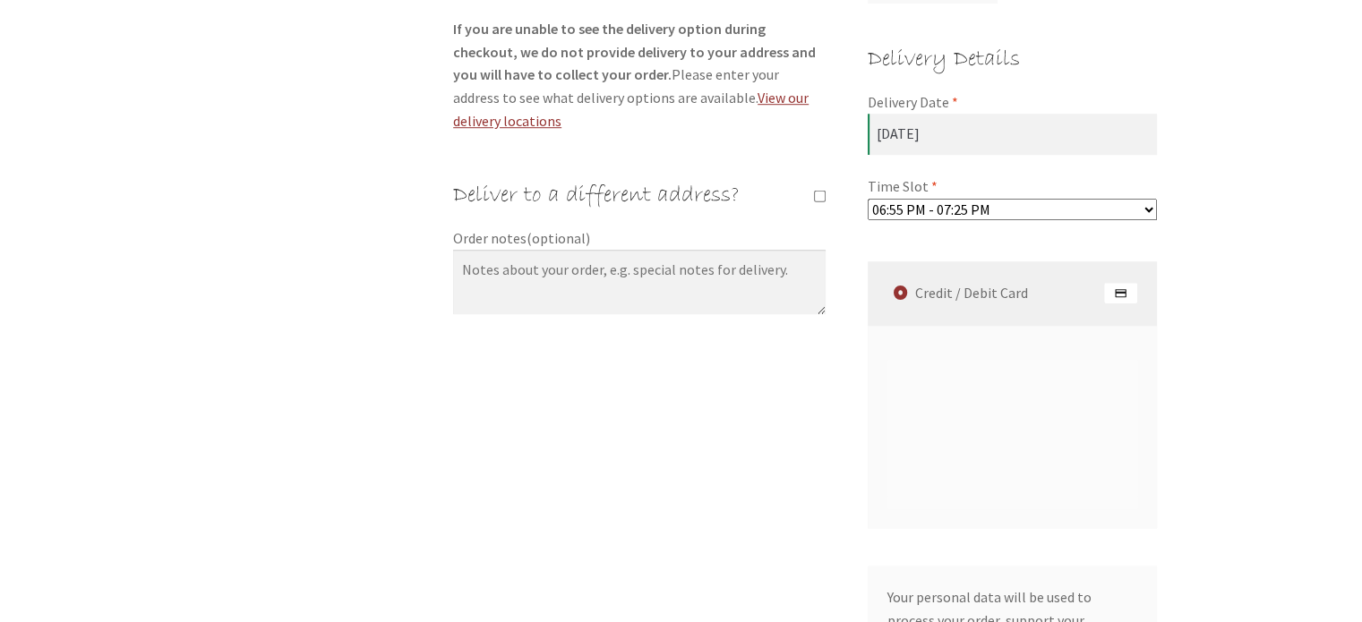
click at [1072, 266] on label "Credit / Debit Card" at bounding box center [1015, 293] width 285 height 64
click at [0, 0] on input "Credit / Debit Card" at bounding box center [0, 0] width 0 height 0
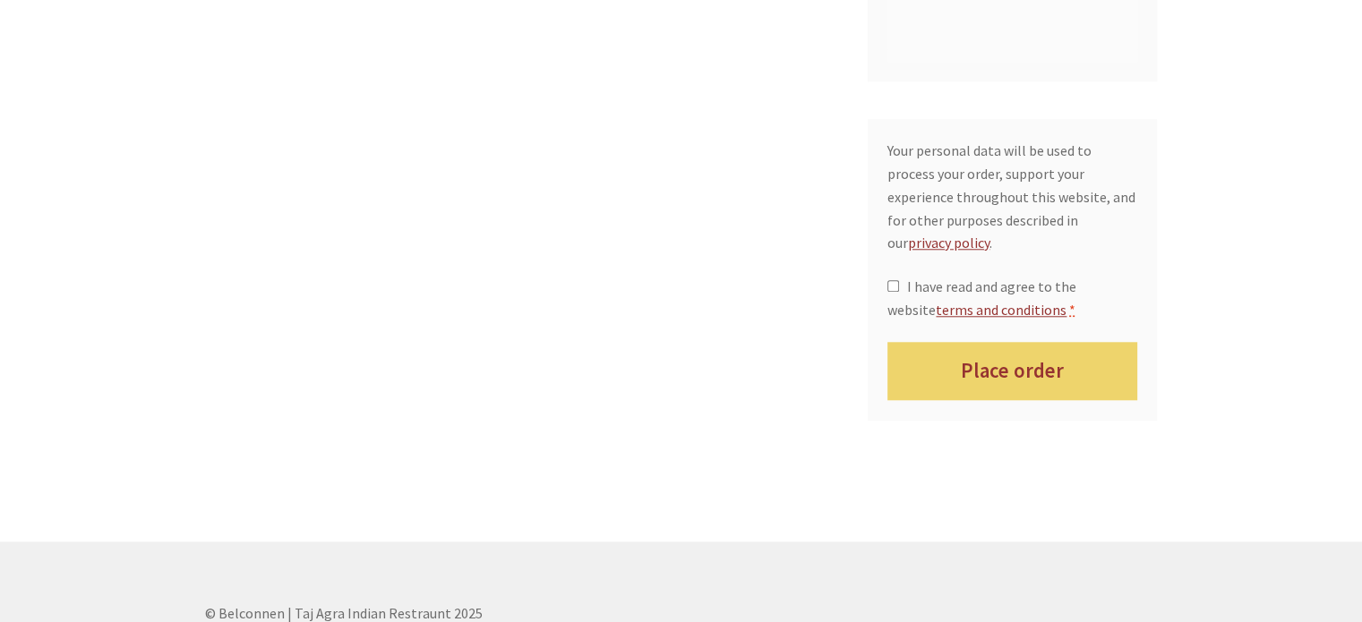
scroll to position [1728, 0]
click at [896, 279] on input "I have read and agree to the website terms and conditions *" at bounding box center [893, 285] width 12 height 12
checkbox input "true"
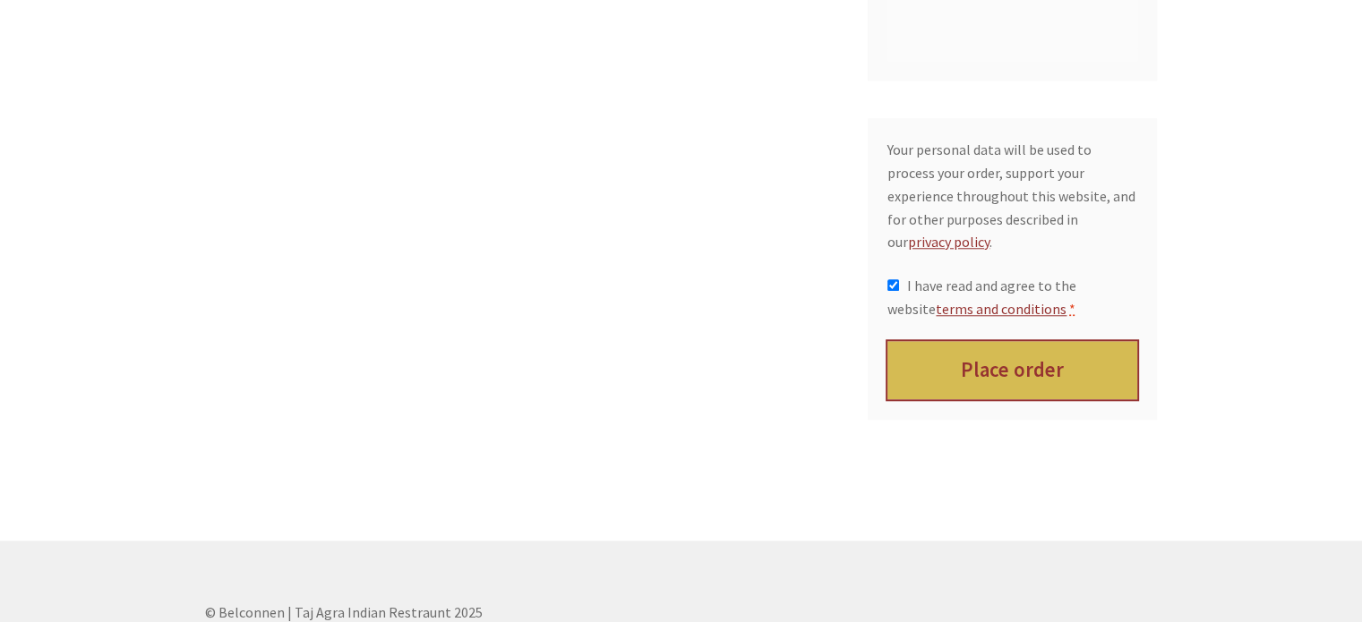
click at [1069, 341] on button "Place order" at bounding box center [1012, 370] width 250 height 58
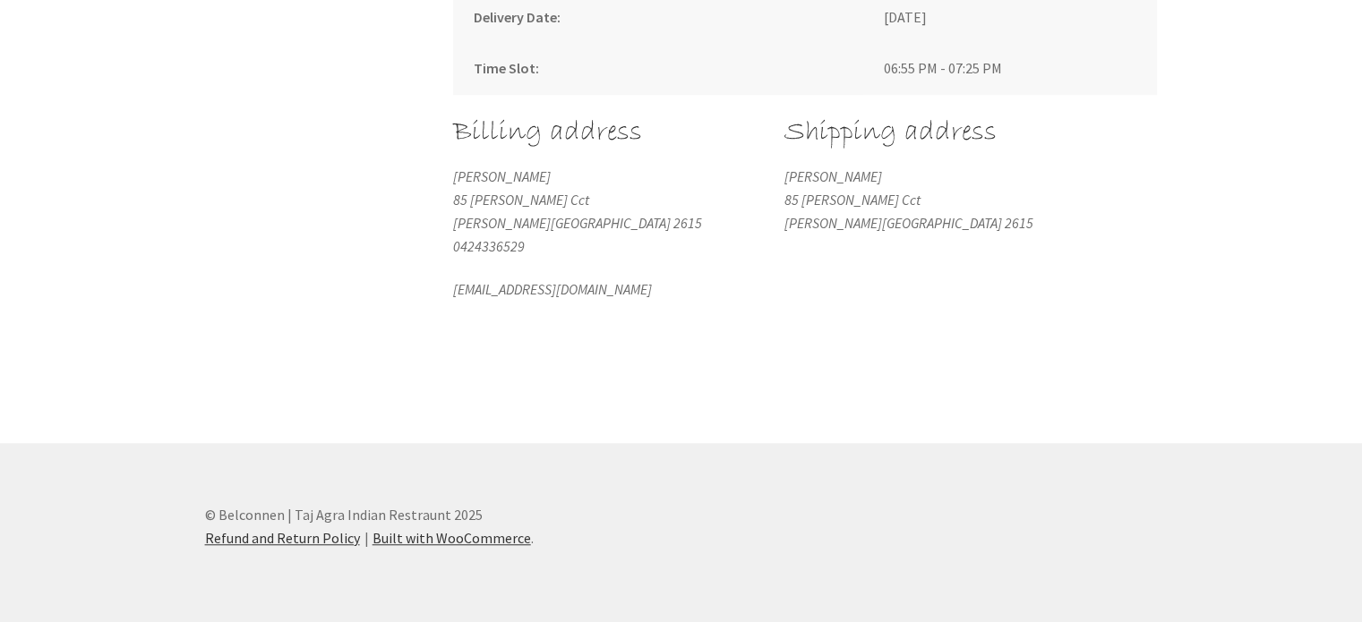
scroll to position [1433, 0]
